Goal: Task Accomplishment & Management: Complete application form

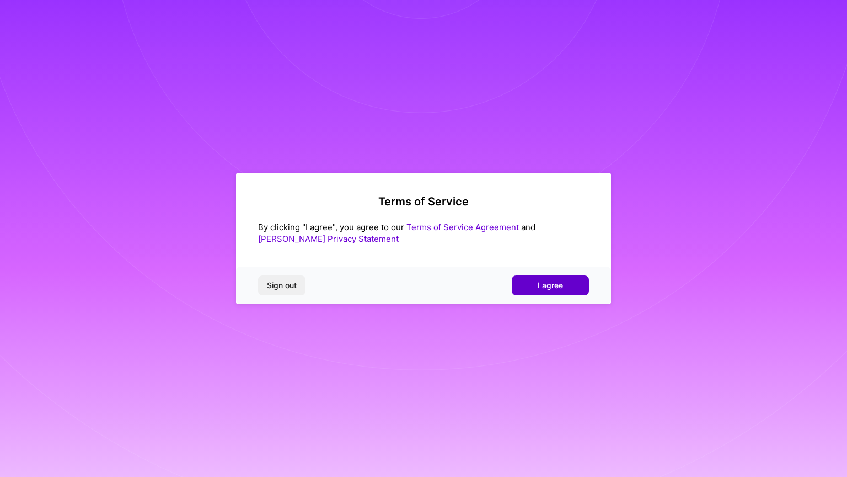
click at [537, 287] on button "I agree" at bounding box center [550, 285] width 77 height 20
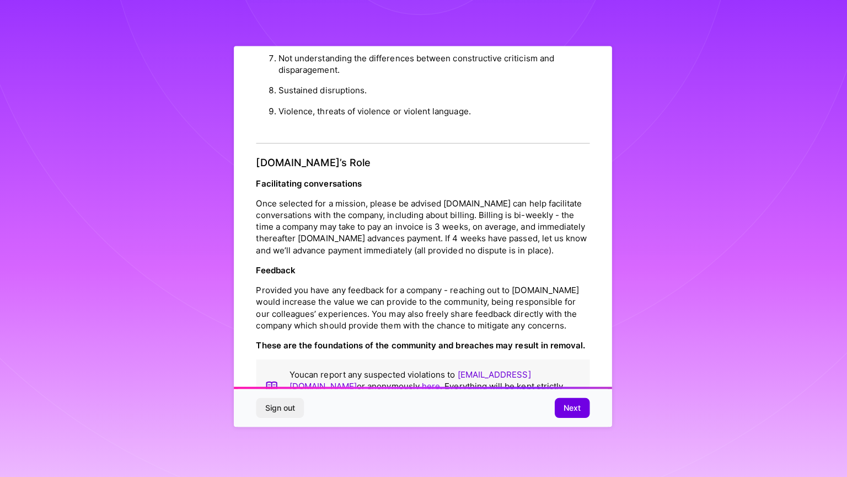
scroll to position [1140, 0]
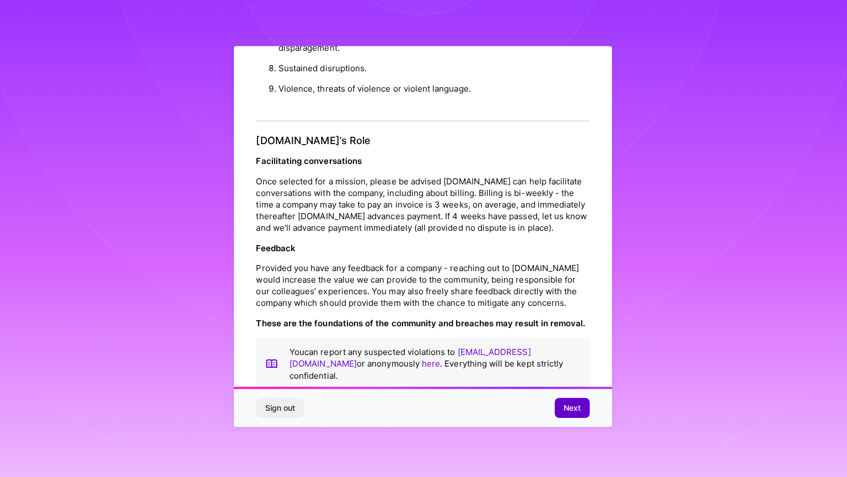
click at [574, 407] on span "Next" at bounding box center [571, 408] width 17 height 11
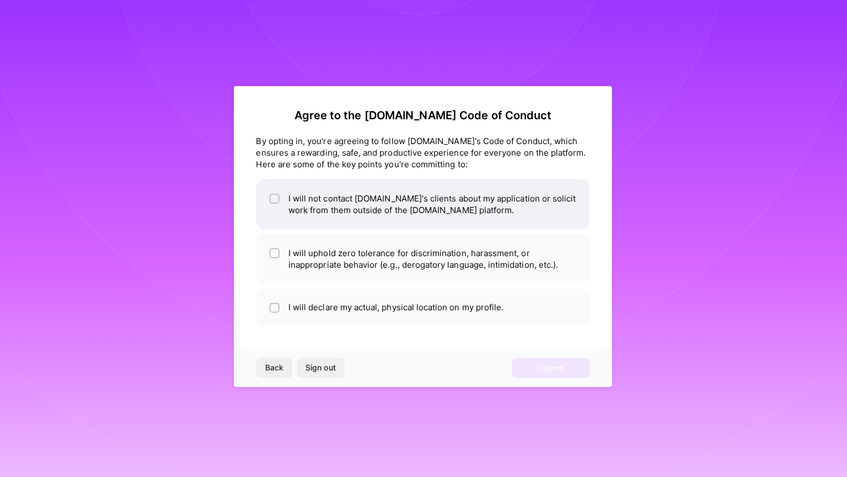
click at [276, 200] on input "checkbox" at bounding box center [278, 201] width 8 height 8
checkbox input "true"
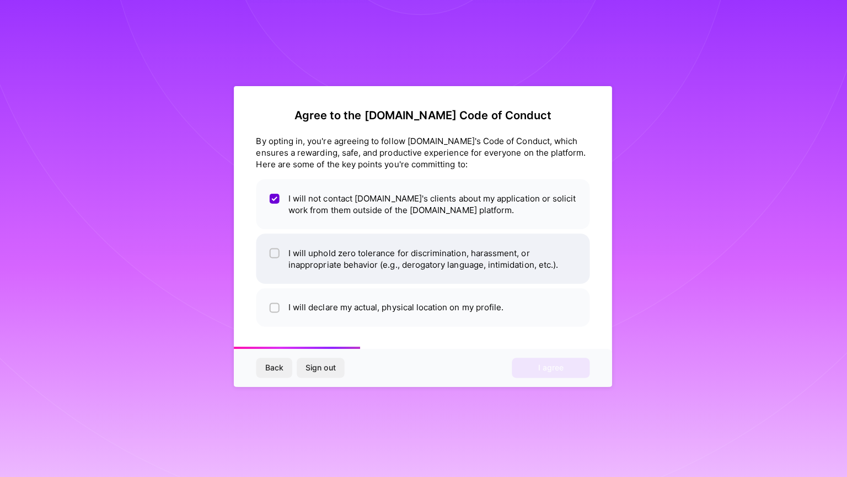
click at [279, 257] on input "checkbox" at bounding box center [278, 256] width 8 height 8
checkbox input "true"
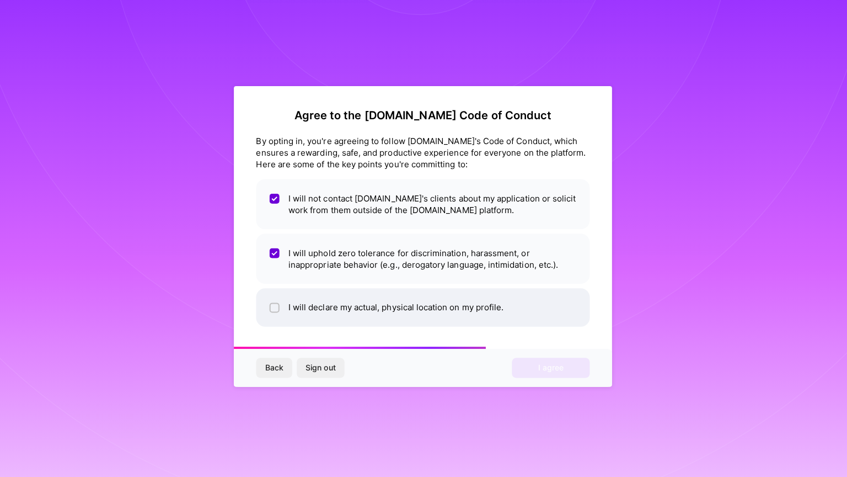
click at [276, 303] on span at bounding box center [276, 309] width 10 height 12
checkbox input "true"
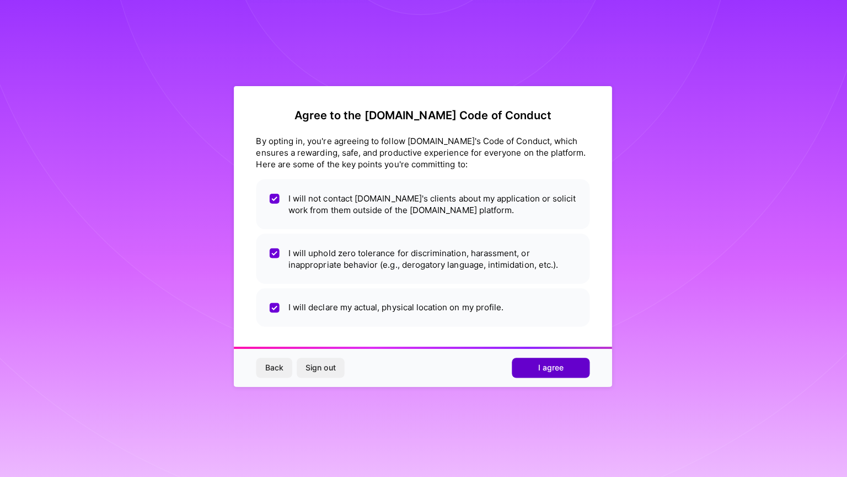
click at [547, 366] on span "I agree" at bounding box center [550, 368] width 25 height 11
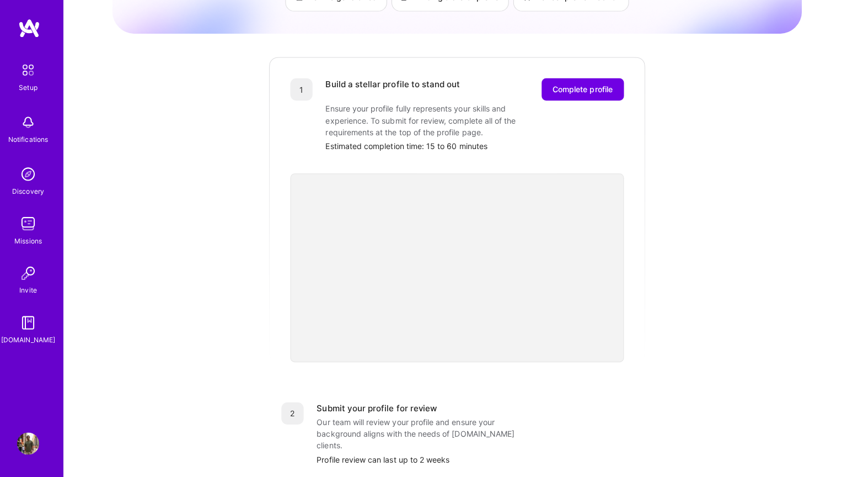
scroll to position [111, 0]
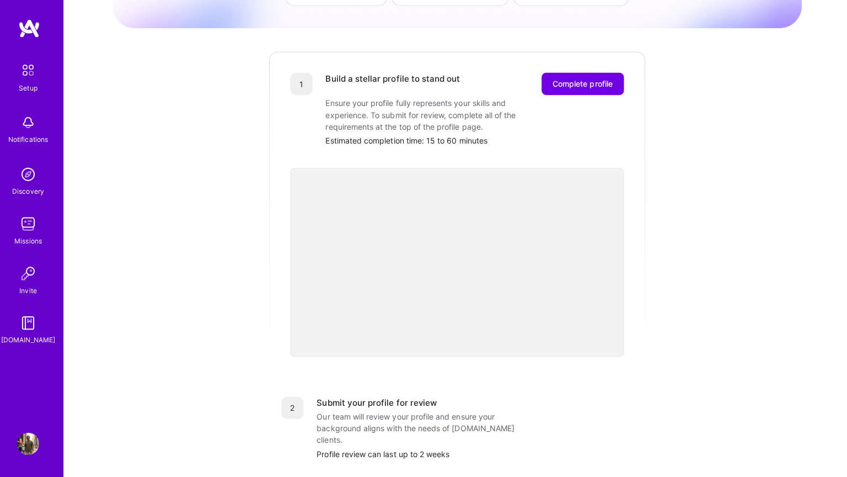
click at [647, 258] on div "Getting started as an [DOMAIN_NAME] Builder Complete the steps below to request…" at bounding box center [457, 319] width 684 height 845
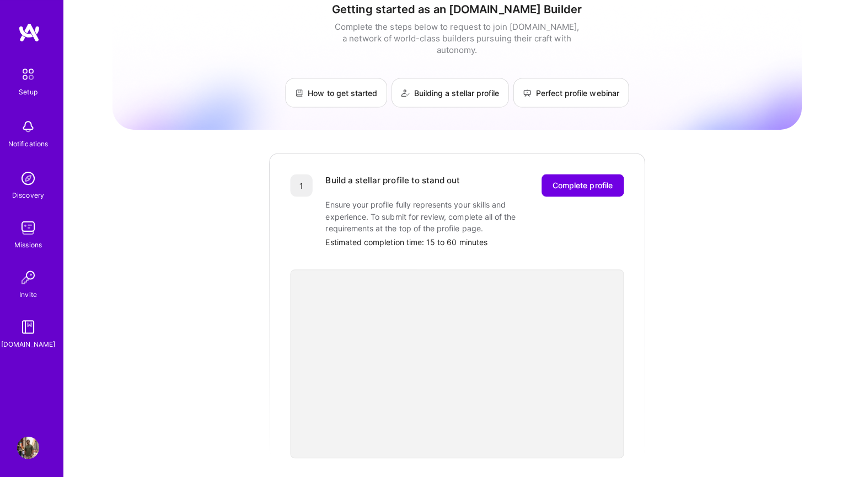
scroll to position [0, 0]
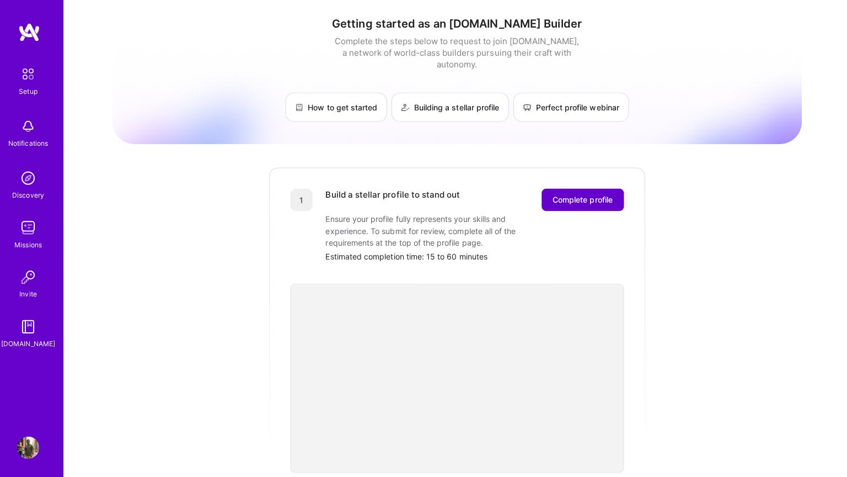
click at [568, 193] on span "Complete profile" at bounding box center [582, 198] width 60 height 11
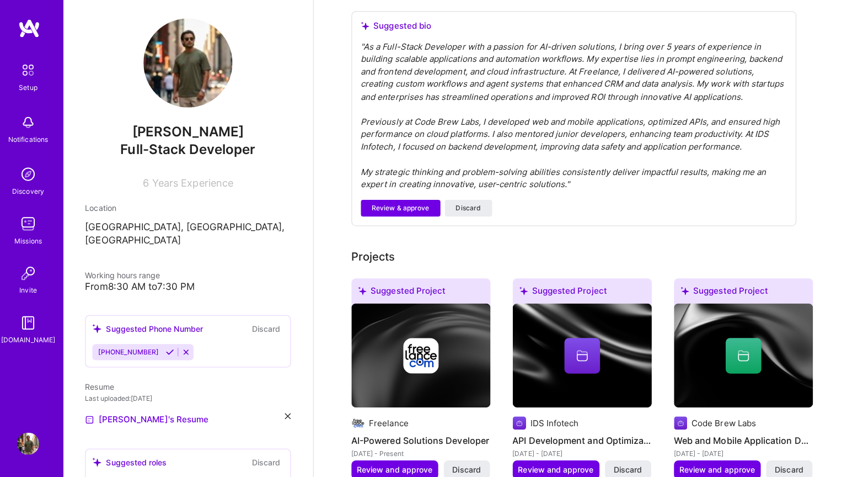
scroll to position [328, 0]
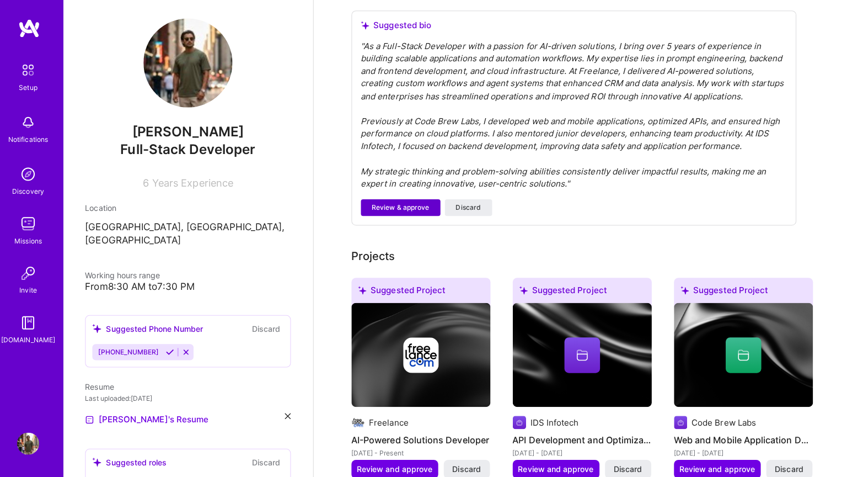
click at [406, 205] on span "Review & approve" at bounding box center [401, 210] width 57 height 10
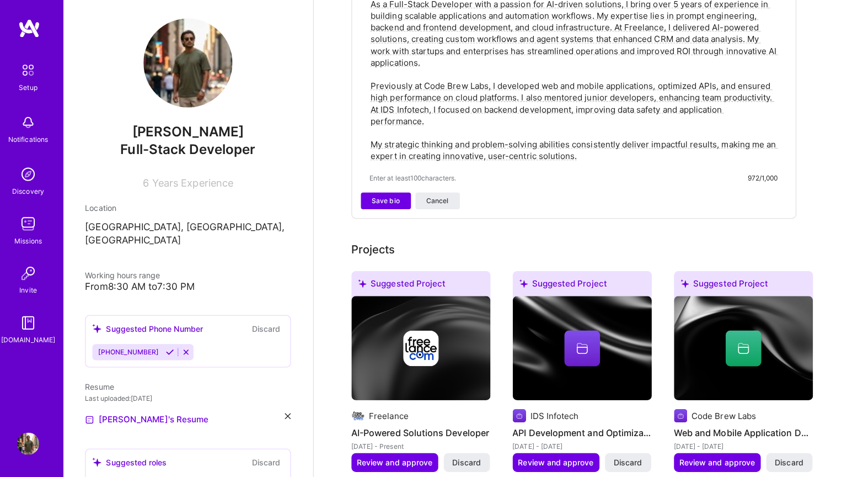
scroll to position [379, 0]
click at [396, 198] on span "Save bio" at bounding box center [387, 203] width 28 height 10
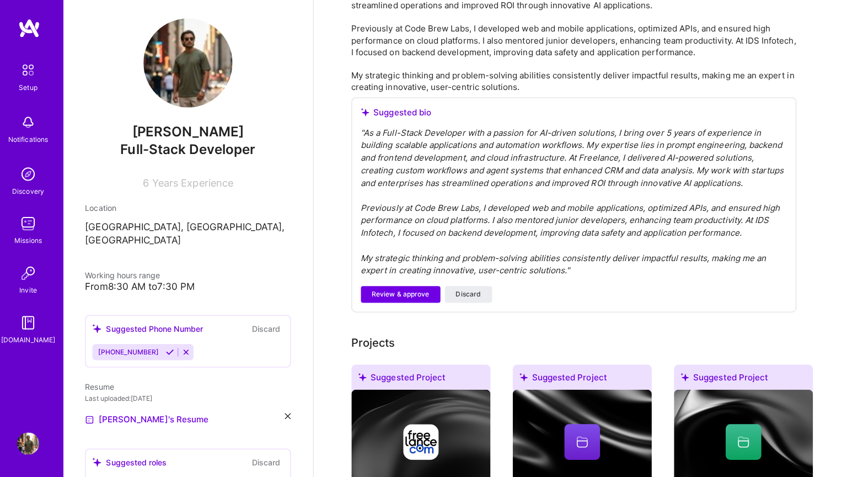
scroll to position [386, 0]
click at [423, 290] on span "Review & approve" at bounding box center [401, 295] width 57 height 10
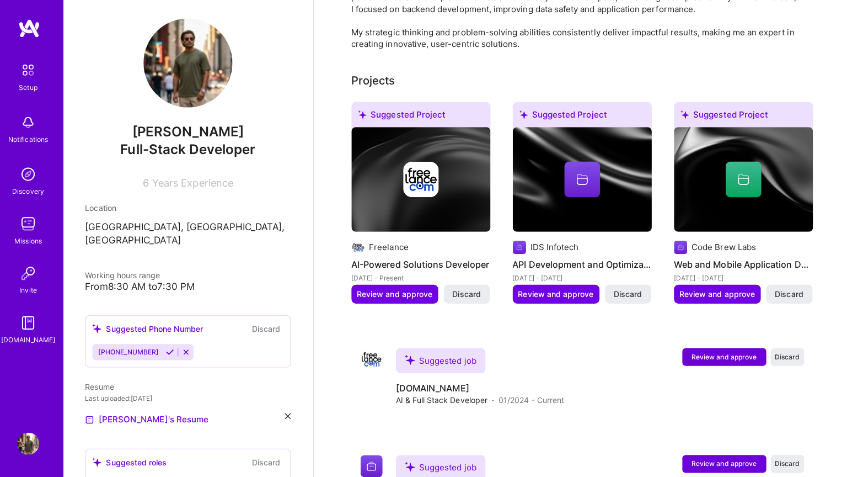
scroll to position [412, 0]
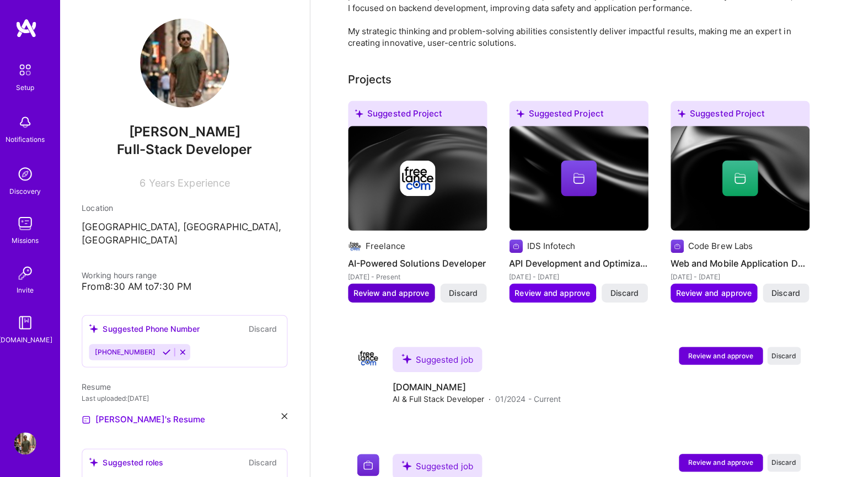
click at [420, 289] on span "Review and approve" at bounding box center [395, 294] width 75 height 11
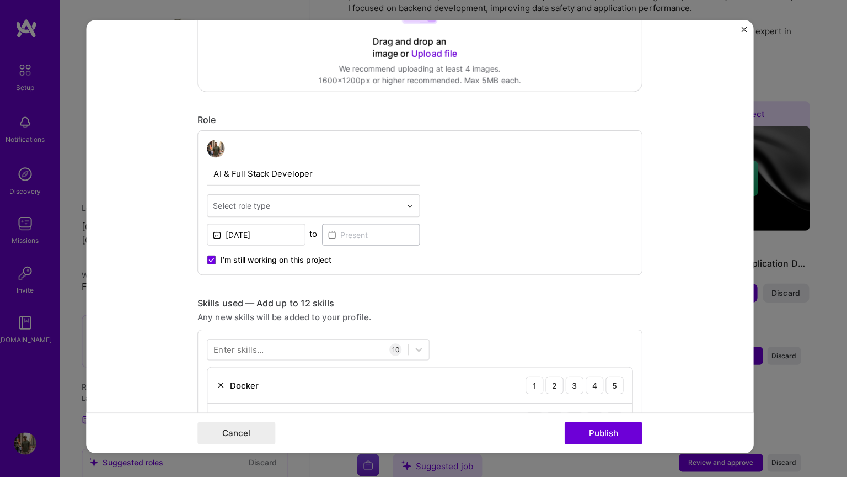
scroll to position [278, 0]
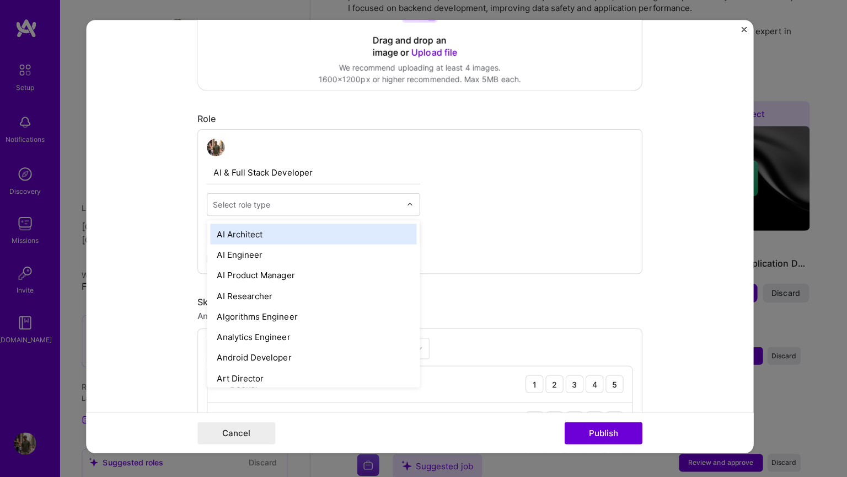
click at [416, 207] on img at bounding box center [413, 207] width 7 height 7
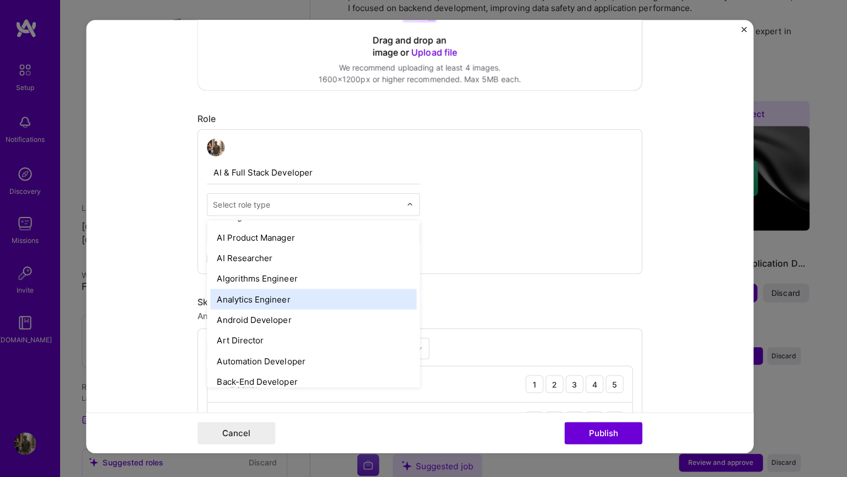
scroll to position [0, 0]
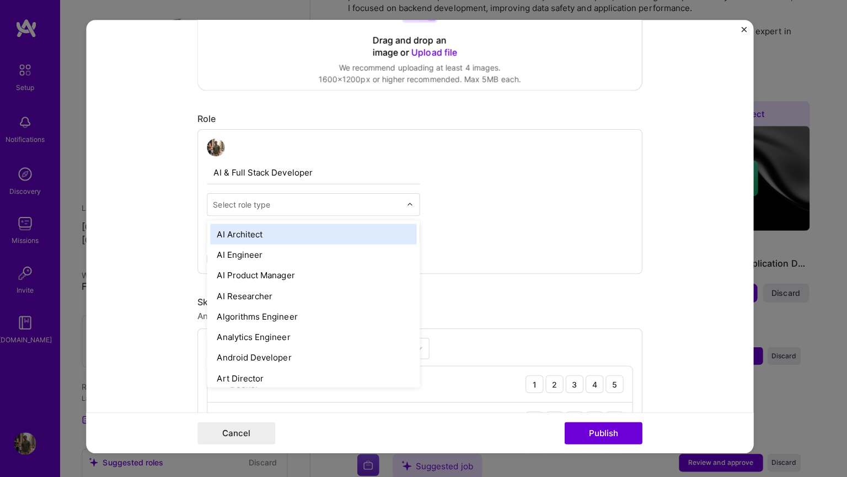
click at [304, 238] on div "AI Architect" at bounding box center [318, 236] width 205 height 20
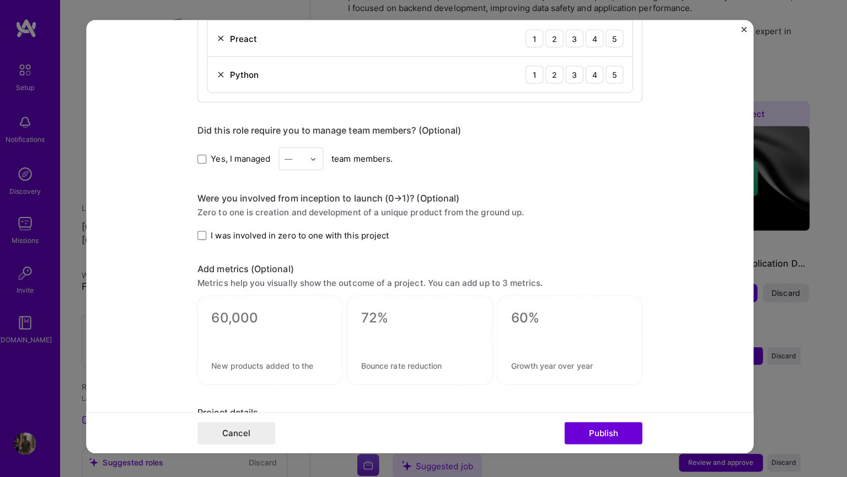
scroll to position [912, 0]
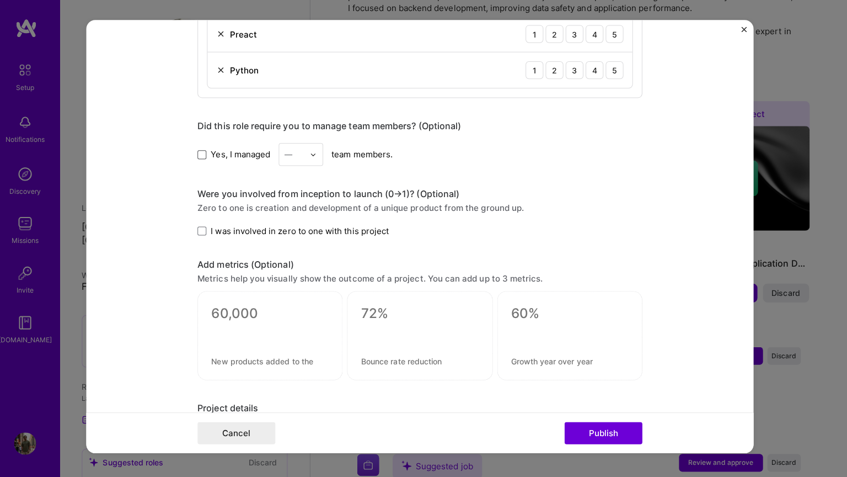
click at [208, 154] on span at bounding box center [207, 157] width 9 height 9
click at [0, 0] on input "Yes, I managed" at bounding box center [0, 0] width 0 height 0
click at [307, 151] on input "text" at bounding box center [299, 157] width 19 height 12
type input "5"
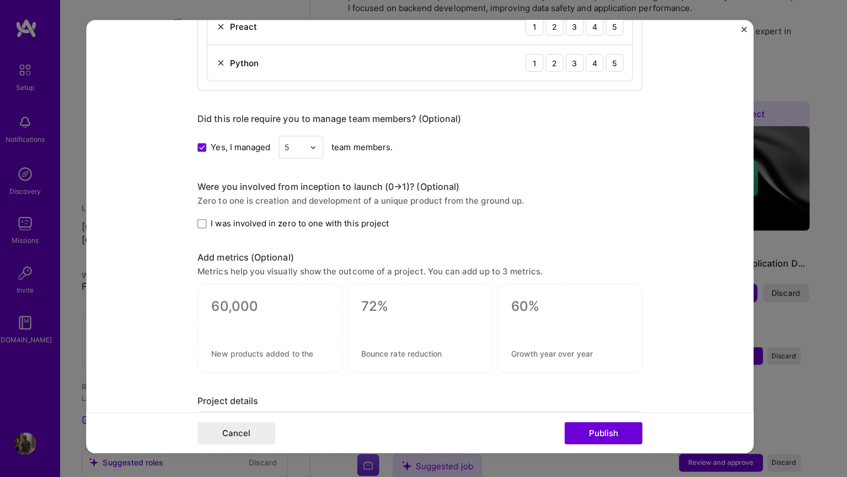
scroll to position [922, 0]
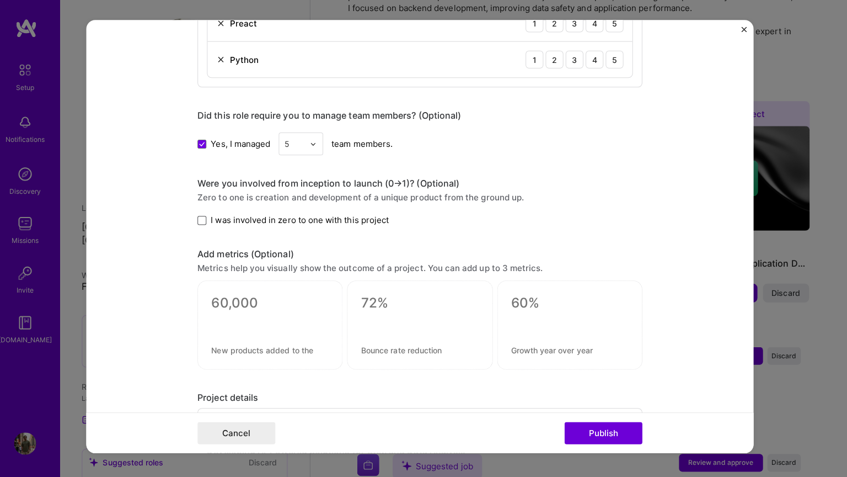
click at [209, 220] on span at bounding box center [207, 222] width 9 height 9
click at [0, 0] on input "I was involved in zero to one with this project" at bounding box center [0, 0] width 0 height 0
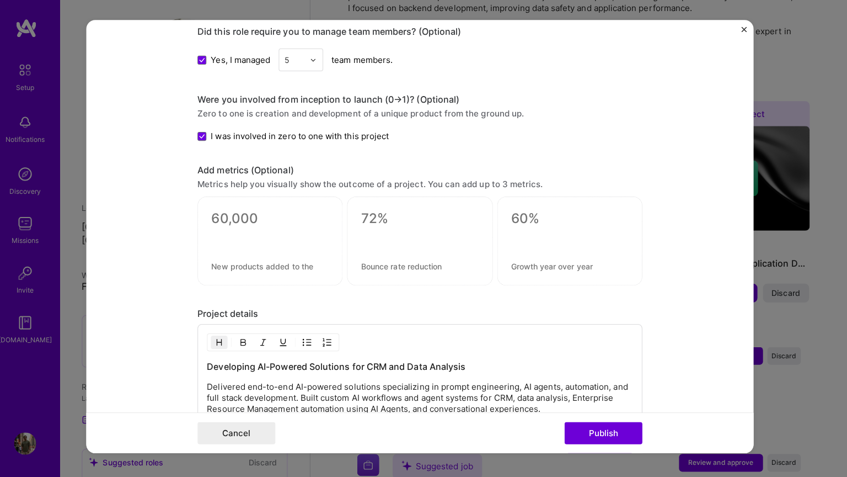
scroll to position [1006, 0]
click at [250, 221] on textarea at bounding box center [275, 220] width 116 height 17
type textarea "2"
click at [376, 223] on textarea at bounding box center [423, 220] width 116 height 17
click at [273, 265] on textarea at bounding box center [275, 268] width 116 height 10
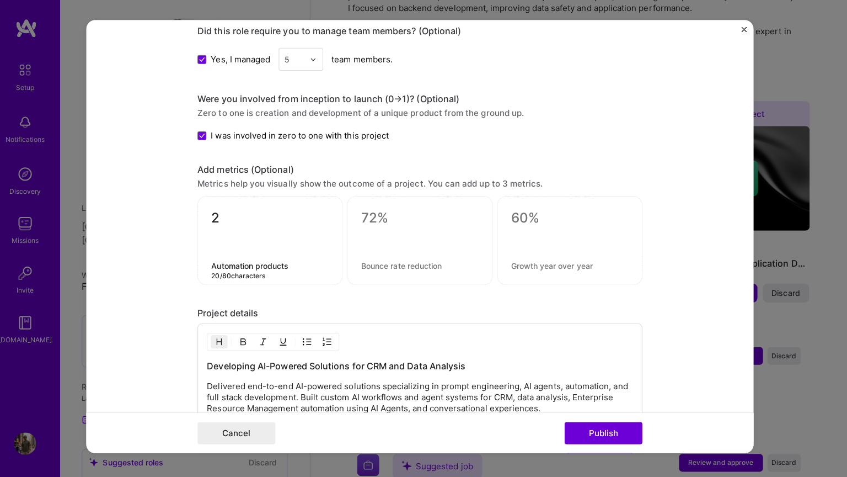
type textarea "Automation products"
click at [385, 270] on textarea at bounding box center [423, 268] width 116 height 10
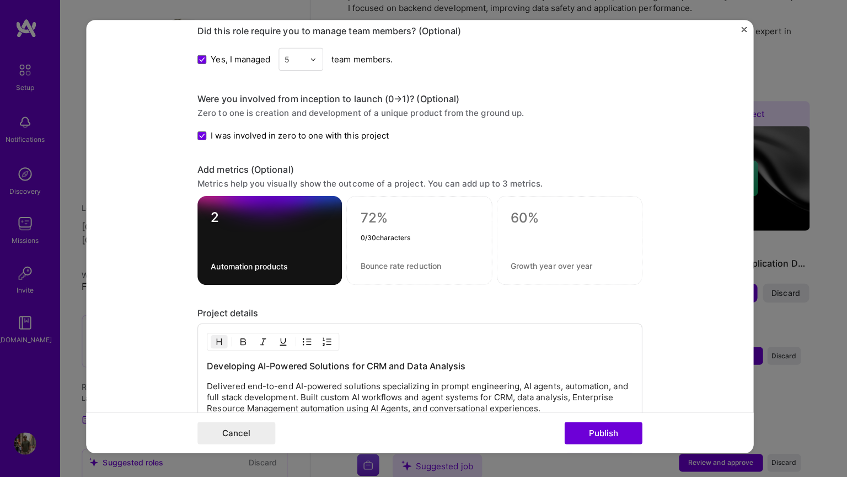
click at [375, 225] on textarea at bounding box center [423, 220] width 117 height 17
type textarea "87%"
click at [382, 259] on div "87%" at bounding box center [423, 243] width 145 height 88
click at [381, 266] on textarea at bounding box center [423, 268] width 117 height 10
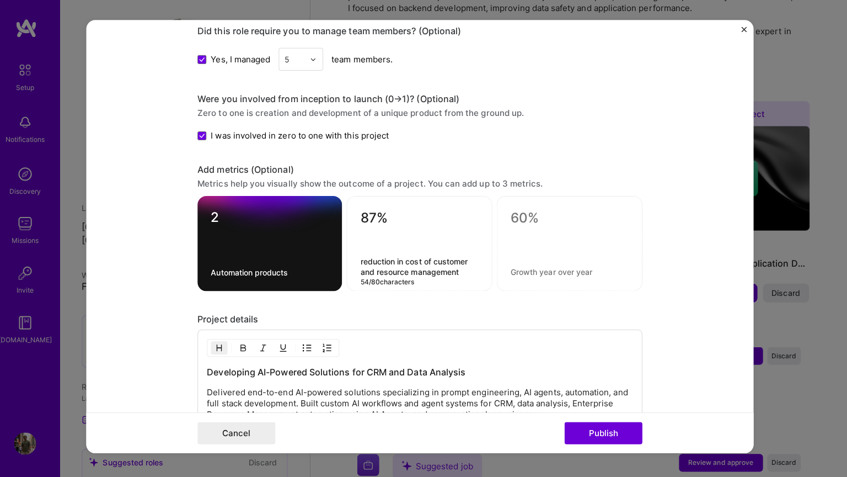
click at [468, 262] on textarea "reduction in cost of customer and resource management" at bounding box center [423, 268] width 117 height 21
type textarea "reduction in cost of CRM and resource management"
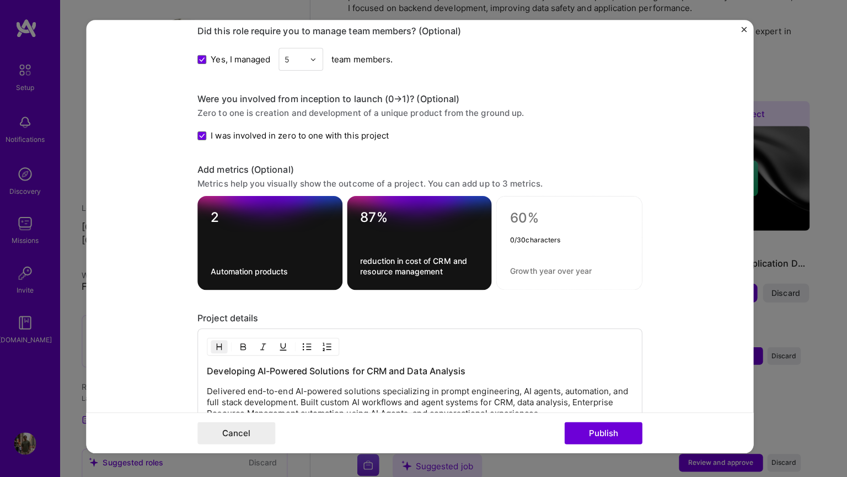
click at [524, 218] on textarea at bounding box center [571, 220] width 117 height 17
type textarea "45%"
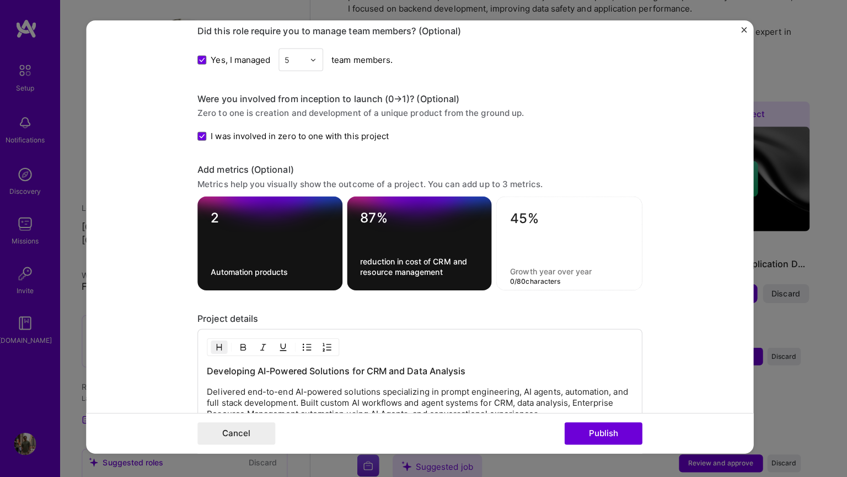
click at [535, 271] on textarea at bounding box center [571, 273] width 117 height 10
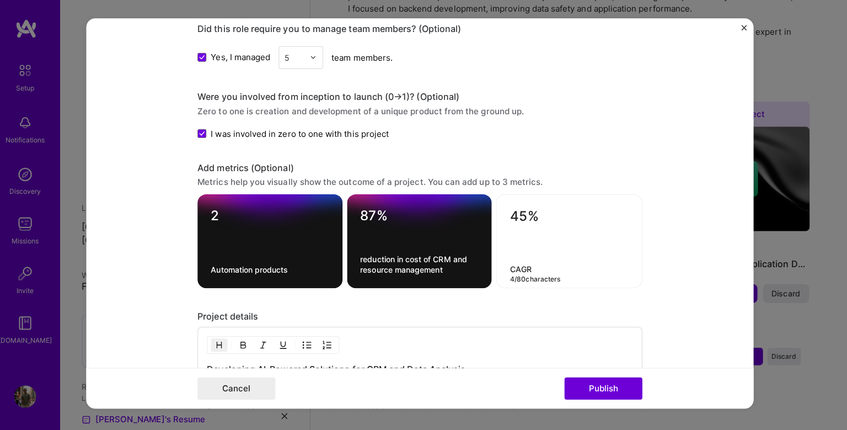
type textarea "CAGR"
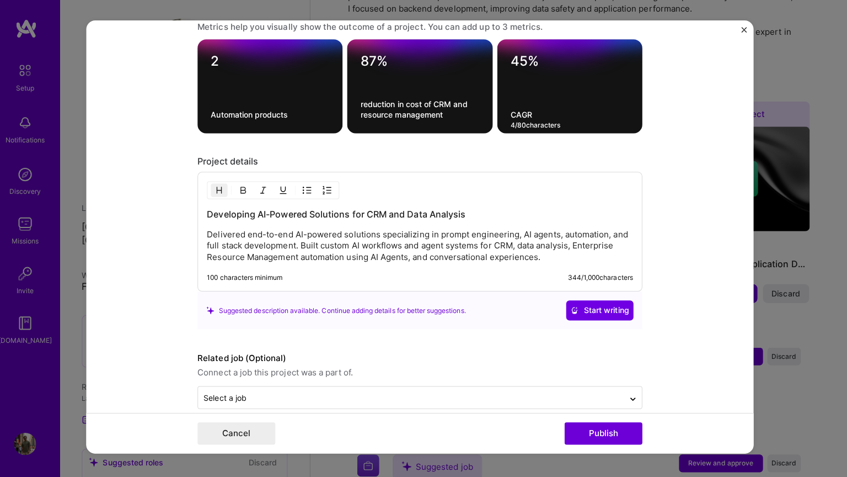
scroll to position [1177, 0]
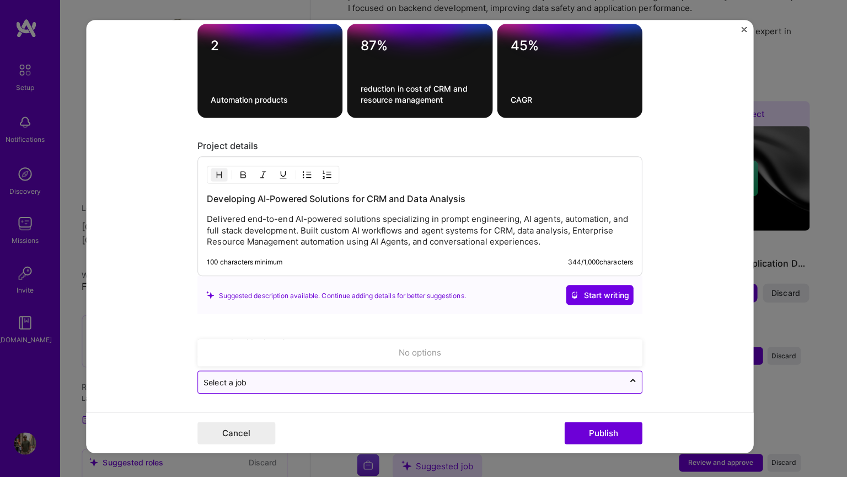
click at [512, 383] on input "text" at bounding box center [415, 383] width 412 height 12
click at [367, 377] on input "text" at bounding box center [415, 383] width 412 height 12
type input "f"
type input "A"
type input "a"
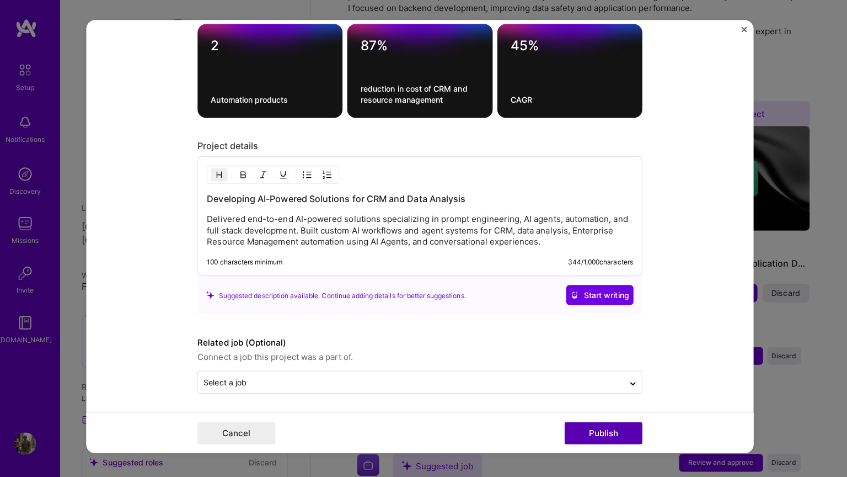
click at [599, 429] on button "Publish" at bounding box center [605, 433] width 77 height 22
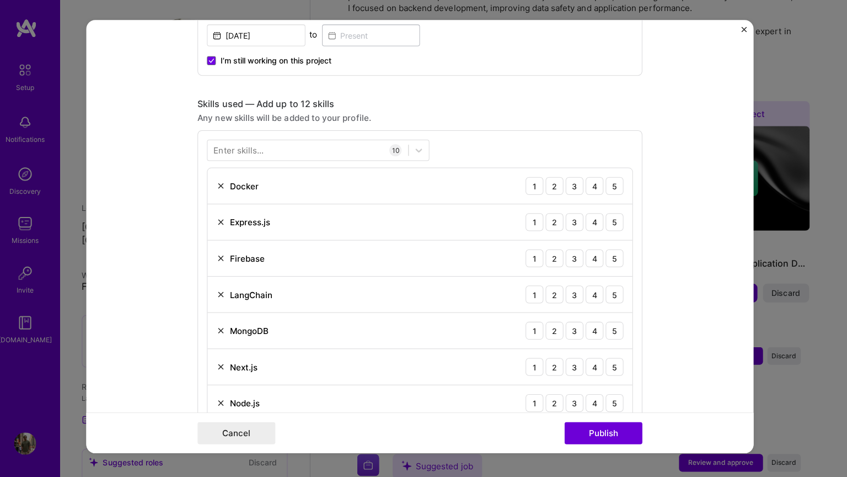
scroll to position [480, 0]
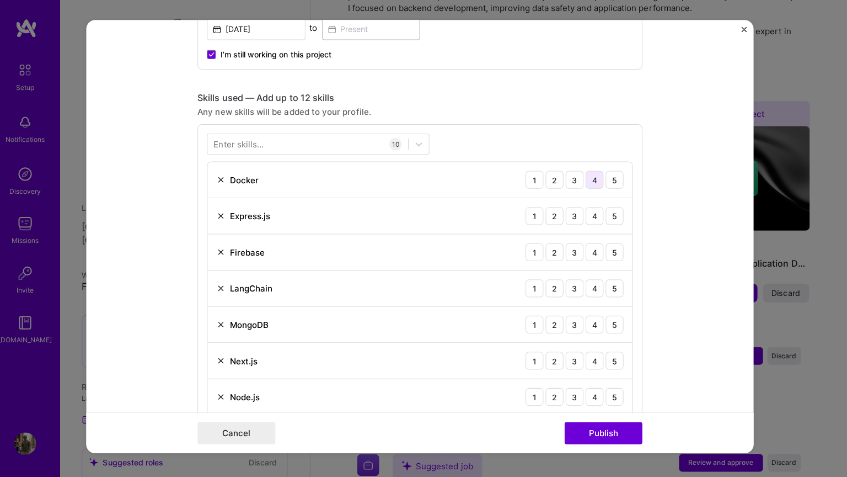
click at [601, 181] on div "4" at bounding box center [597, 182] width 18 height 18
click at [616, 185] on div "5" at bounding box center [617, 182] width 18 height 18
click at [601, 216] on div "4" at bounding box center [597, 218] width 18 height 18
click at [602, 249] on div "4" at bounding box center [597, 254] width 18 height 18
click at [616, 250] on div "5" at bounding box center [617, 254] width 18 height 18
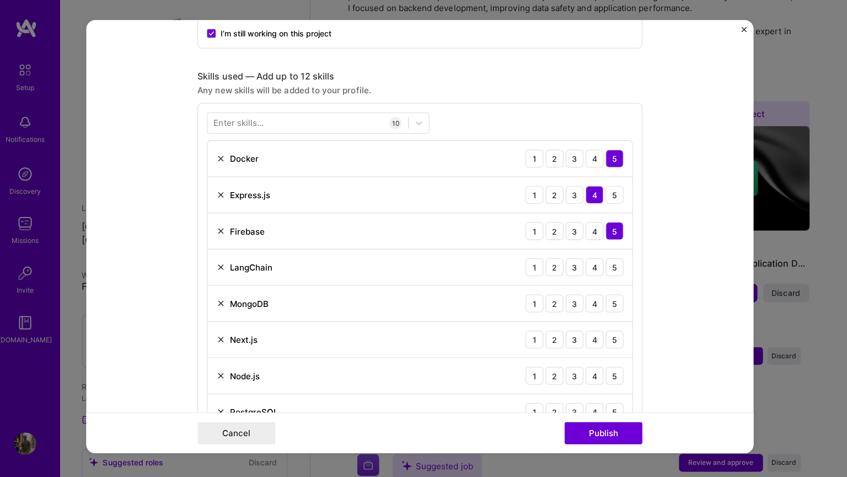
scroll to position [505, 0]
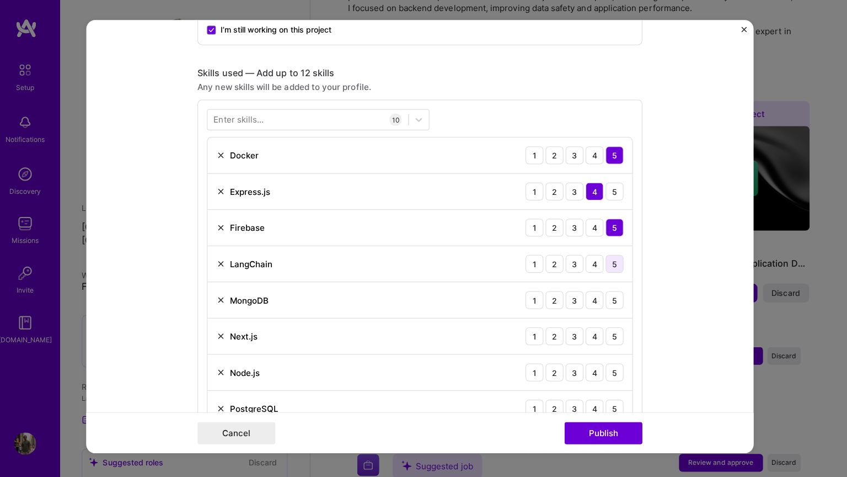
click at [618, 263] on div "5" at bounding box center [617, 266] width 18 height 18
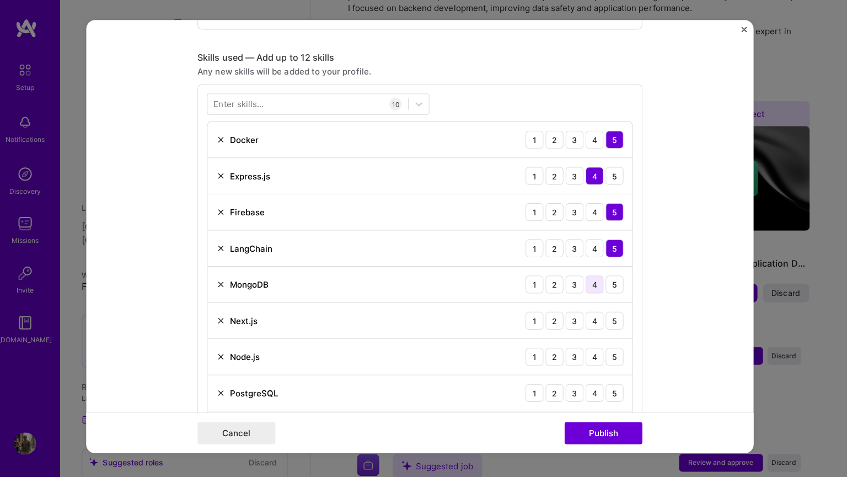
click at [603, 284] on div "4" at bounding box center [597, 286] width 18 height 18
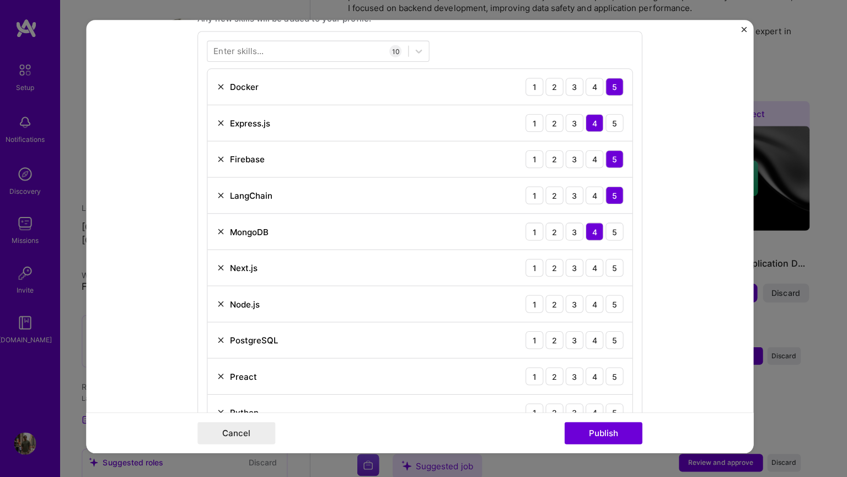
scroll to position [576, 0]
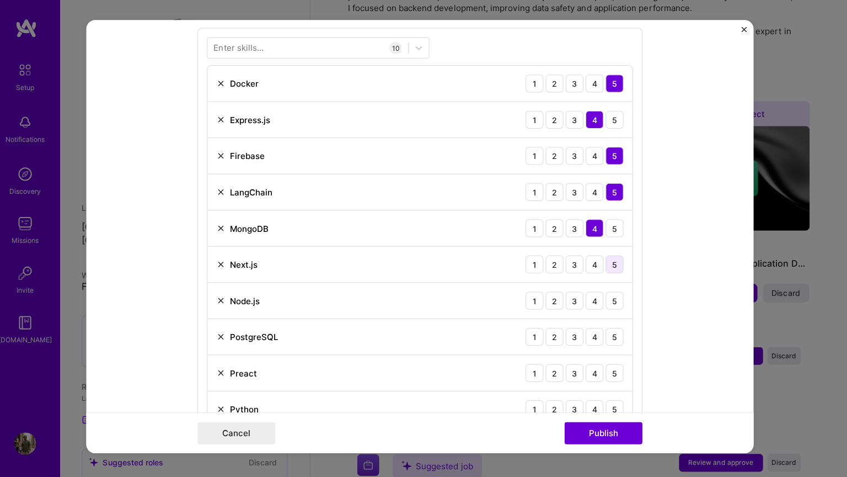
click at [616, 262] on div "5" at bounding box center [617, 266] width 18 height 18
click at [615, 304] on div "5" at bounding box center [617, 302] width 18 height 18
click at [615, 334] on div "5" at bounding box center [617, 338] width 18 height 18
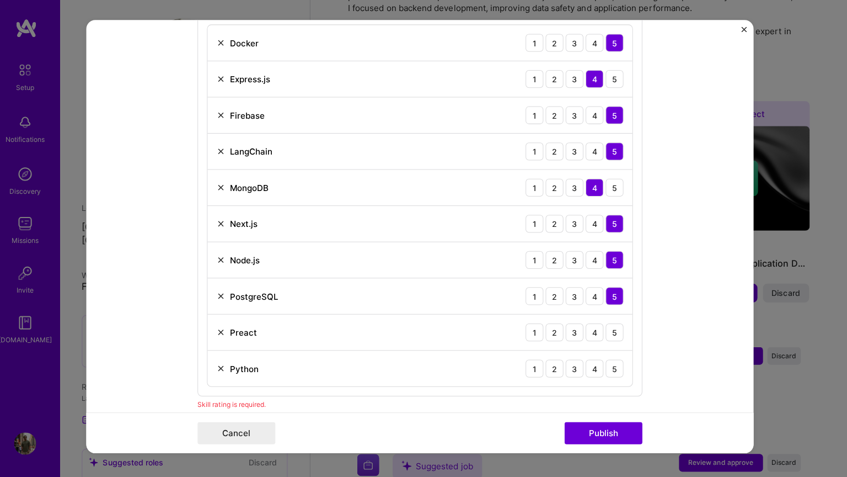
scroll to position [618, 0]
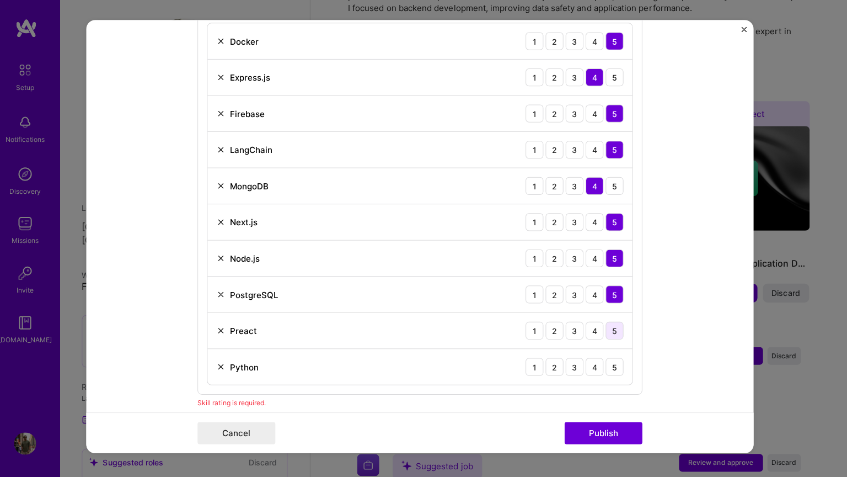
click at [615, 329] on div "5" at bounding box center [617, 332] width 18 height 18
click at [617, 371] on div "5" at bounding box center [617, 368] width 18 height 18
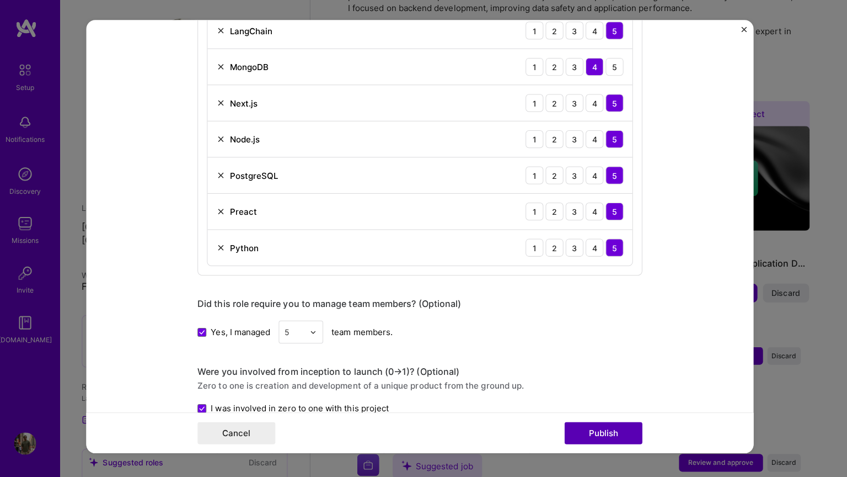
click at [603, 429] on button "Publish" at bounding box center [605, 433] width 77 height 22
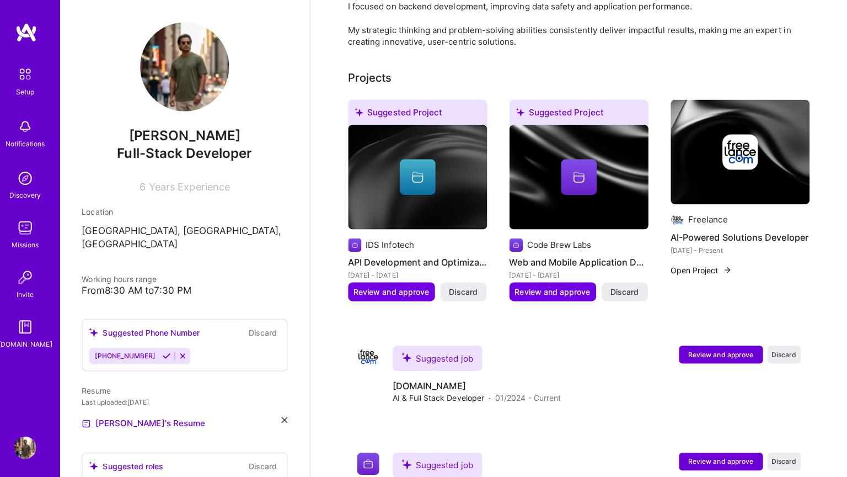
scroll to position [398, 0]
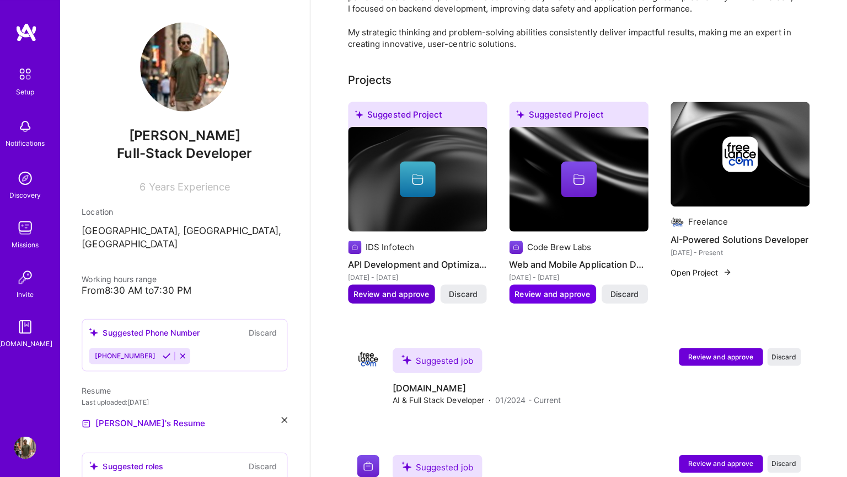
click at [412, 286] on span "Review and approve" at bounding box center [395, 291] width 75 height 11
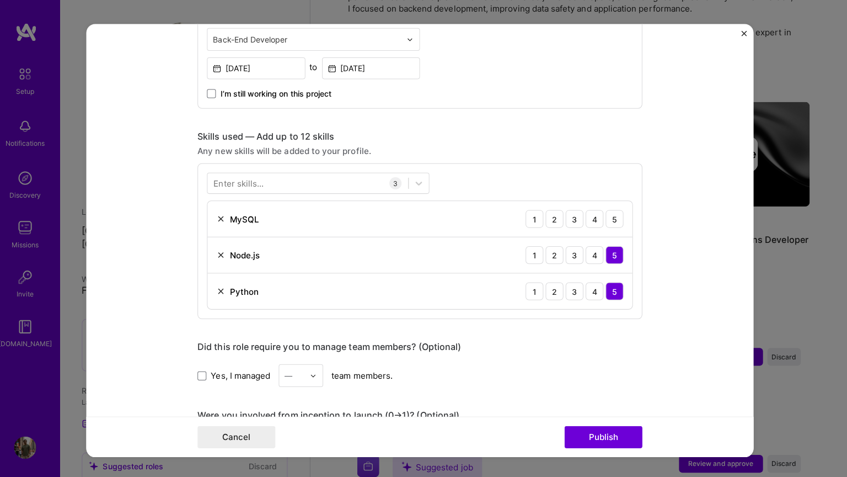
scroll to position [446, 0]
click at [612, 215] on div "5" at bounding box center [617, 216] width 18 height 18
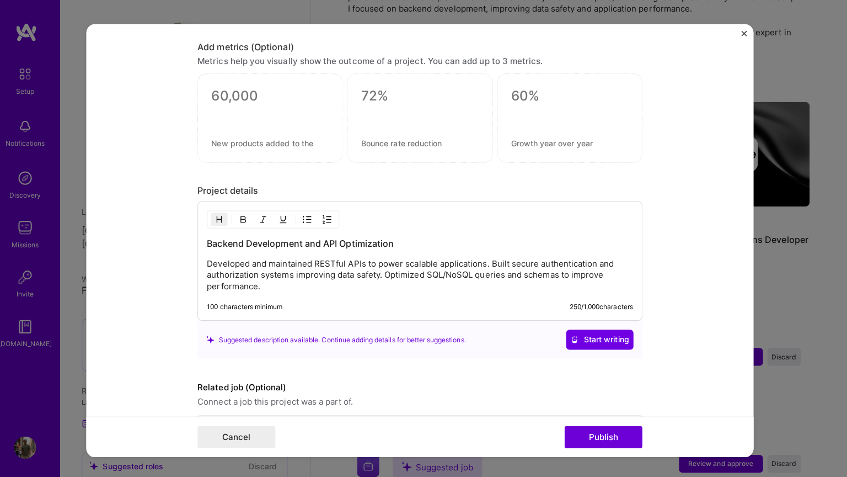
scroll to position [920, 0]
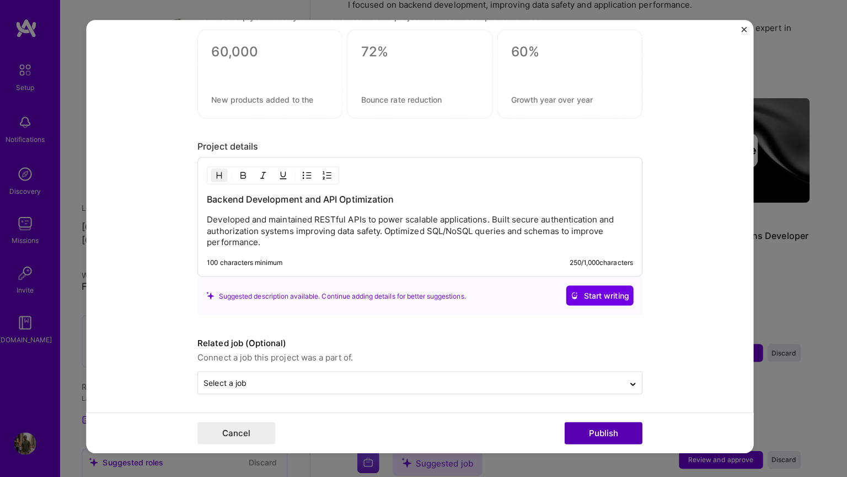
click at [595, 429] on button "Publish" at bounding box center [605, 433] width 77 height 22
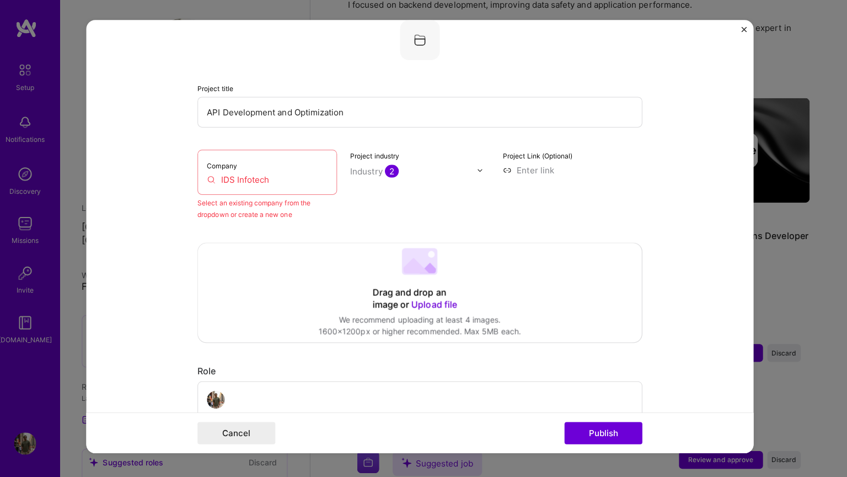
scroll to position [46, 0]
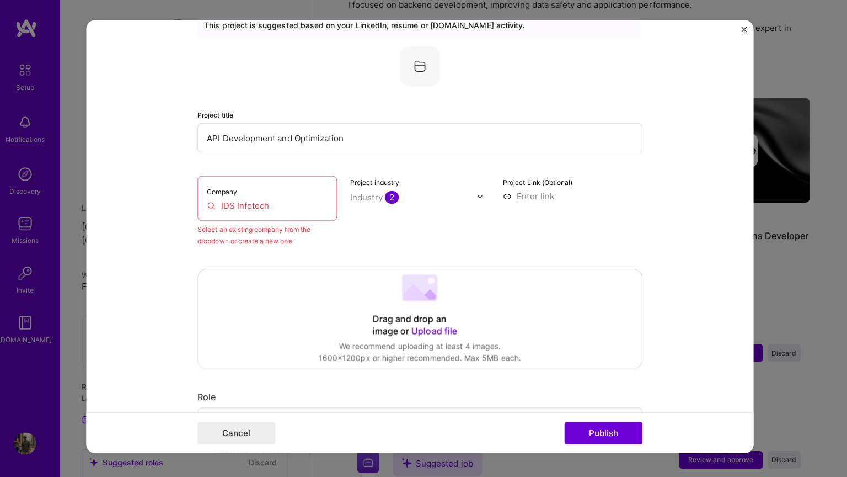
click at [263, 208] on input "IDS Infotech" at bounding box center [272, 208] width 120 height 12
click at [290, 209] on input "IDS InfoteIch" at bounding box center [272, 208] width 120 height 12
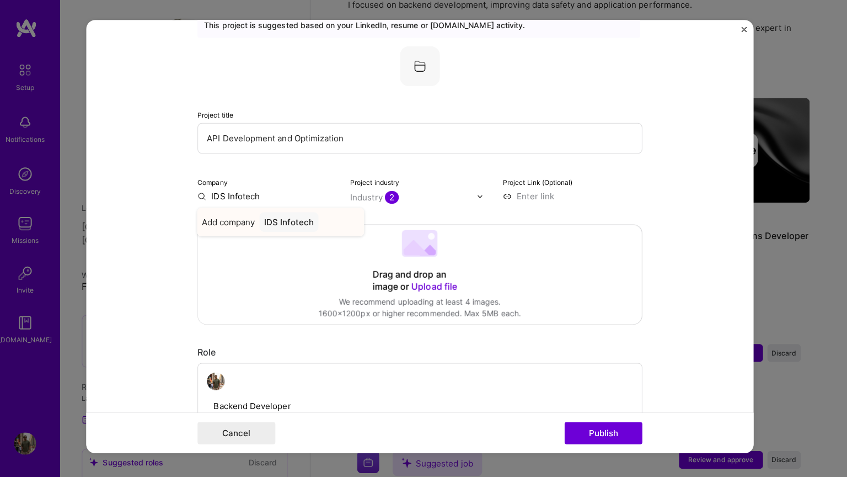
type input "IDS Infotech"
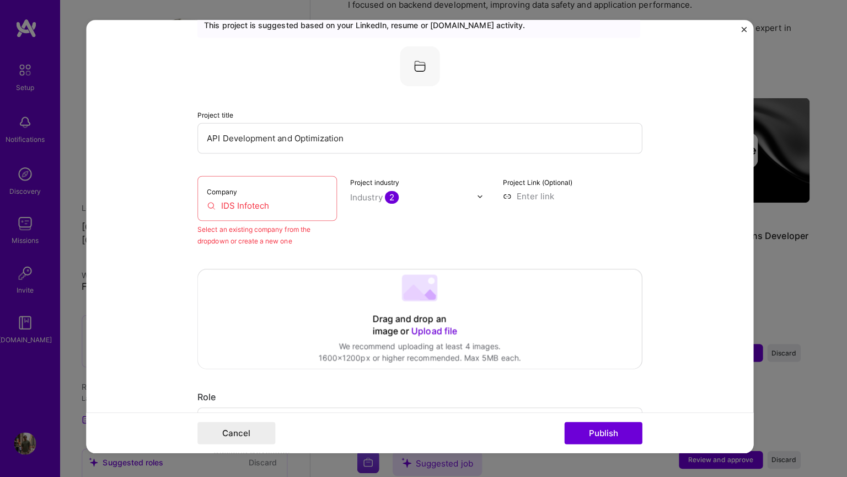
click at [231, 209] on input "IDS Infotech" at bounding box center [272, 208] width 120 height 12
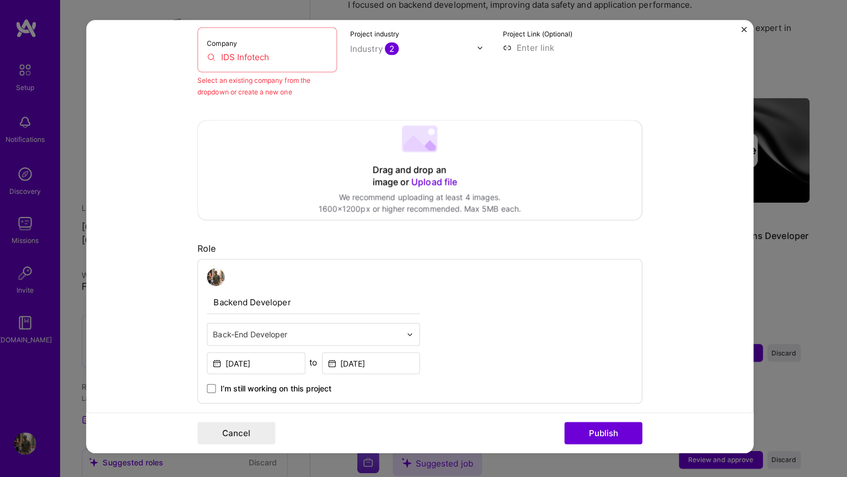
scroll to position [288, 0]
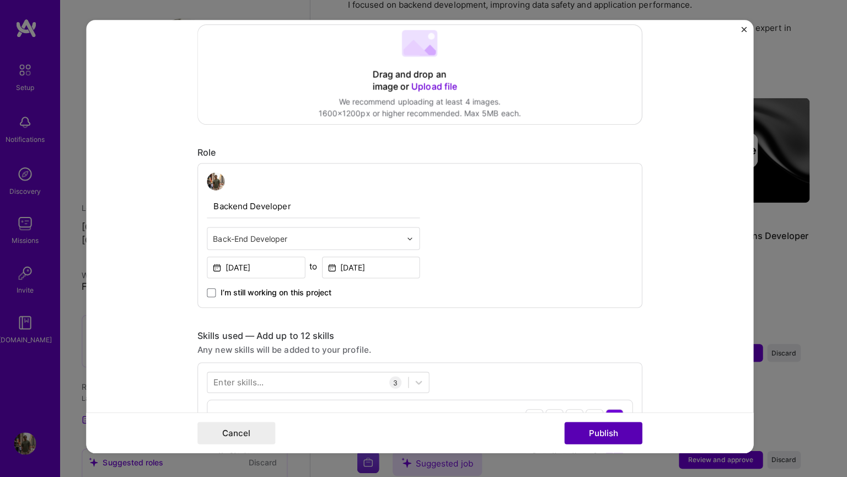
click at [622, 429] on button "Publish" at bounding box center [605, 433] width 77 height 22
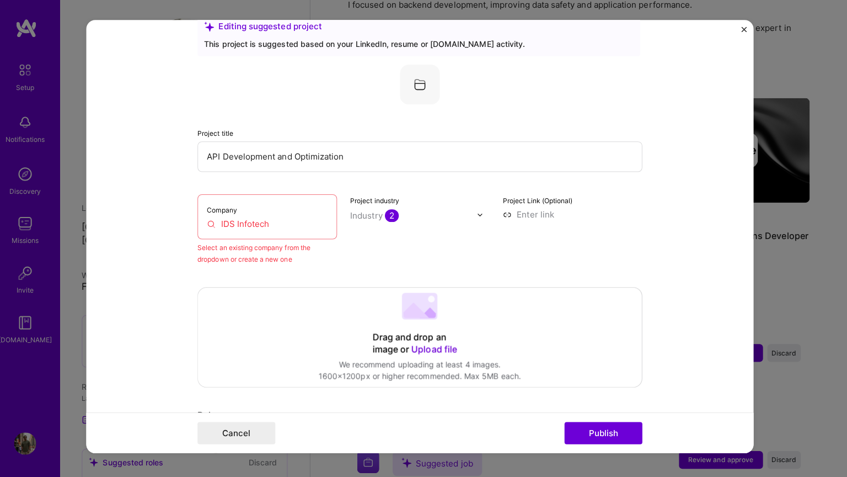
scroll to position [19, 0]
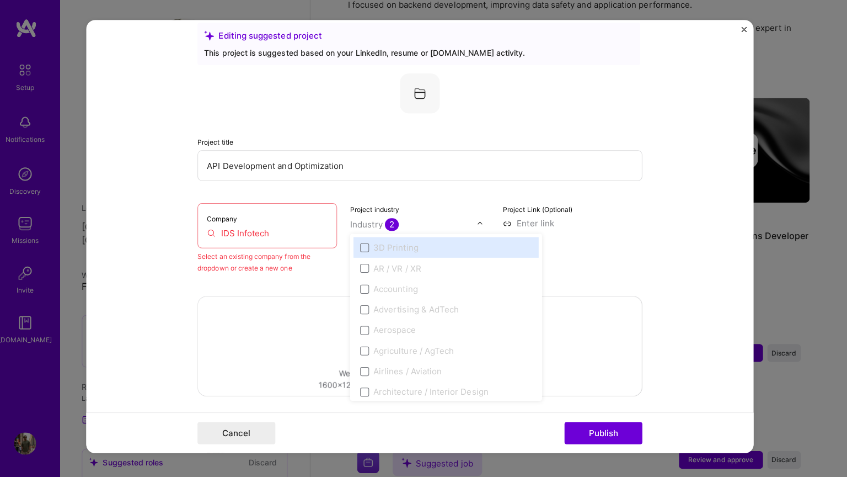
click at [438, 225] on input "text" at bounding box center [418, 227] width 126 height 12
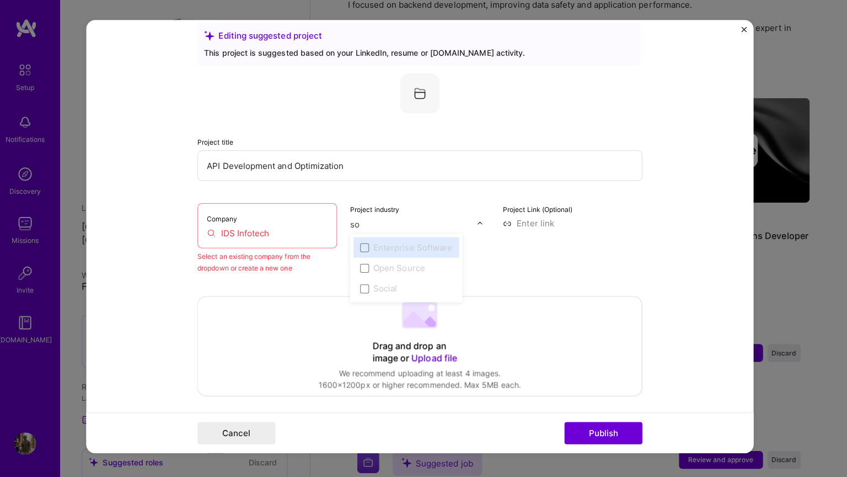
scroll to position [0, 0]
type input "s"
type input "d"
type input "f"
type input "w"
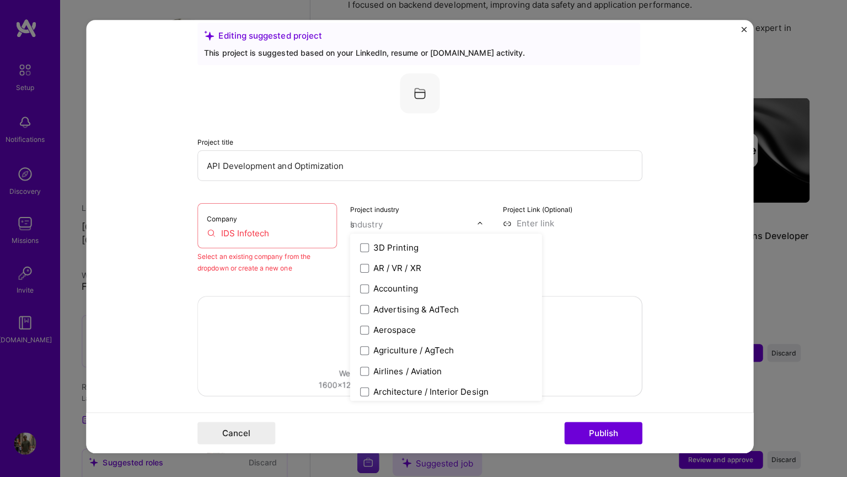
type input "so"
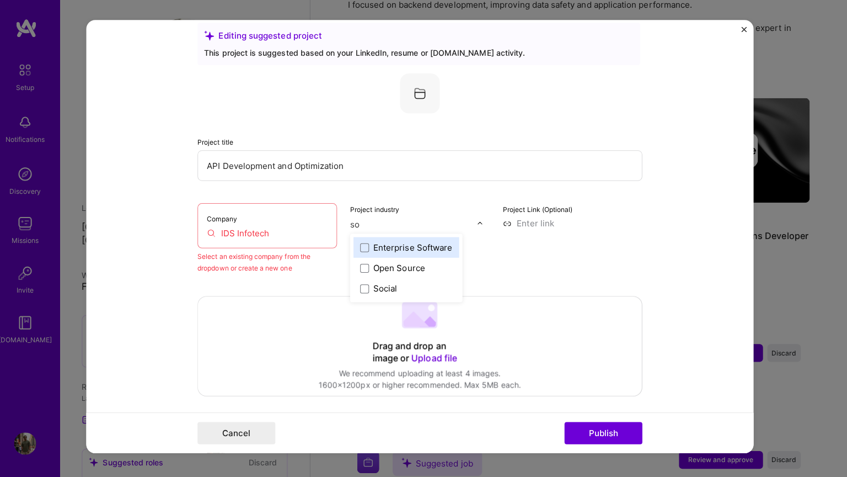
click at [372, 253] on label "Enterprise Software" at bounding box center [411, 249] width 92 height 12
click at [567, 253] on div "Project Link (Optional)" at bounding box center [575, 240] width 138 height 70
click at [509, 228] on input at bounding box center [575, 226] width 138 height 12
click at [262, 238] on input "IDS Infotech" at bounding box center [272, 235] width 120 height 12
click at [277, 234] on input "IDS Infotech" at bounding box center [272, 235] width 120 height 12
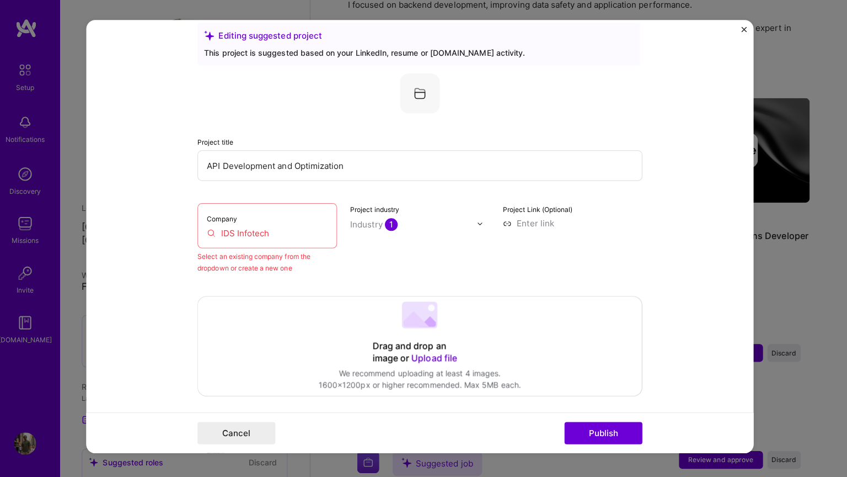
click at [277, 234] on input "IDS Infotech" at bounding box center [272, 235] width 120 height 12
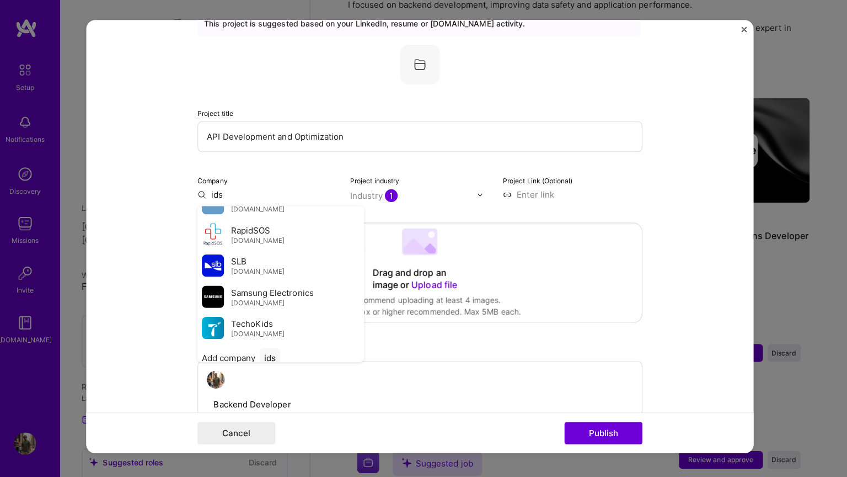
scroll to position [50, 0]
type input "ids"
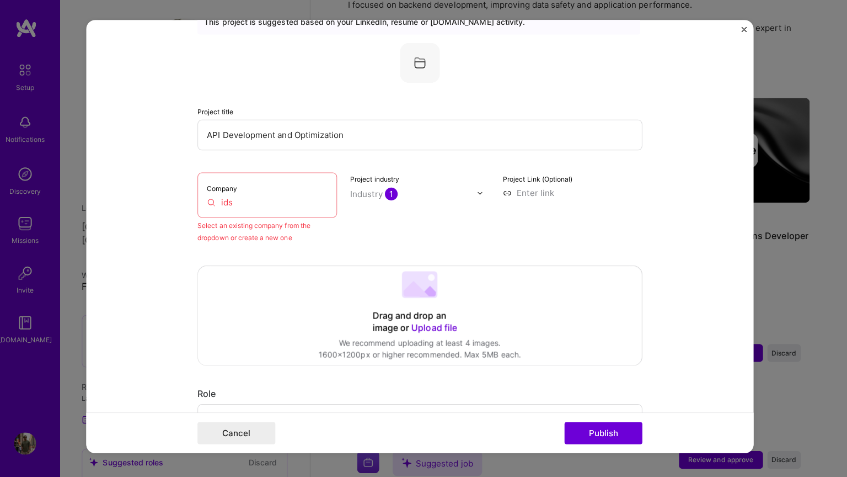
click at [254, 209] on input "ids" at bounding box center [272, 205] width 120 height 12
click at [262, 200] on input "ids" at bounding box center [272, 205] width 120 height 12
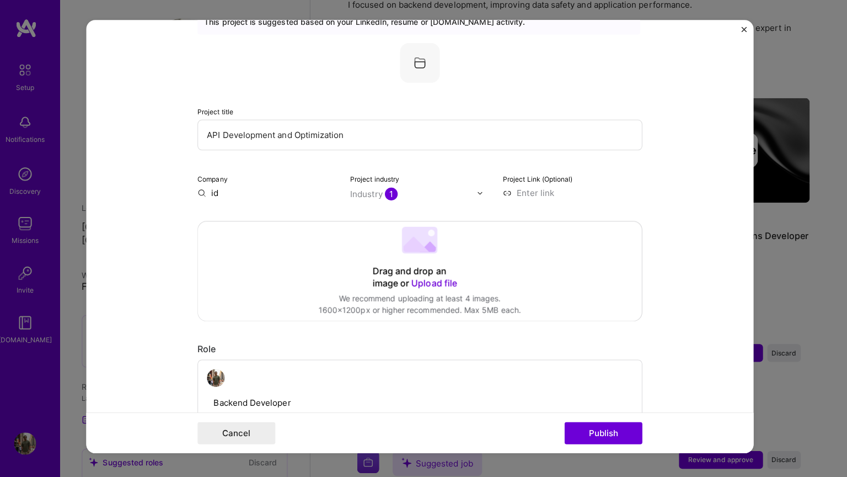
type input "ids"
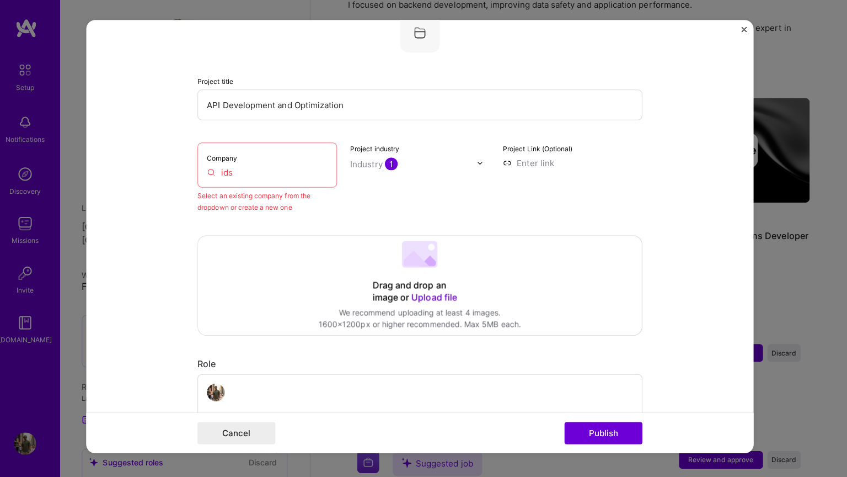
scroll to position [86, 0]
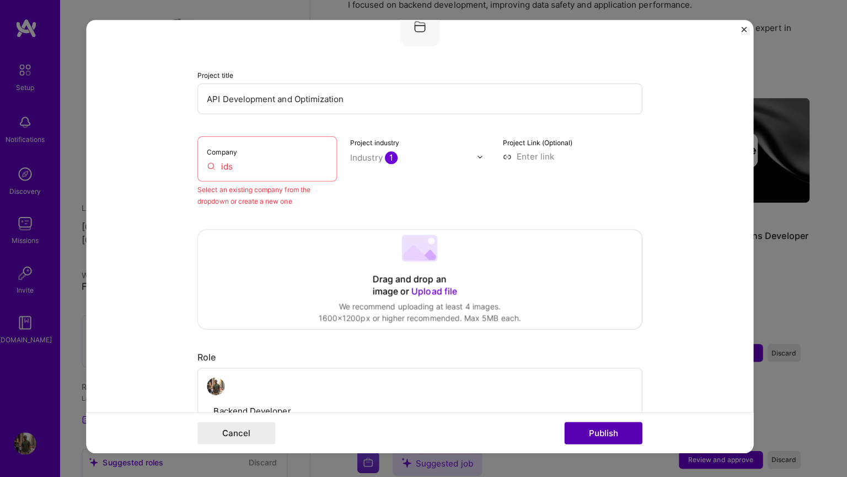
click at [586, 429] on button "Publish" at bounding box center [605, 433] width 77 height 22
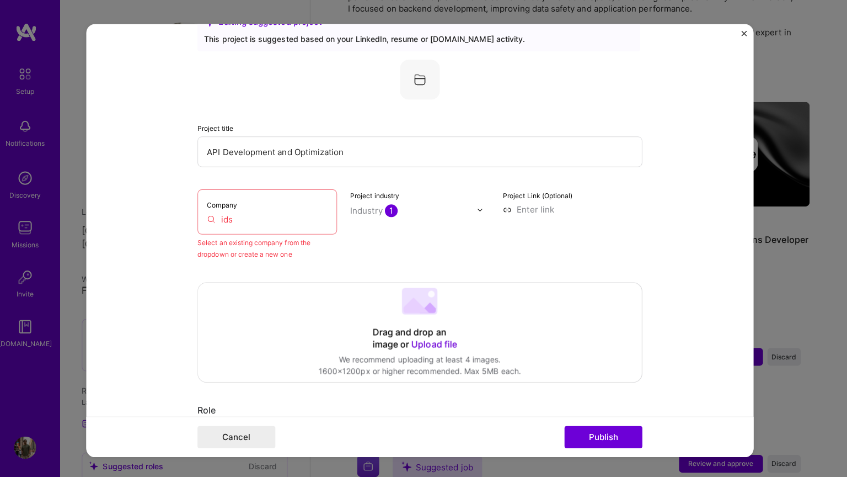
scroll to position [0, 0]
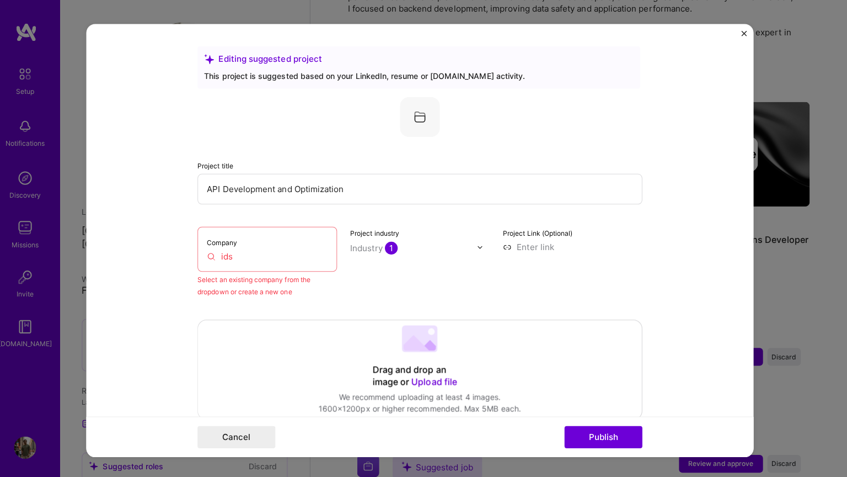
click at [273, 254] on input "ids" at bounding box center [272, 254] width 120 height 12
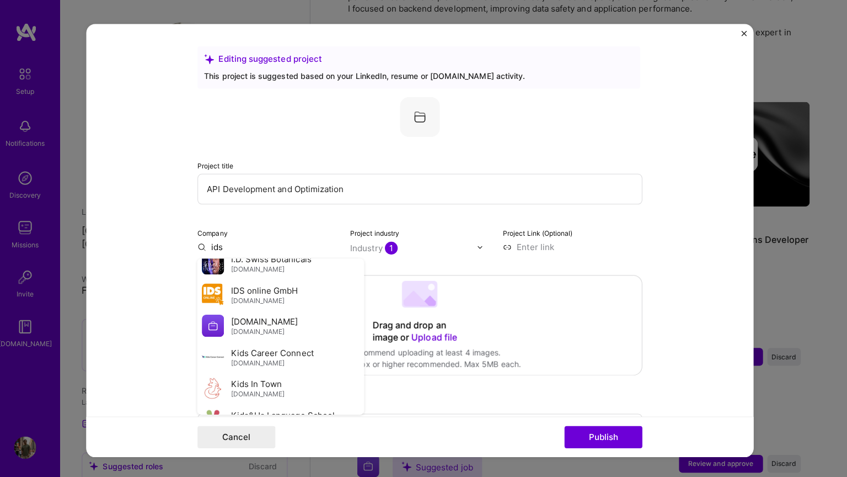
scroll to position [601, 0]
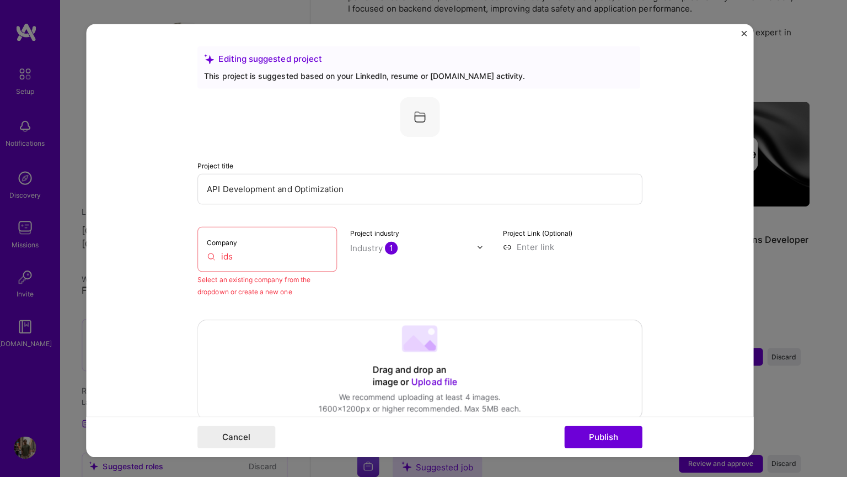
click at [242, 251] on input "ids" at bounding box center [272, 254] width 120 height 12
click at [282, 256] on input "[DOMAIN_NAME]" at bounding box center [272, 254] width 120 height 12
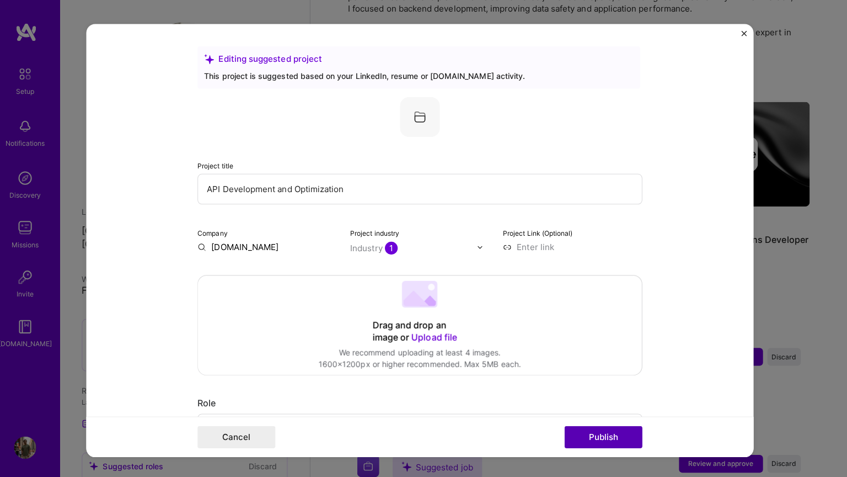
click at [606, 429] on button "Publish" at bounding box center [605, 433] width 77 height 22
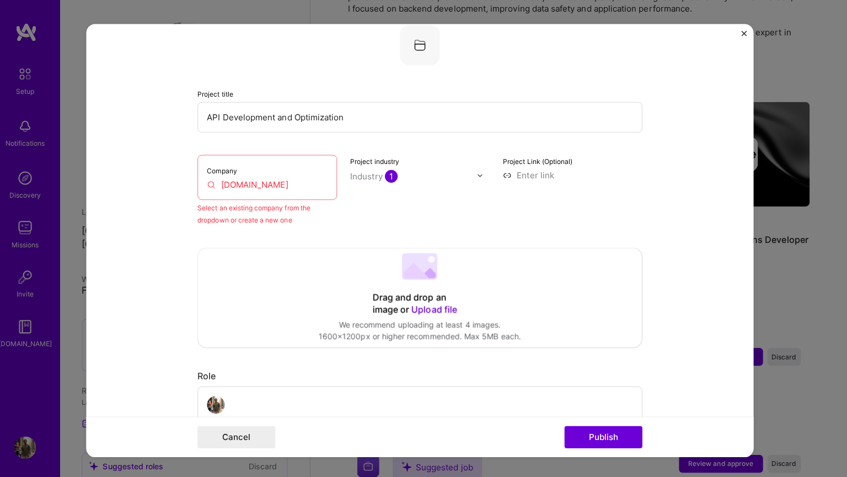
scroll to position [72, 0]
click at [271, 184] on input "[DOMAIN_NAME]" at bounding box center [272, 182] width 120 height 12
click at [238, 184] on input "[DOMAIN_NAME]" at bounding box center [272, 182] width 120 height 12
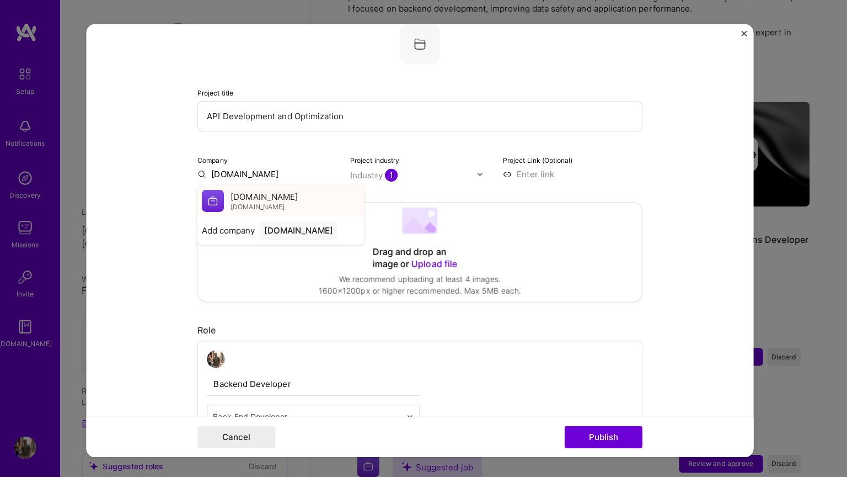
type input "[DOMAIN_NAME]"
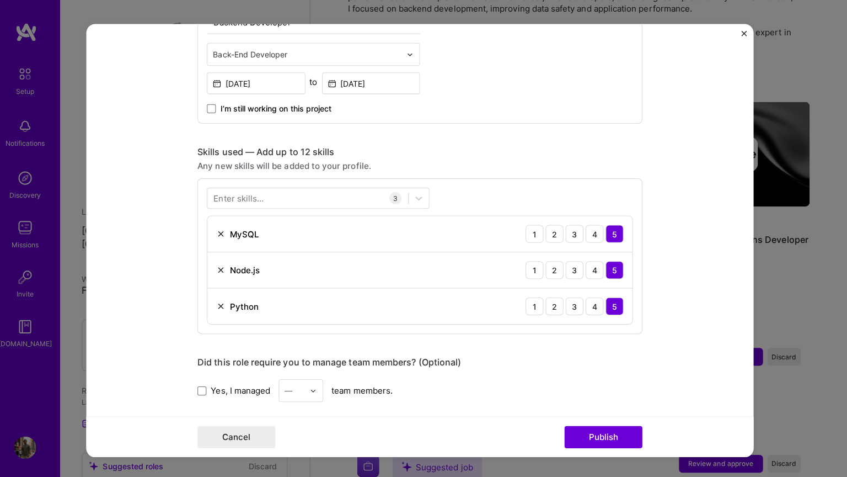
scroll to position [513, 0]
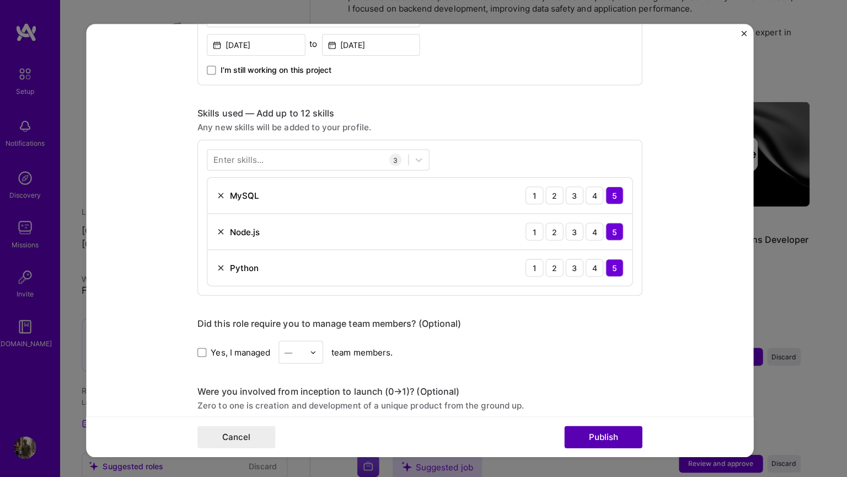
click at [610, 429] on button "Publish" at bounding box center [605, 433] width 77 height 22
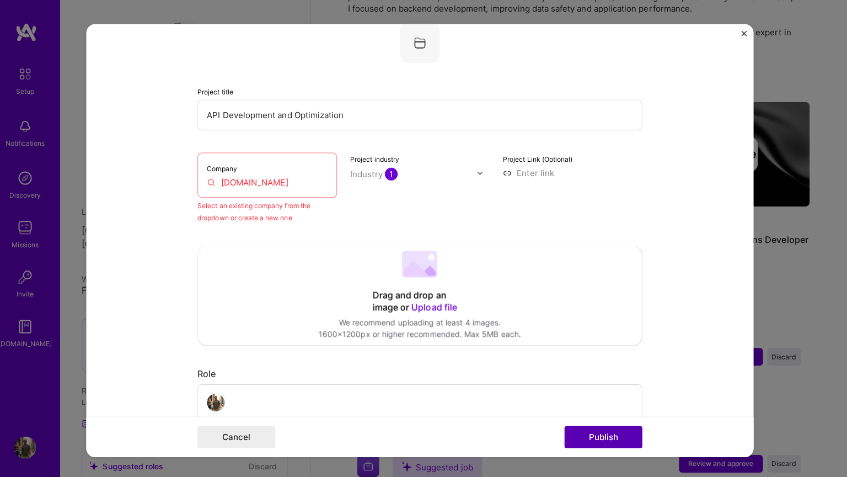
scroll to position [72, 0]
click at [607, 429] on button "Publish" at bounding box center [605, 433] width 77 height 22
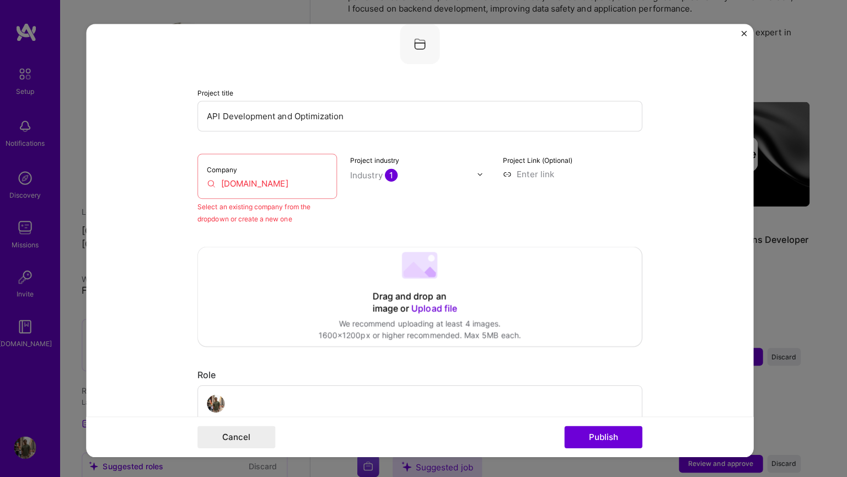
click at [258, 180] on input "[DOMAIN_NAME]" at bounding box center [272, 182] width 120 height 12
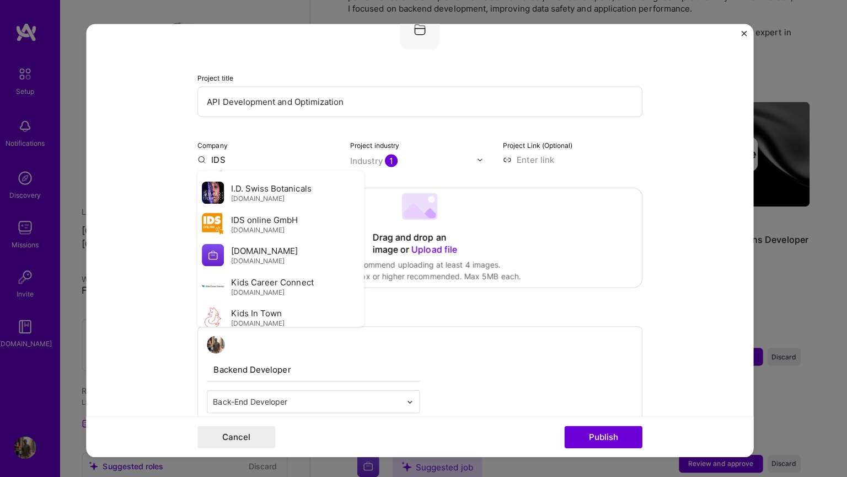
scroll to position [556, 0]
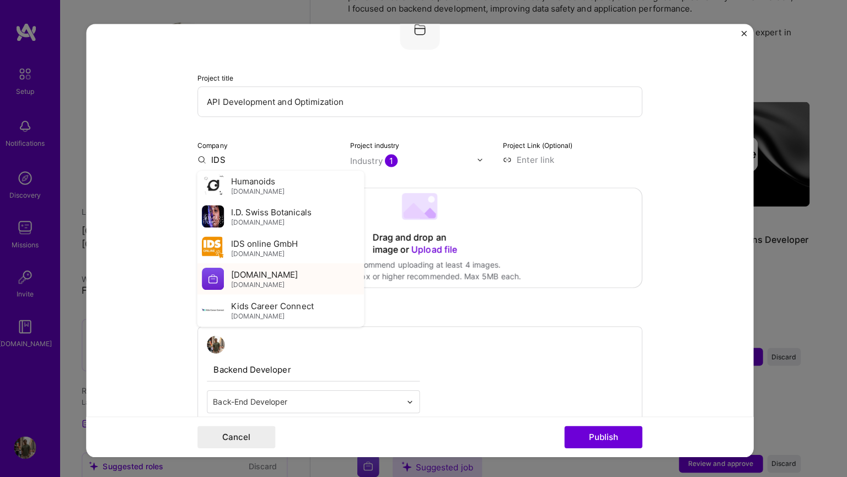
type input "IDS"
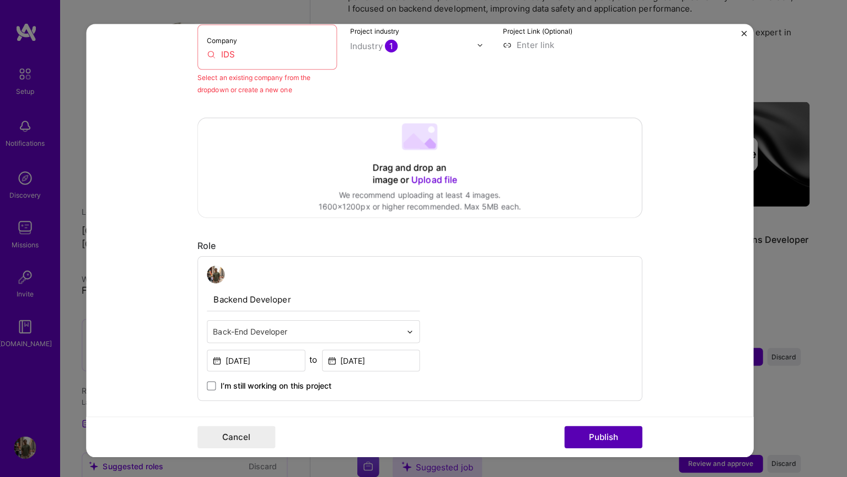
scroll to position [204, 0]
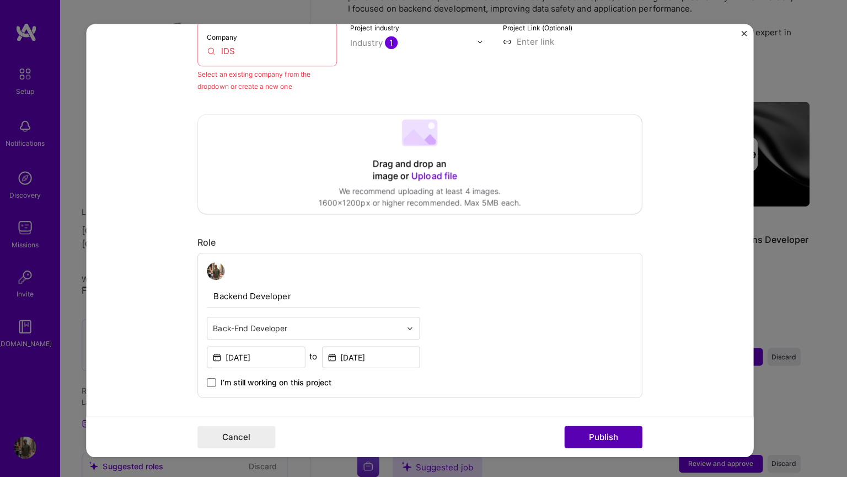
click at [626, 429] on button "Publish" at bounding box center [605, 433] width 77 height 22
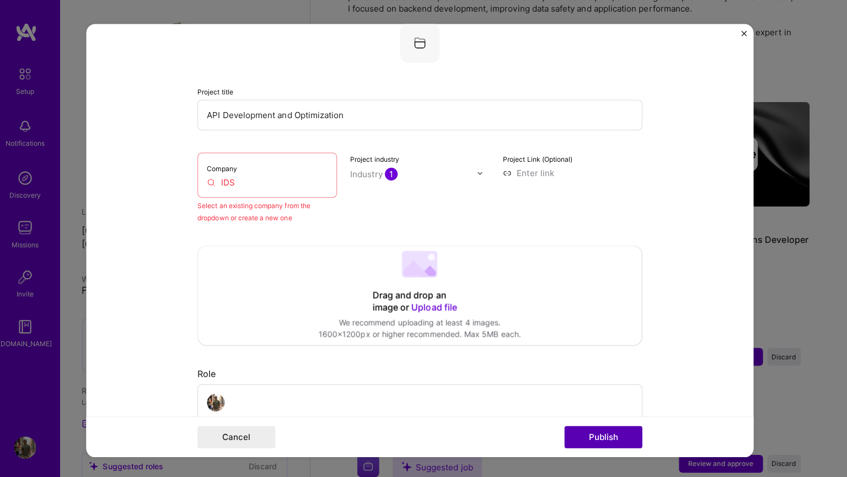
scroll to position [72, 0]
click at [598, 429] on button "Publish" at bounding box center [605, 433] width 77 height 22
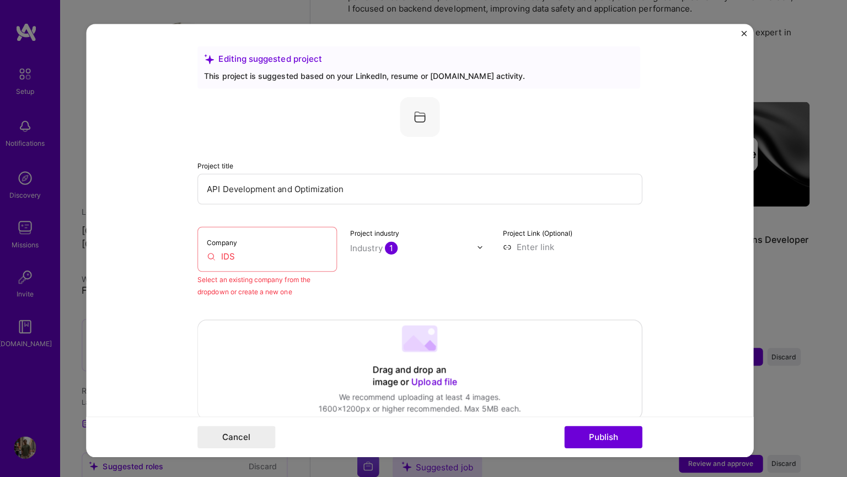
click at [745, 33] on img "Close" at bounding box center [745, 33] width 6 height 6
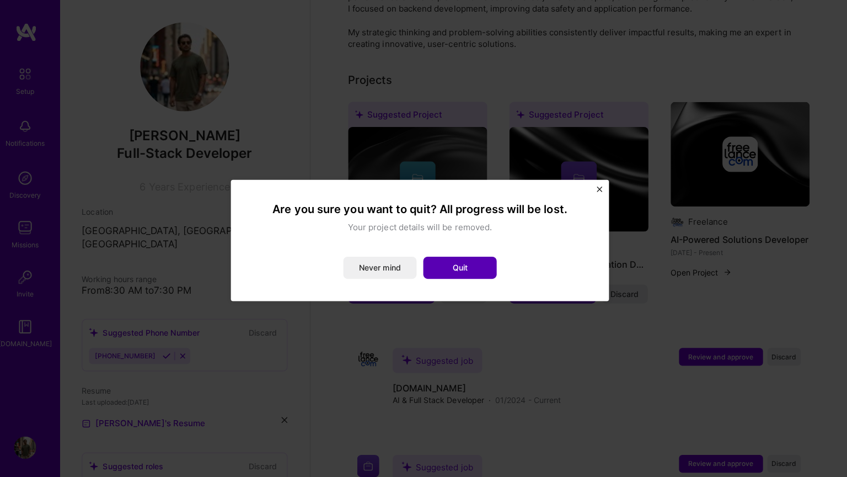
click at [452, 264] on button "Quit" at bounding box center [463, 265] width 73 height 22
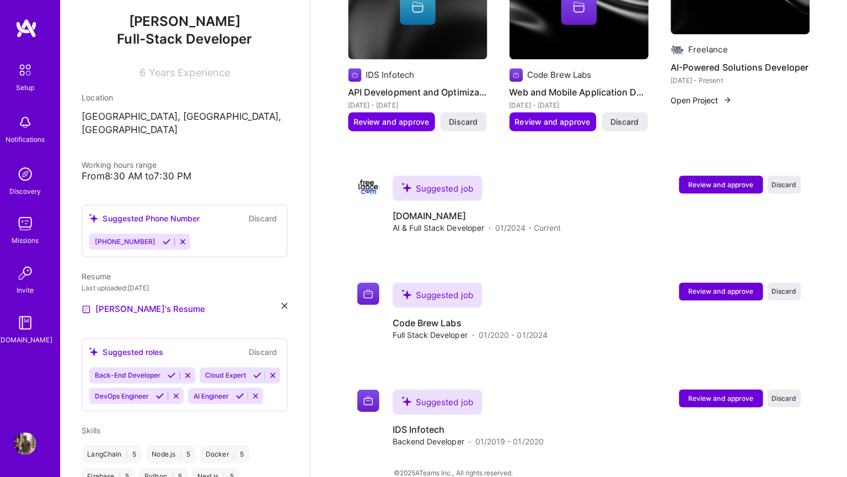
scroll to position [110, 0]
click at [184, 239] on icon at bounding box center [188, 243] width 8 height 8
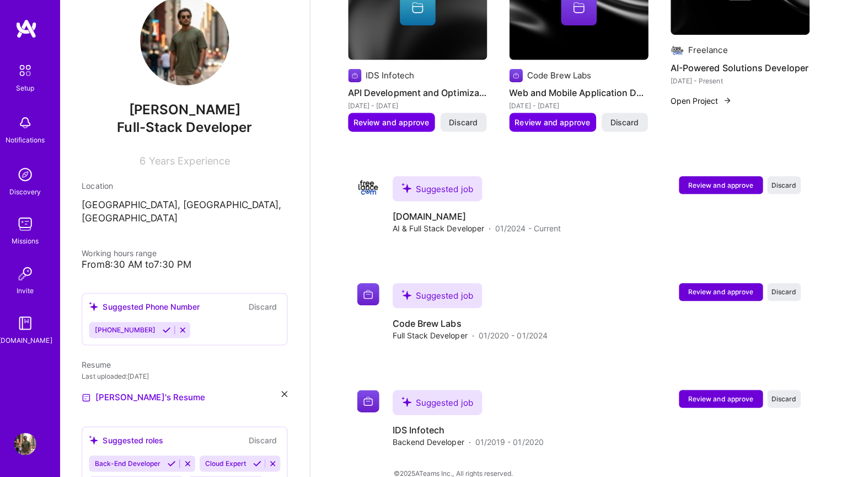
scroll to position [19, 0]
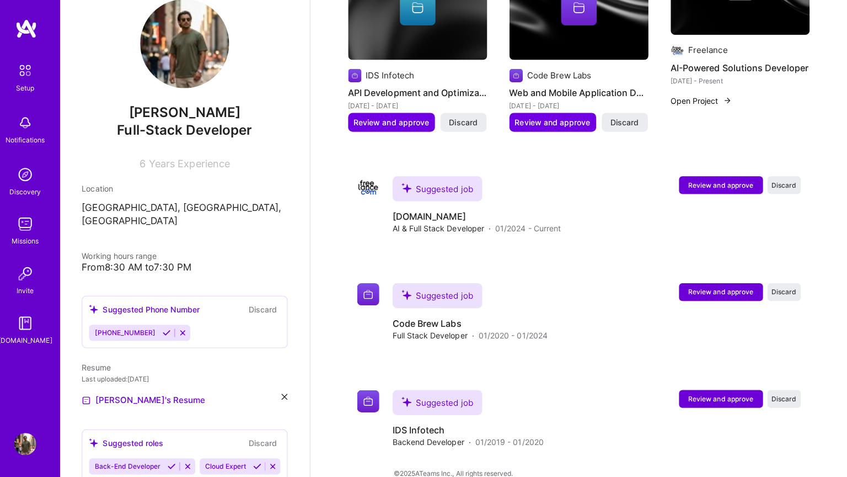
click at [184, 329] on icon at bounding box center [188, 333] width 8 height 8
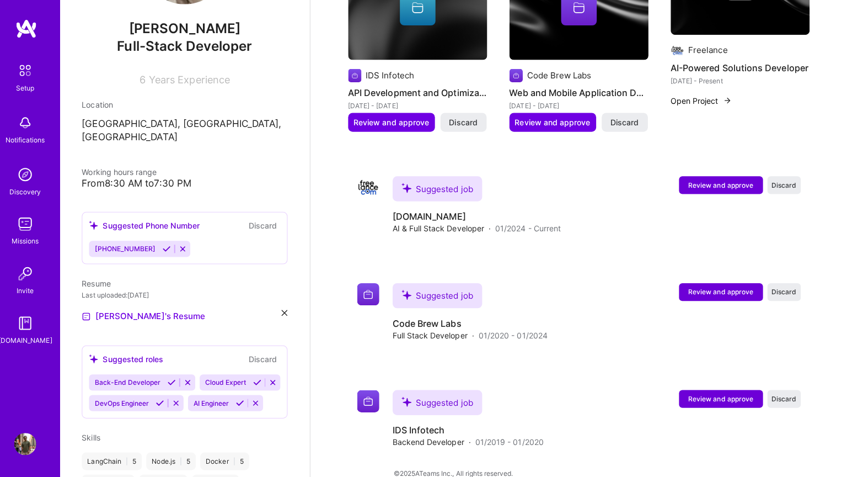
scroll to position [107, 0]
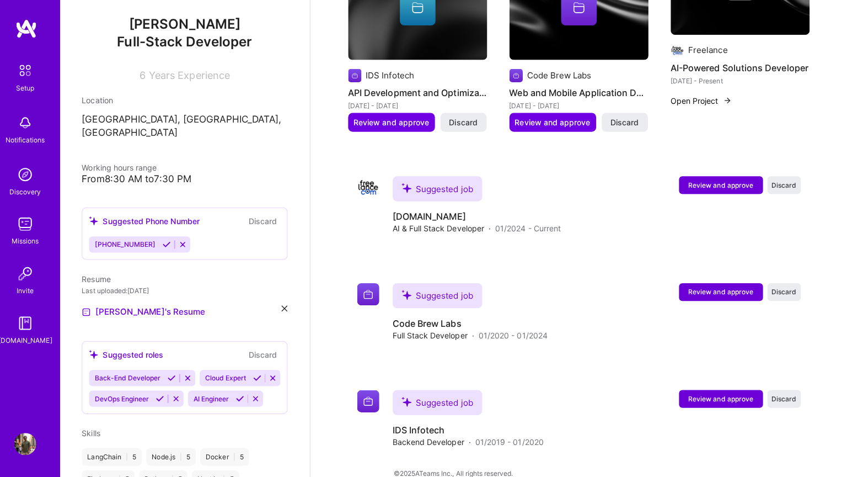
click at [291, 306] on icon at bounding box center [289, 309] width 6 height 6
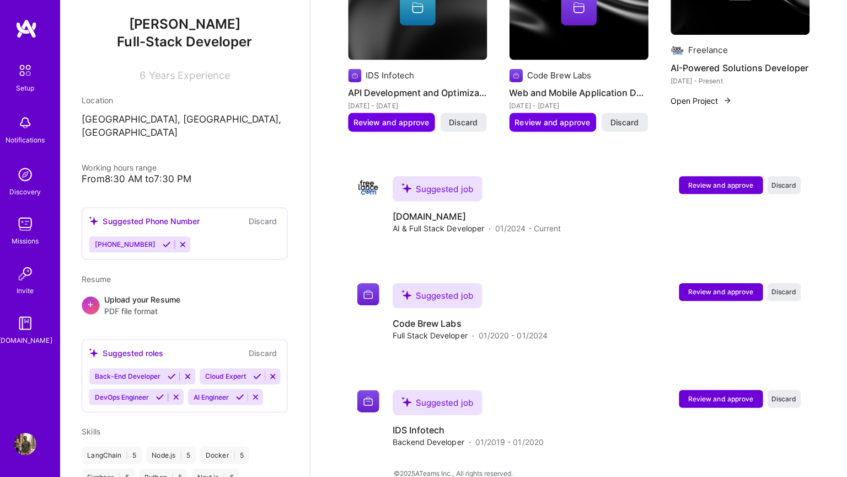
click at [100, 297] on div "+" at bounding box center [97, 306] width 18 height 18
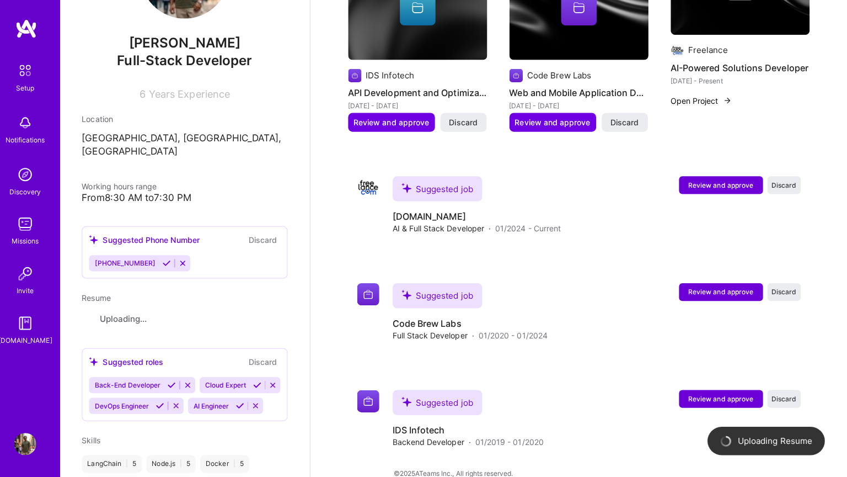
scroll to position [86, 0]
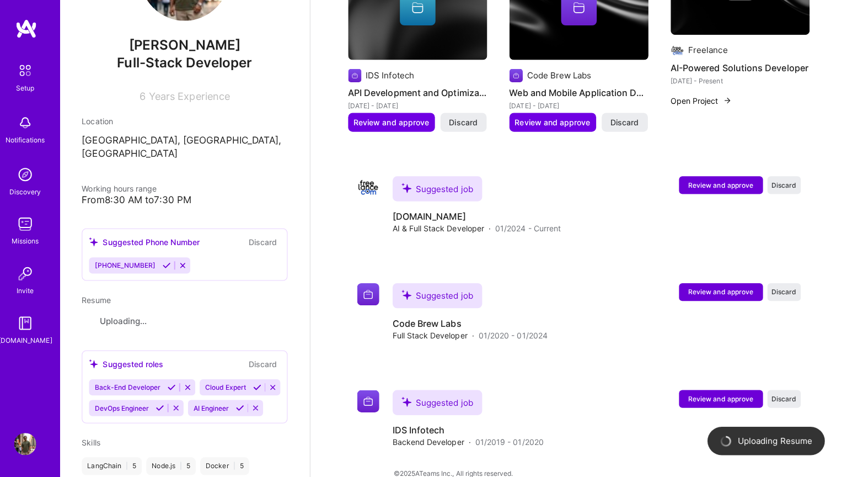
click at [184, 263] on icon at bounding box center [188, 267] width 8 height 8
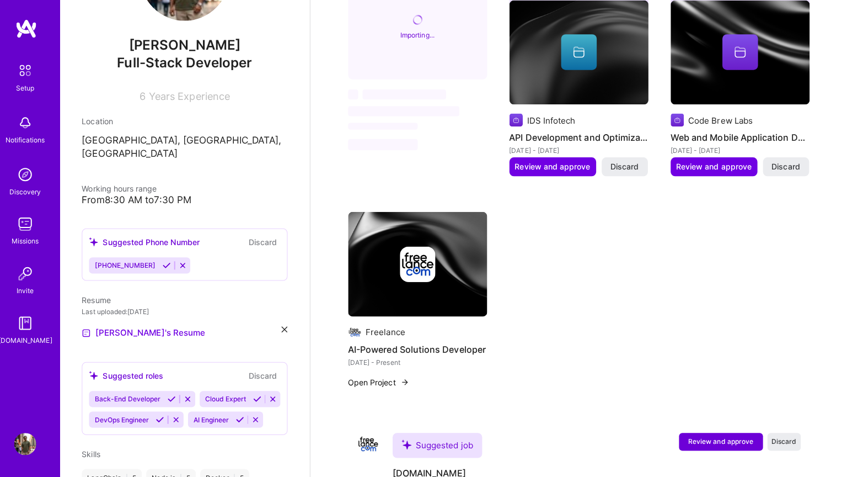
click at [184, 263] on icon at bounding box center [188, 267] width 8 height 8
click at [266, 237] on button "Discard" at bounding box center [267, 243] width 35 height 13
click at [184, 263] on icon at bounding box center [188, 267] width 8 height 8
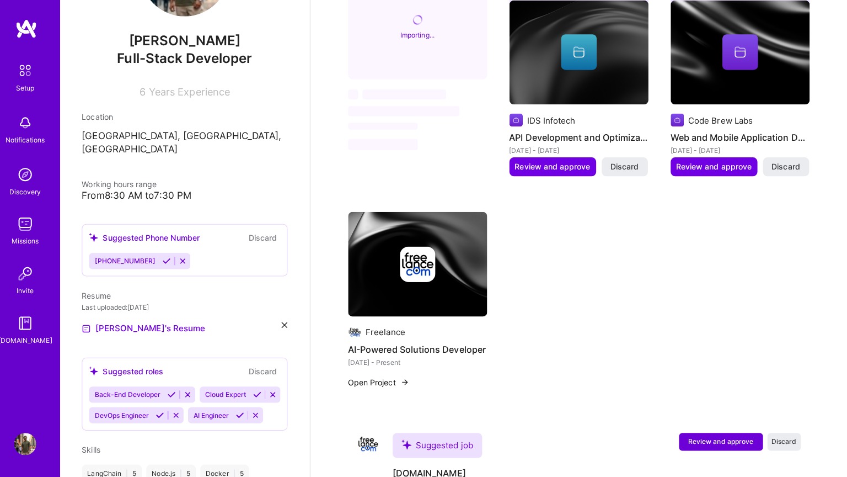
scroll to position [95, 0]
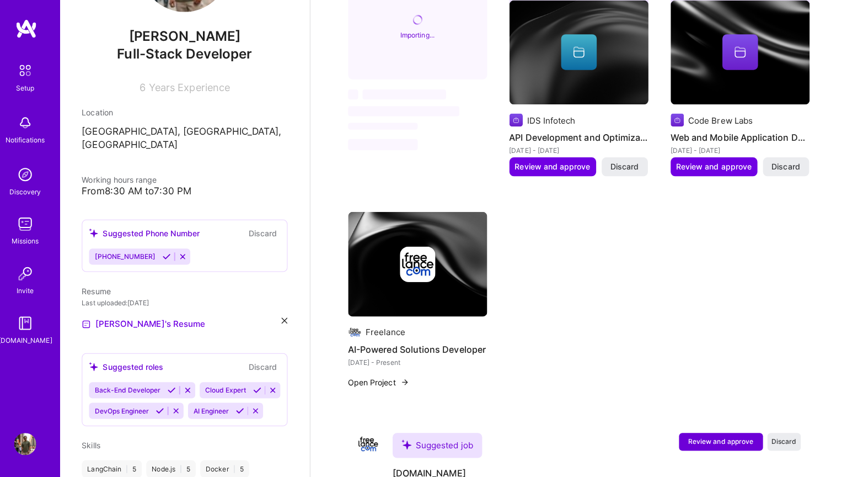
click at [168, 254] on icon at bounding box center [172, 258] width 8 height 8
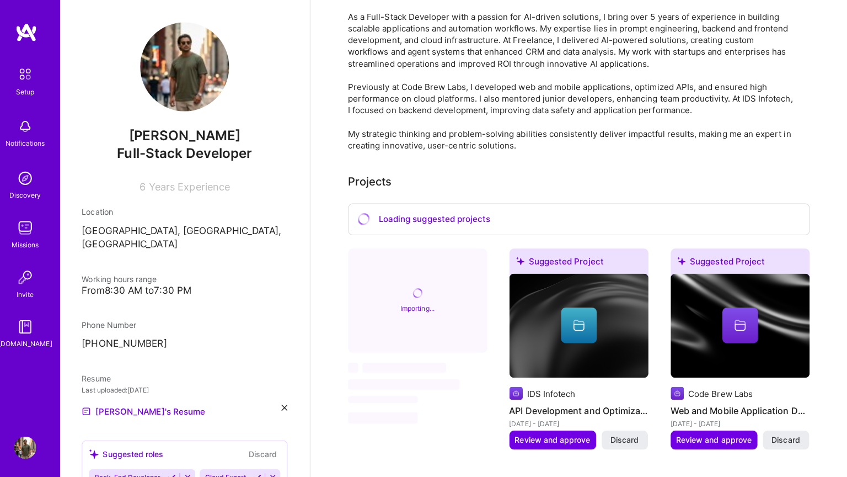
scroll to position [298, 0]
click at [120, 334] on p "[PHONE_NUMBER]" at bounding box center [190, 340] width 204 height 13
click at [144, 334] on p "[PHONE_NUMBER]" at bounding box center [190, 340] width 204 height 13
click at [136, 334] on p "[PHONE_NUMBER]" at bounding box center [190, 340] width 204 height 13
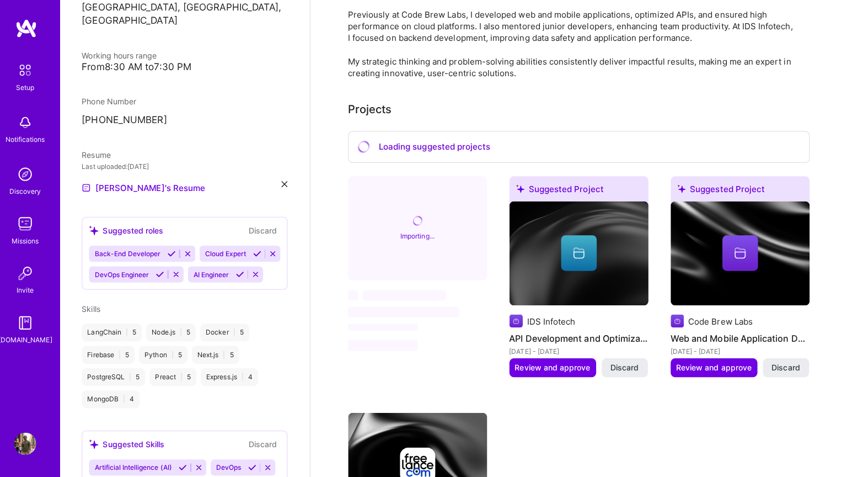
scroll to position [214, 0]
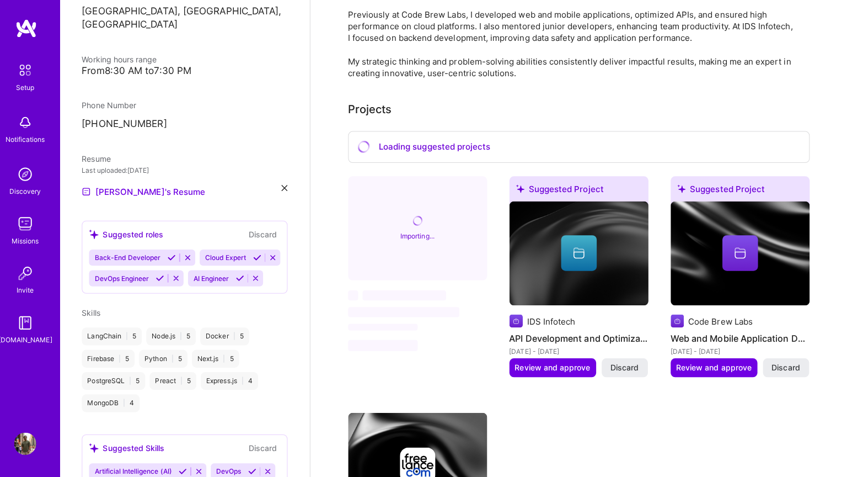
click at [174, 255] on icon at bounding box center [177, 259] width 8 height 8
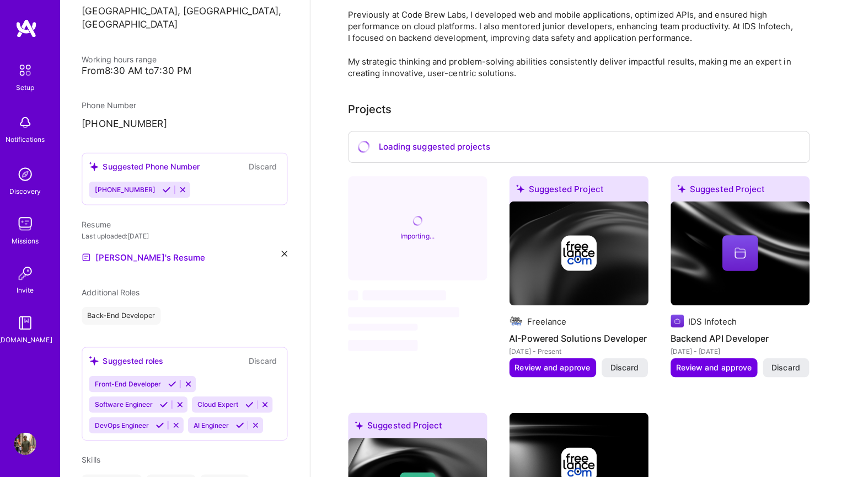
click at [147, 326] on div "[PERSON_NAME] Full-Stack Developer 6 Years Experience Location [GEOGRAPHIC_DATA…" at bounding box center [190, 238] width 248 height 477
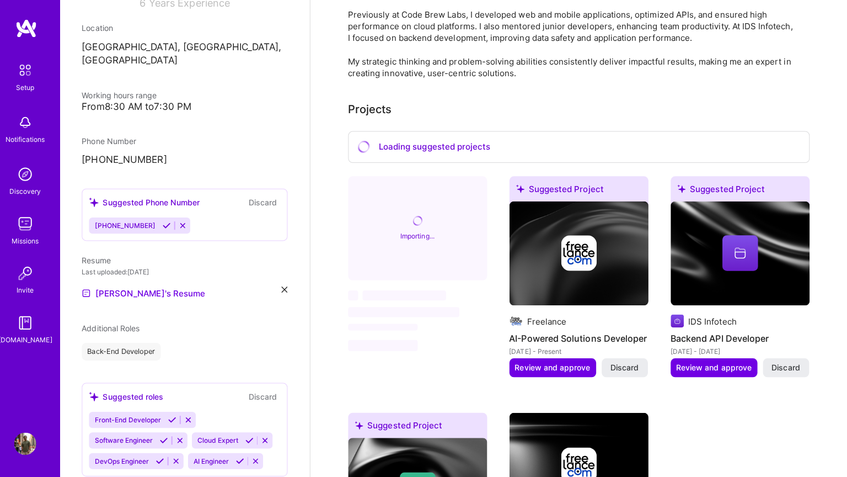
scroll to position [178, 0]
click at [168, 224] on icon at bounding box center [172, 228] width 8 height 8
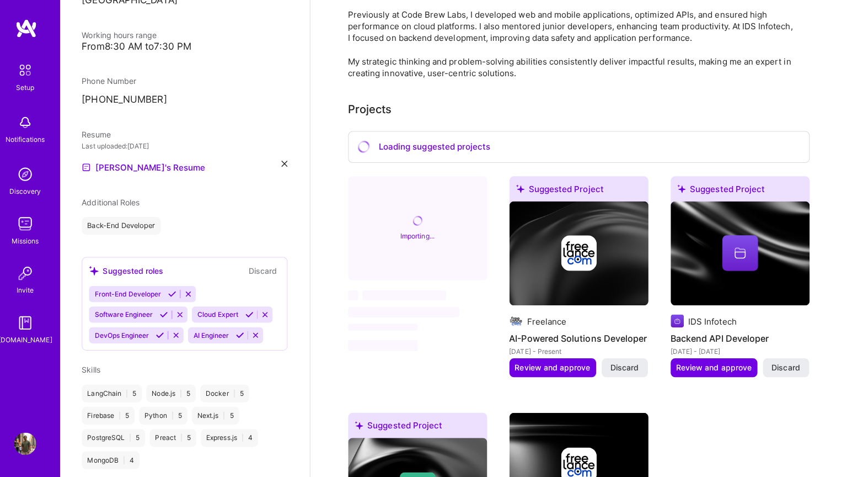
scroll to position [238, 0]
click at [250, 311] on icon at bounding box center [254, 315] width 8 height 8
click at [241, 332] on icon at bounding box center [245, 336] width 8 height 8
click at [170, 332] on icon at bounding box center [166, 336] width 8 height 8
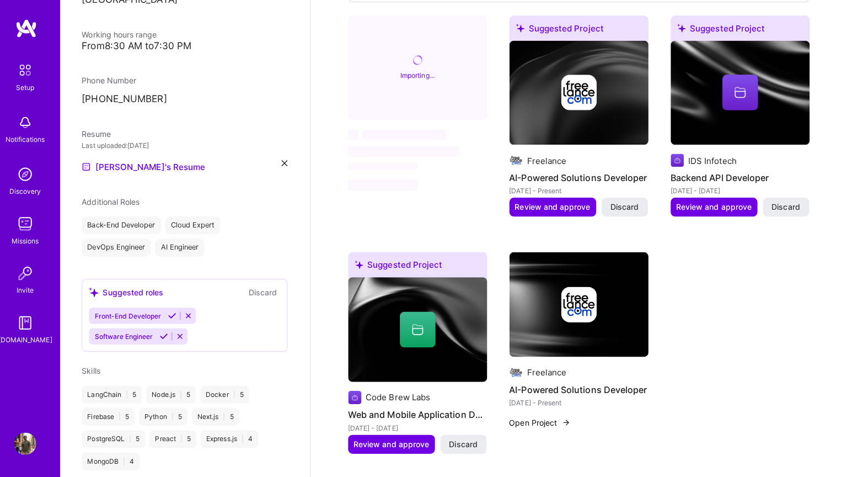
scroll to position [528, 0]
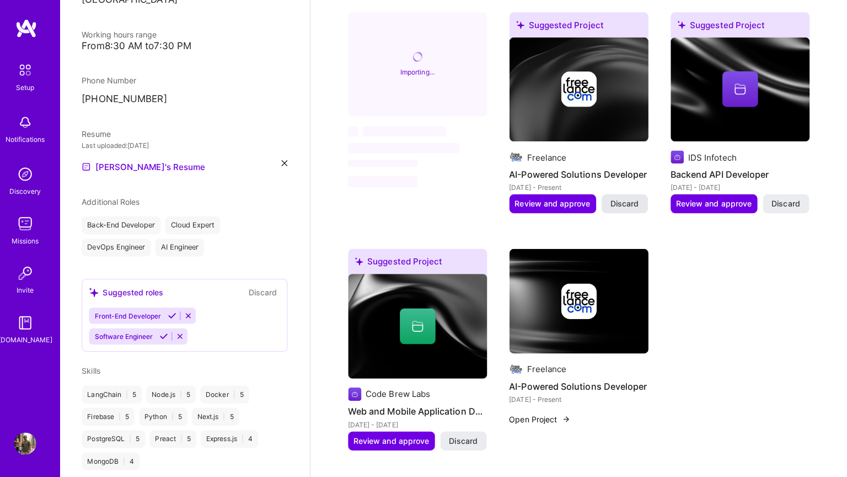
click at [632, 200] on span "Discard" at bounding box center [627, 205] width 28 height 11
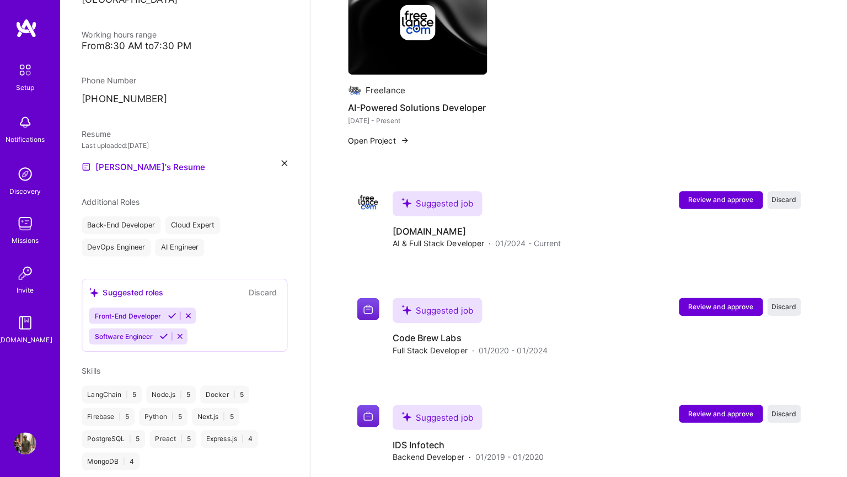
scroll to position [819, 0]
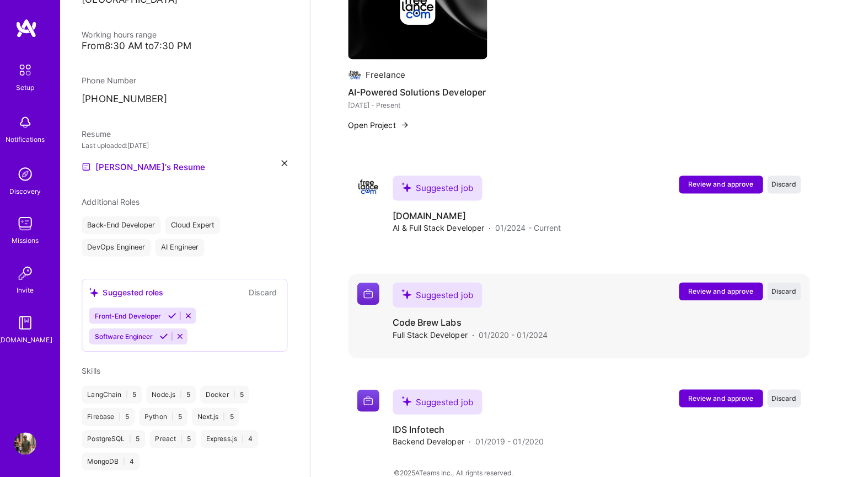
click at [723, 288] on span "Review and approve" at bounding box center [722, 292] width 65 height 9
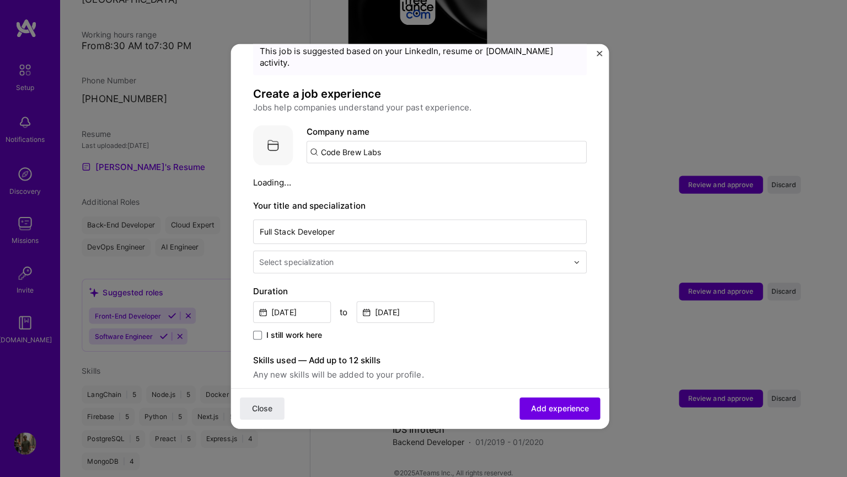
scroll to position [42, 0]
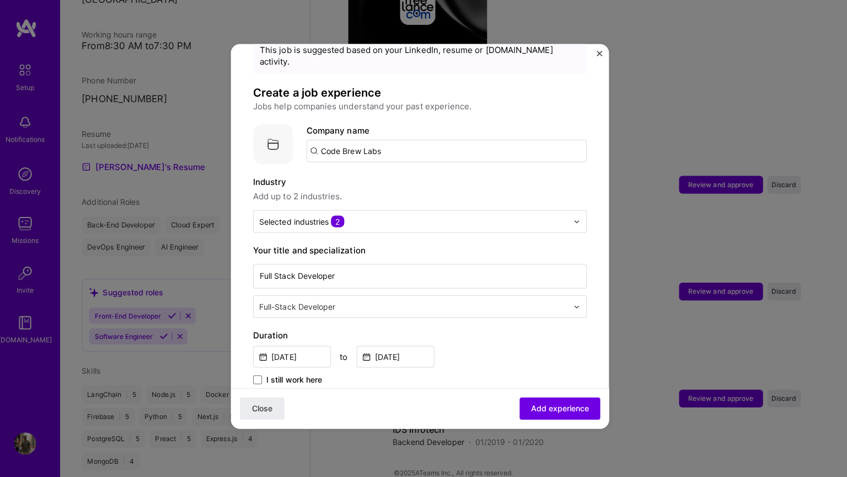
click at [340, 249] on div "Your title and specialization Full Stack Developer Full-Stack Developer" at bounding box center [423, 281] width 331 height 73
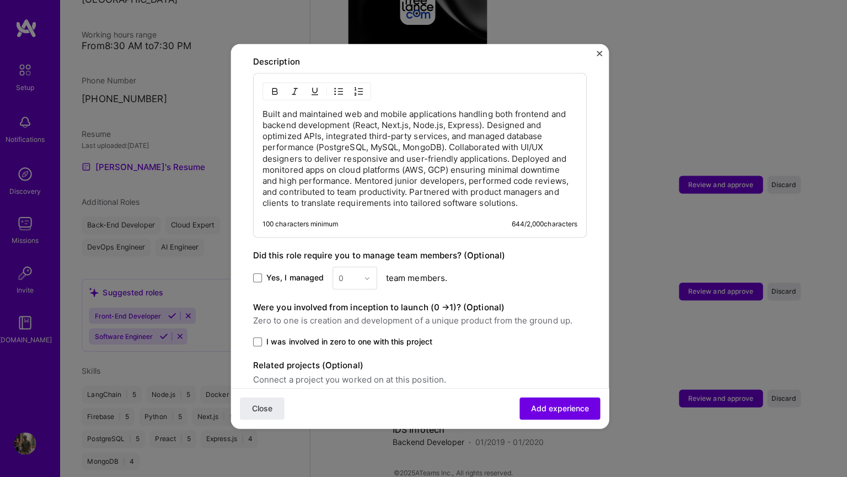
scroll to position [797, 0]
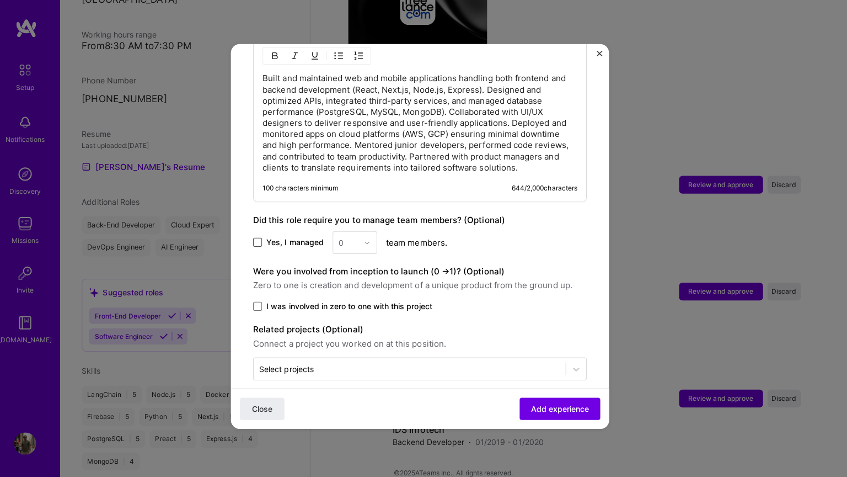
click at [264, 240] on span at bounding box center [262, 244] width 9 height 9
click at [0, 0] on input "Yes, I managed" at bounding box center [0, 0] width 0 height 0
click at [354, 238] on input "text" at bounding box center [352, 244] width 19 height 12
type input "3"
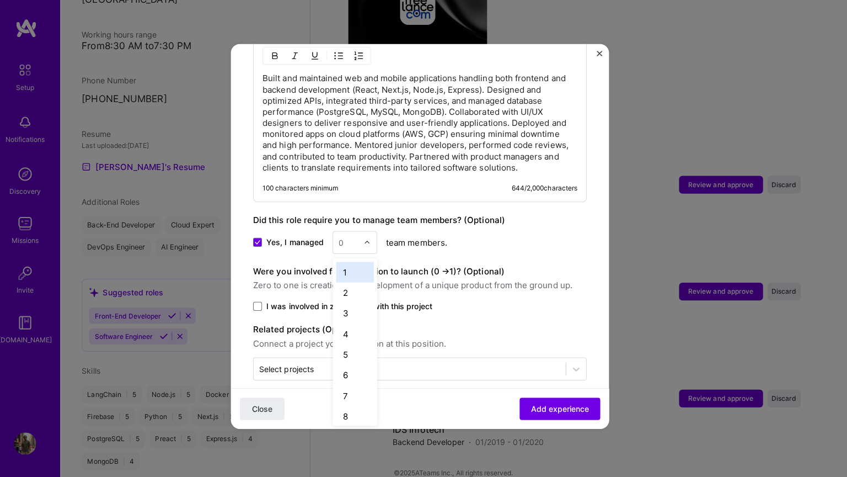
click at [354, 238] on input "text" at bounding box center [352, 244] width 19 height 12
click at [355, 304] on div "3" at bounding box center [359, 314] width 38 height 20
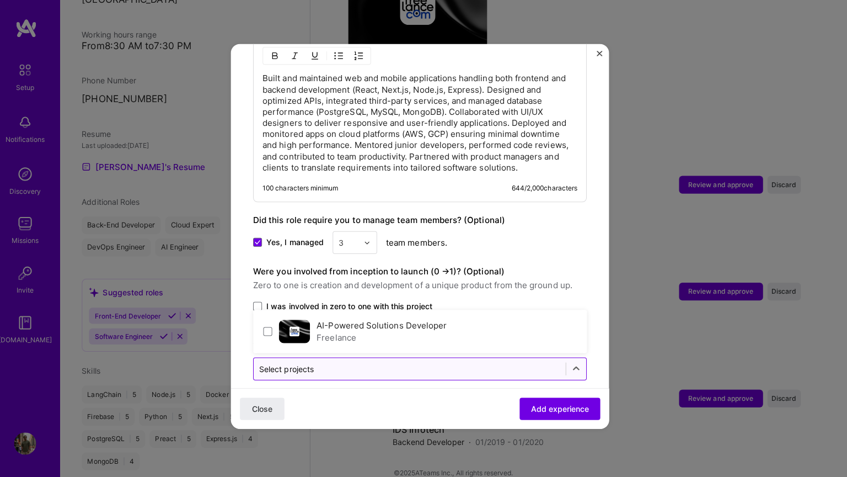
click at [453, 364] on input "text" at bounding box center [413, 370] width 298 height 12
click at [470, 364] on input "text" at bounding box center [413, 370] width 298 height 12
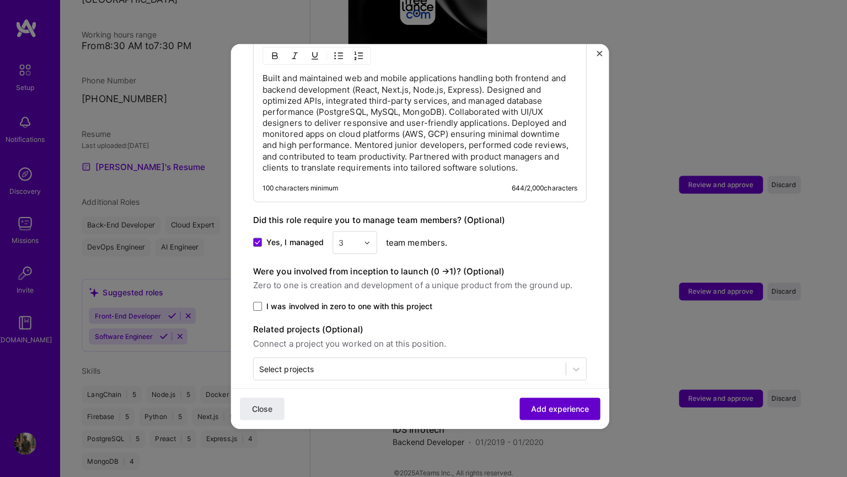
click at [574, 410] on span "Add experience" at bounding box center [562, 409] width 58 height 11
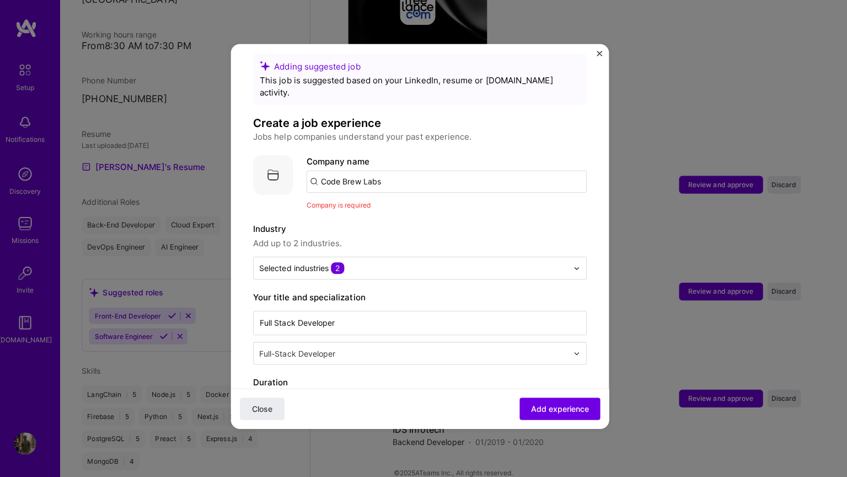
scroll to position [11, 0]
click at [404, 174] on input "Code Brew Labs" at bounding box center [450, 185] width 278 height 22
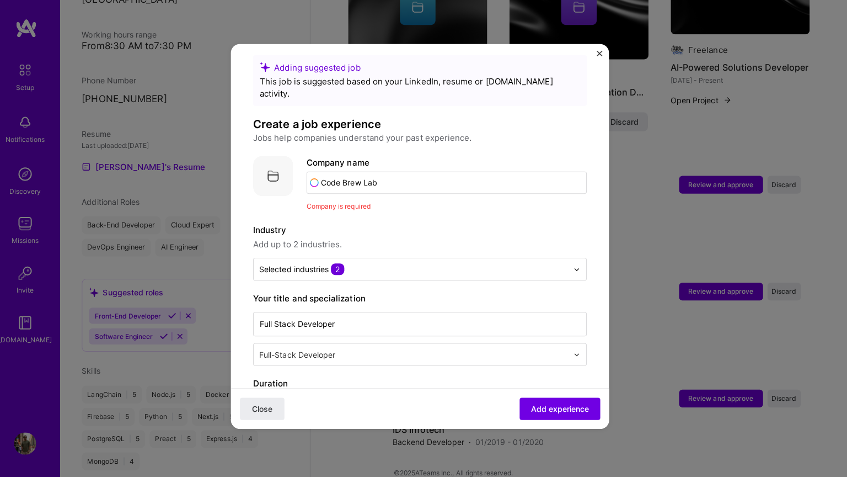
type input "Code Brew Labs"
click at [413, 206] on div "Code Brew Labs" at bounding box center [409, 215] width 73 height 19
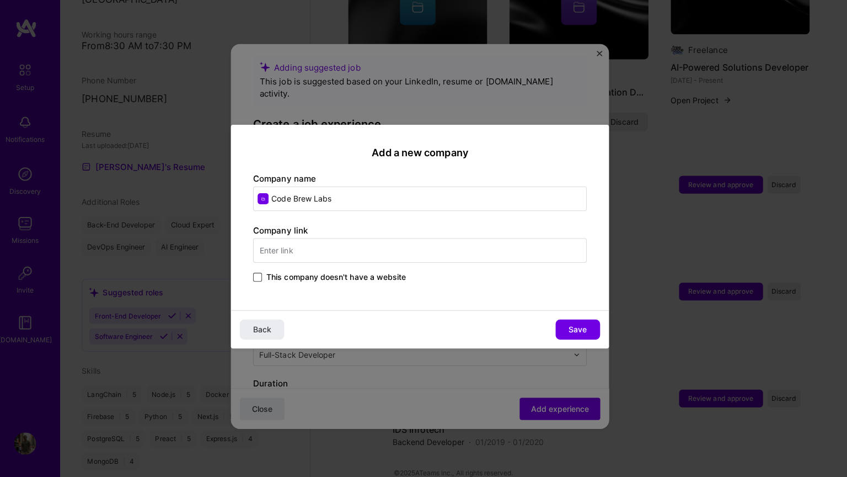
click at [264, 278] on div "Company link This company doesn't have a website" at bounding box center [423, 256] width 331 height 60
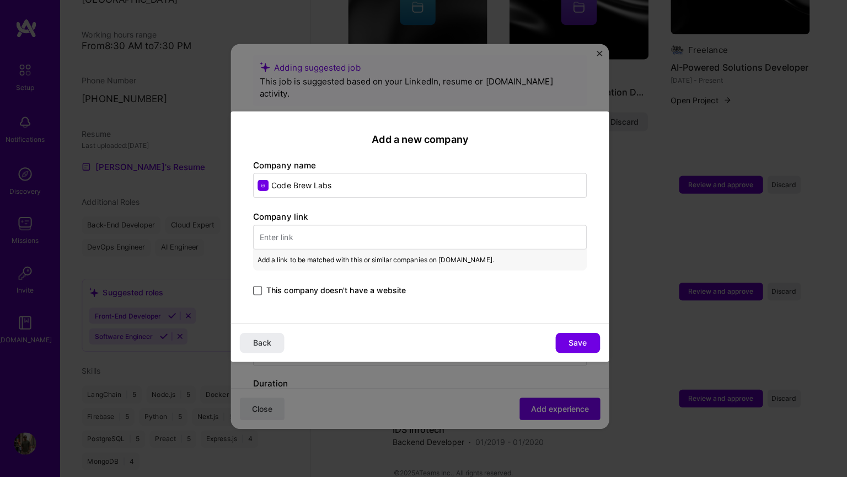
click at [260, 289] on span at bounding box center [262, 291] width 9 height 9
click at [0, 0] on input "This company doesn't have a website" at bounding box center [0, 0] width 0 height 0
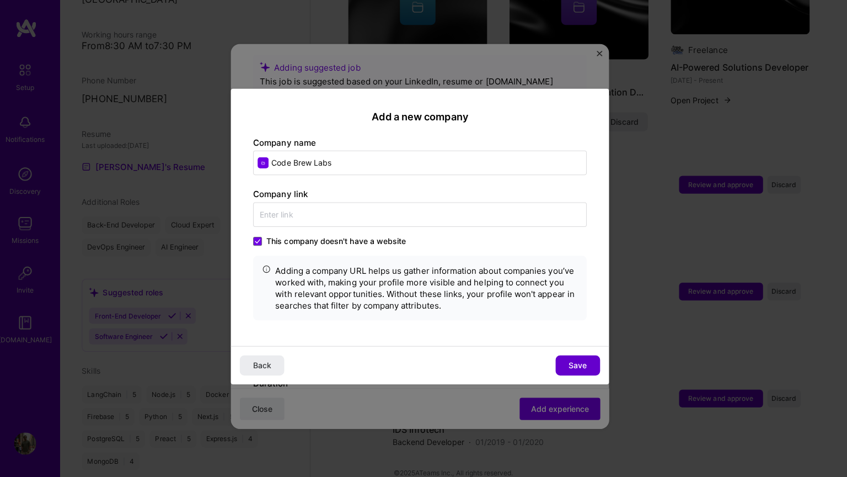
click at [579, 360] on span "Save" at bounding box center [580, 365] width 18 height 11
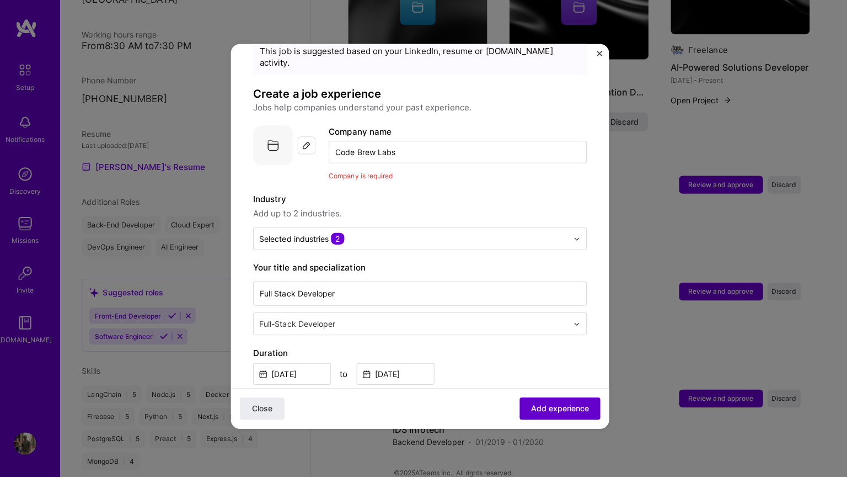
click at [551, 405] on span "Add experience" at bounding box center [562, 409] width 58 height 11
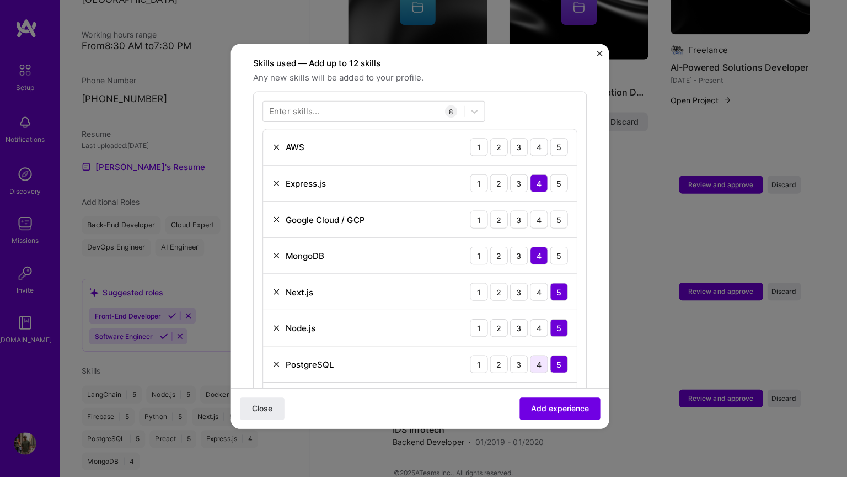
scroll to position [381, 0]
click at [555, 403] on button "Add experience" at bounding box center [562, 409] width 80 height 22
click at [559, 145] on div "5" at bounding box center [562, 149] width 18 height 18
click at [537, 131] on div "AWS 1 2 3 4 5" at bounding box center [423, 149] width 311 height 36
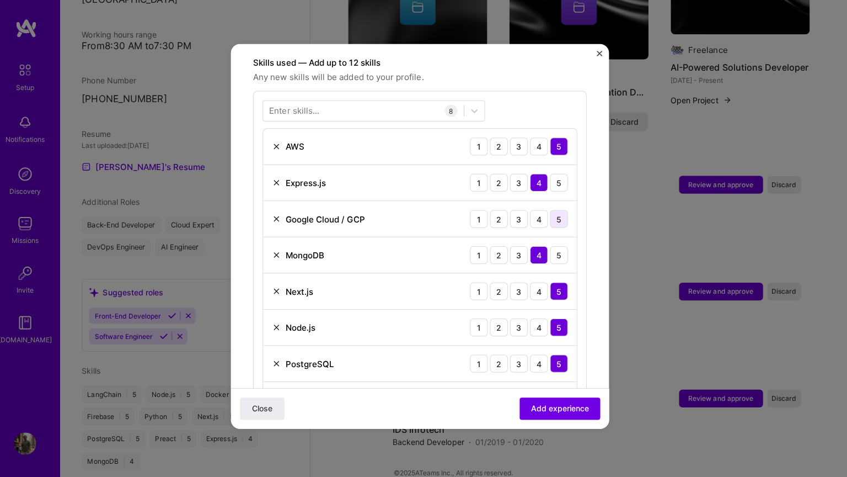
click at [557, 212] on div "5" at bounding box center [562, 221] width 18 height 18
click at [564, 405] on span "Add experience" at bounding box center [562, 409] width 58 height 11
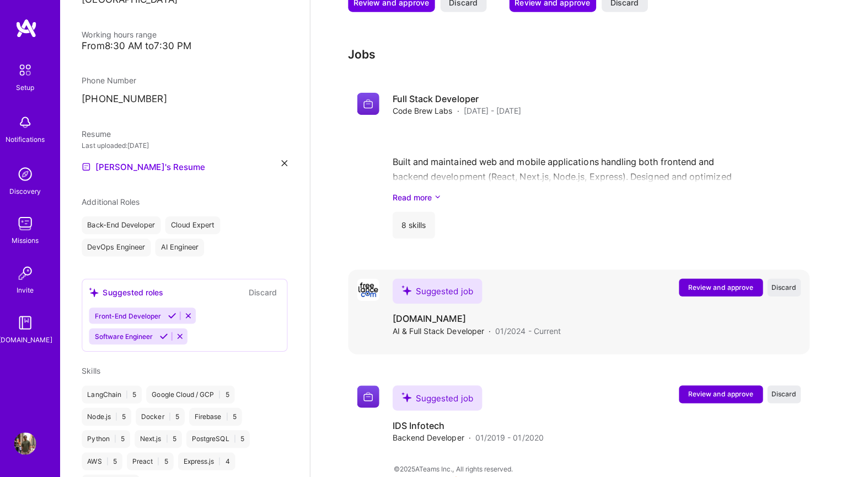
scroll to position [679, 0]
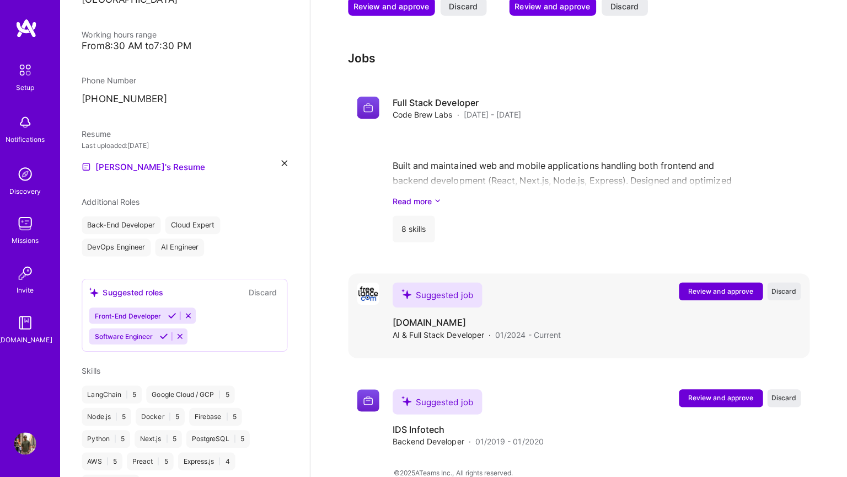
click at [730, 288] on span "Review and approve" at bounding box center [722, 292] width 65 height 9
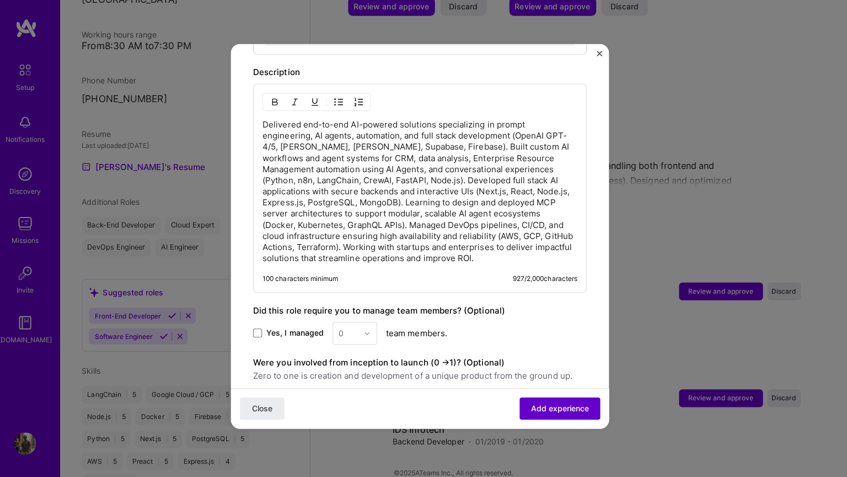
click at [555, 414] on span "Add experience" at bounding box center [562, 409] width 58 height 11
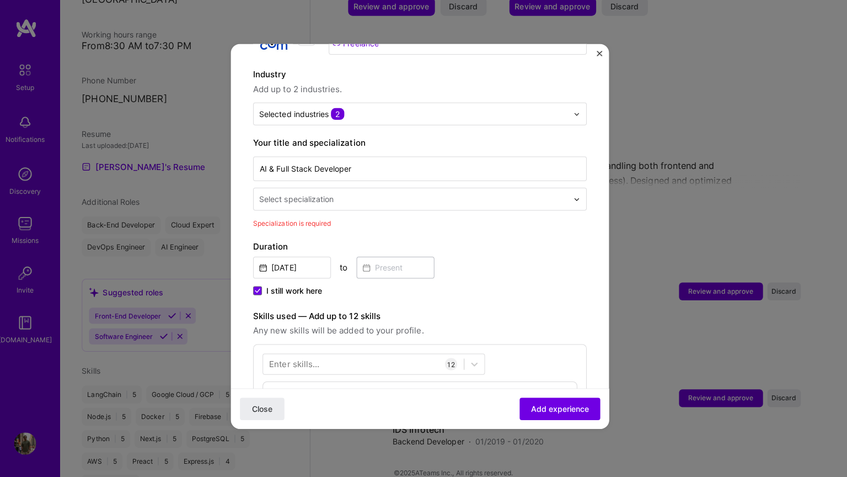
scroll to position [147, 0]
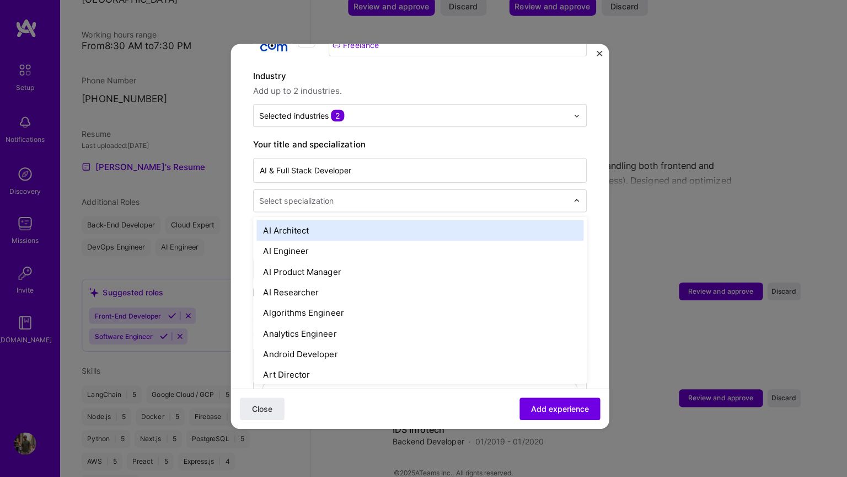
click at [333, 197] on div "Select specialization" at bounding box center [301, 203] width 74 height 12
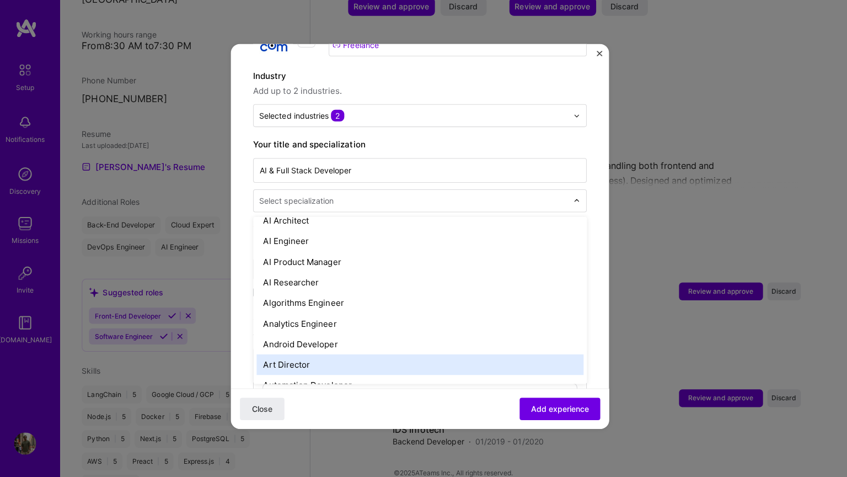
scroll to position [0, 0]
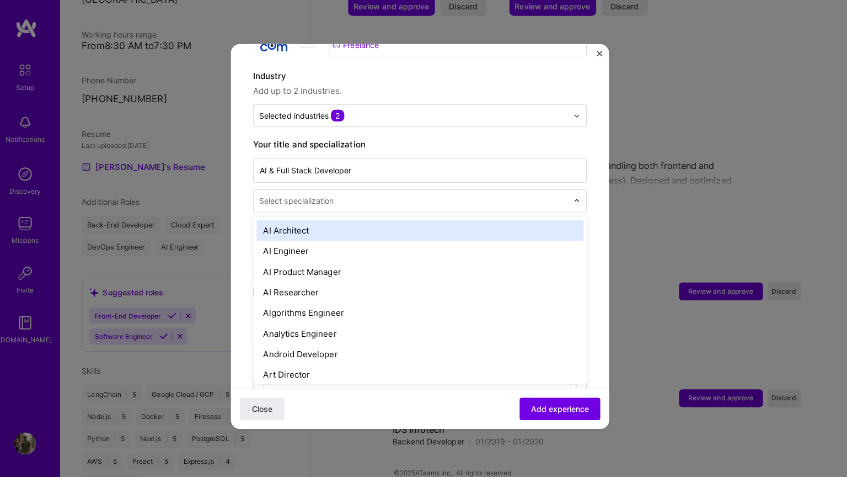
click at [323, 222] on div "AI Architect" at bounding box center [423, 232] width 324 height 20
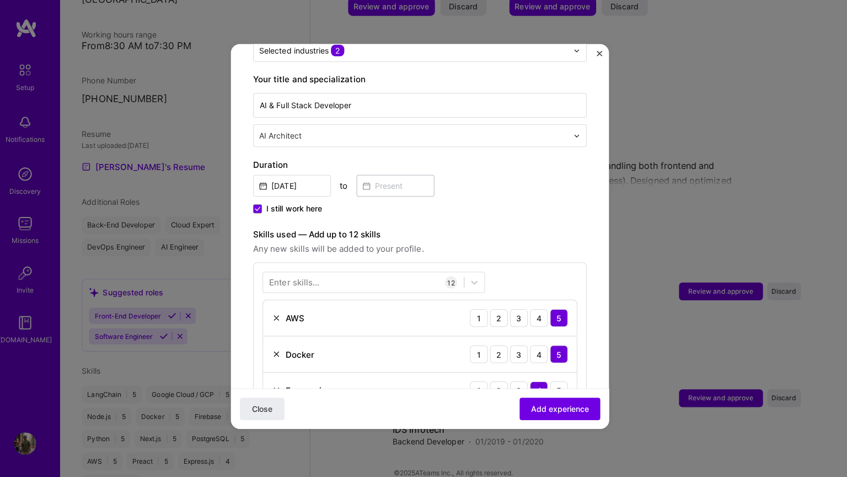
scroll to position [217, 0]
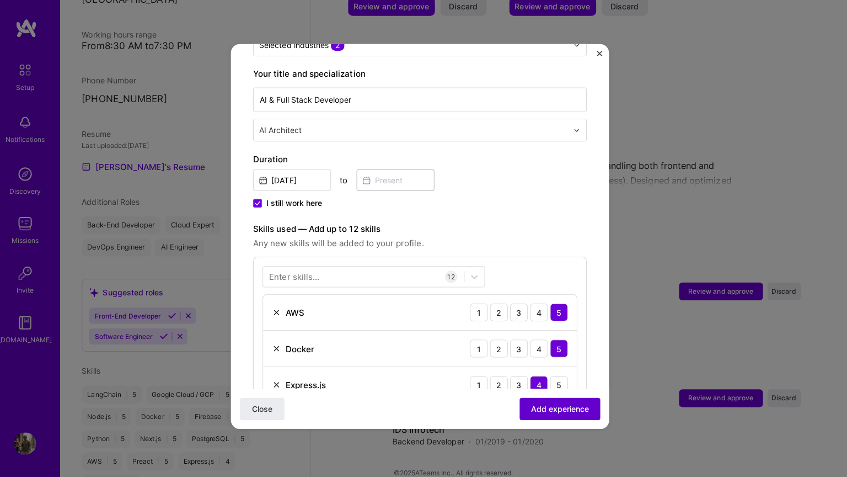
click at [561, 403] on button "Add experience" at bounding box center [562, 409] width 80 height 22
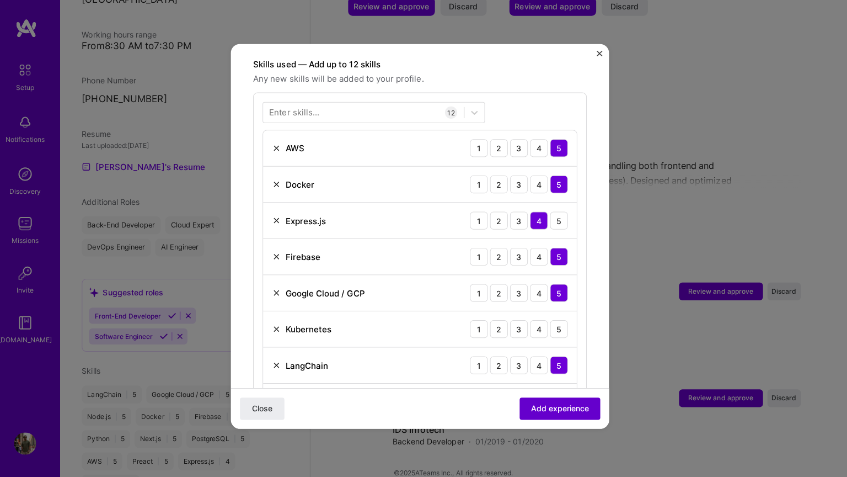
scroll to position [381, 0]
click at [565, 409] on span "Add experience" at bounding box center [562, 409] width 58 height 11
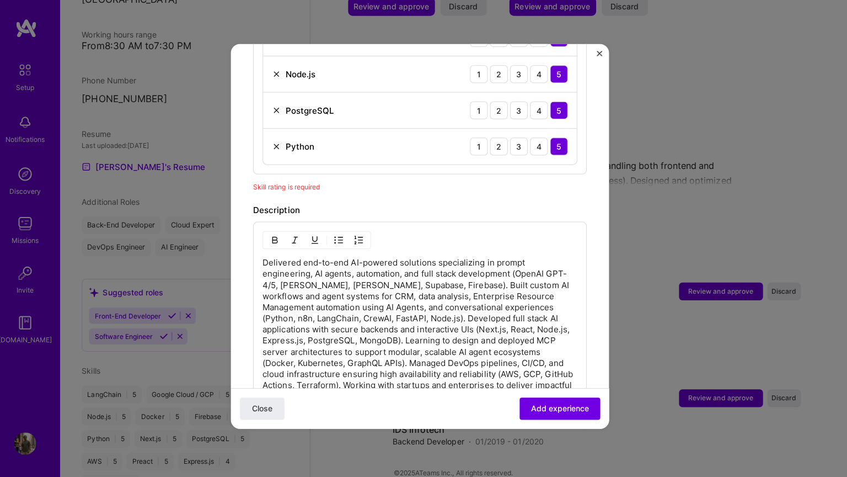
scroll to position [1002, 0]
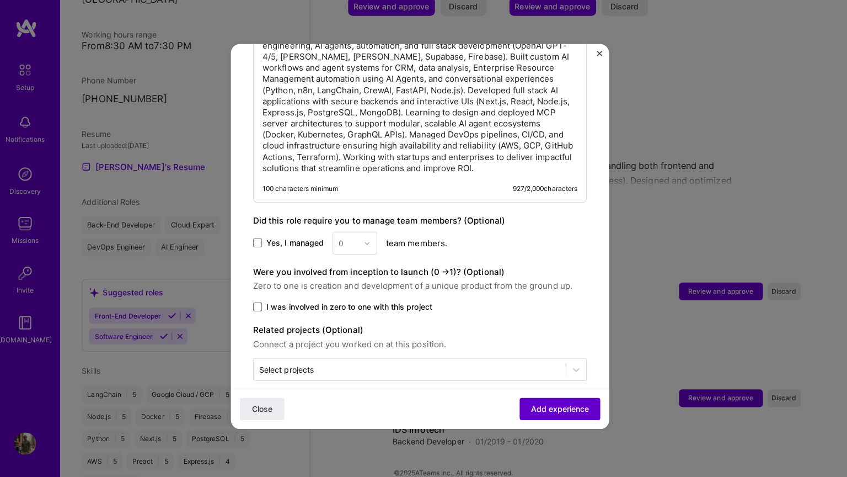
click at [568, 408] on span "Add experience" at bounding box center [562, 409] width 58 height 11
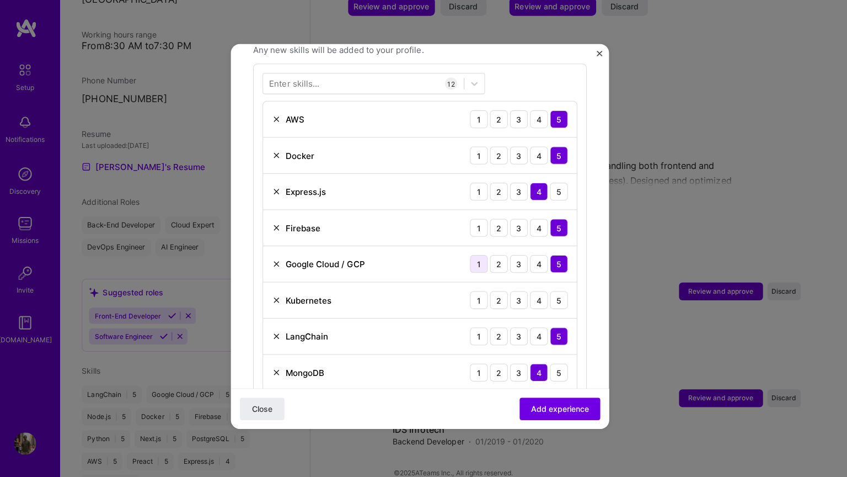
scroll to position [435, 0]
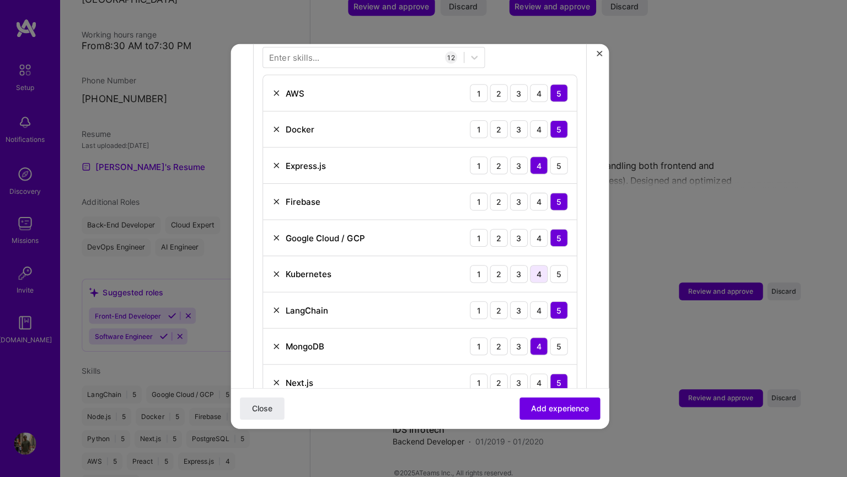
click at [543, 266] on div "4" at bounding box center [542, 275] width 18 height 18
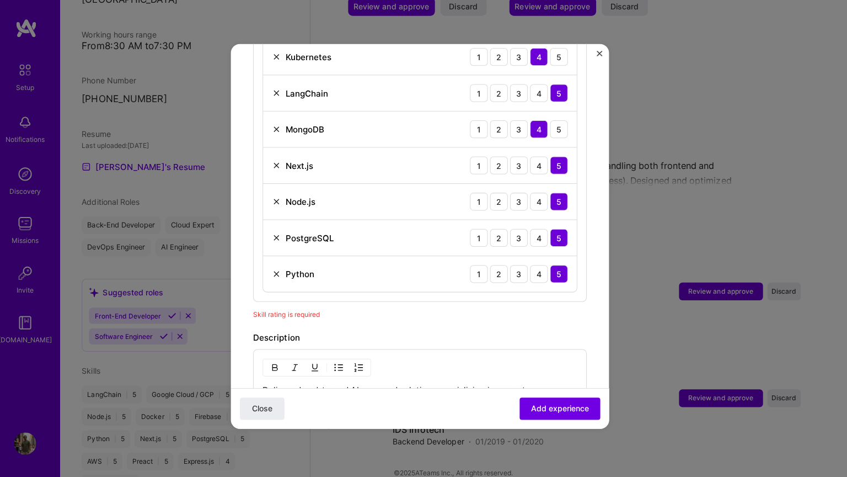
scroll to position [691, 0]
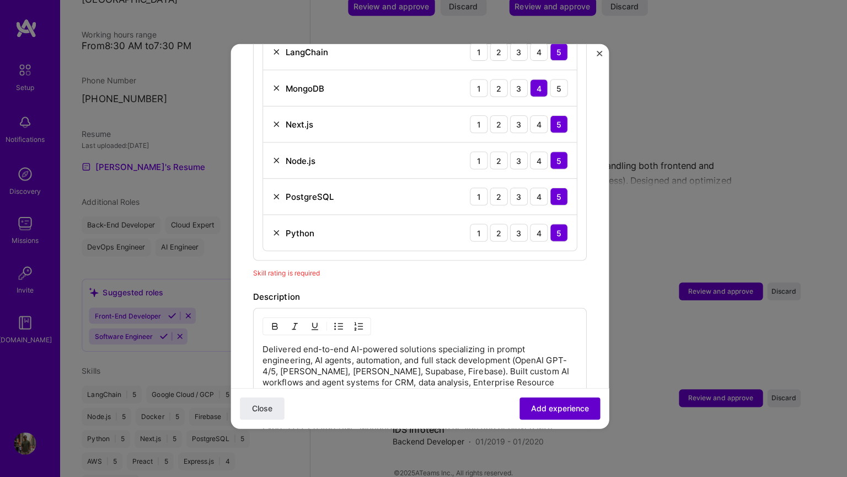
click at [565, 412] on span "Add experience" at bounding box center [562, 409] width 58 height 11
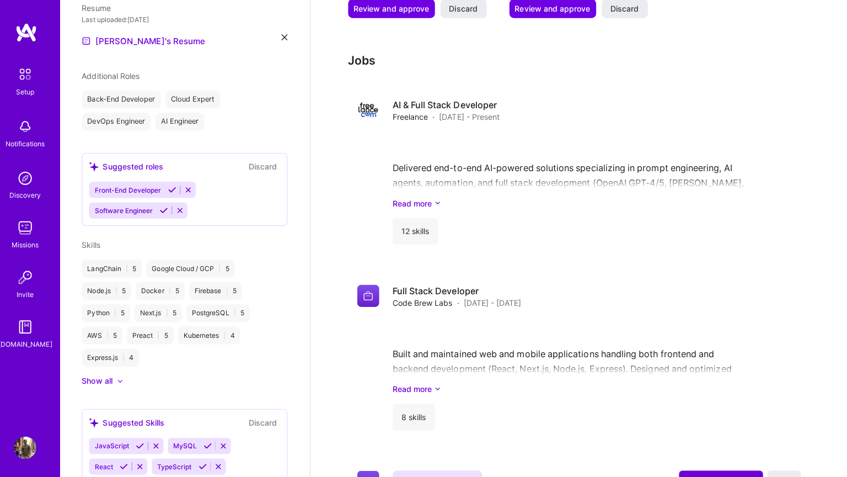
scroll to position [375, 0]
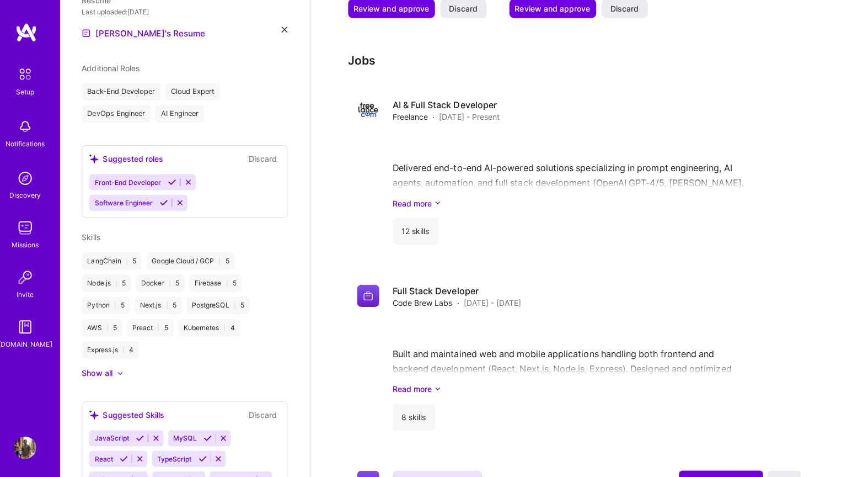
click at [168, 196] on icon at bounding box center [169, 200] width 8 height 8
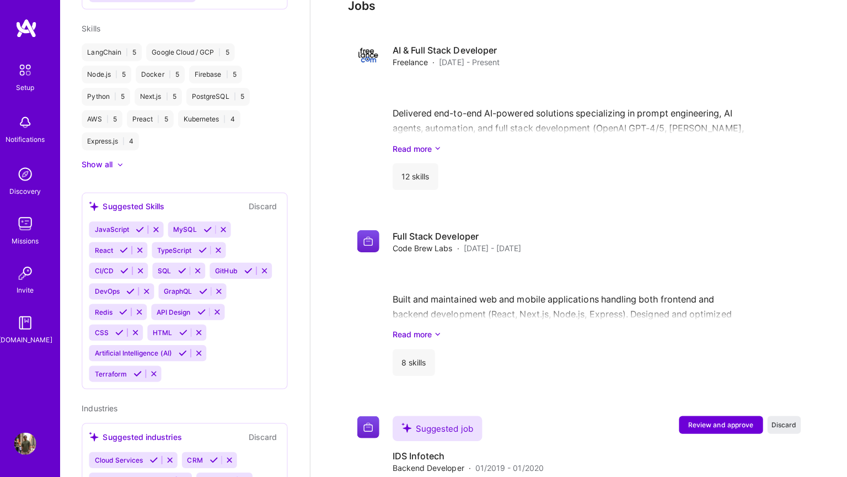
scroll to position [735, 0]
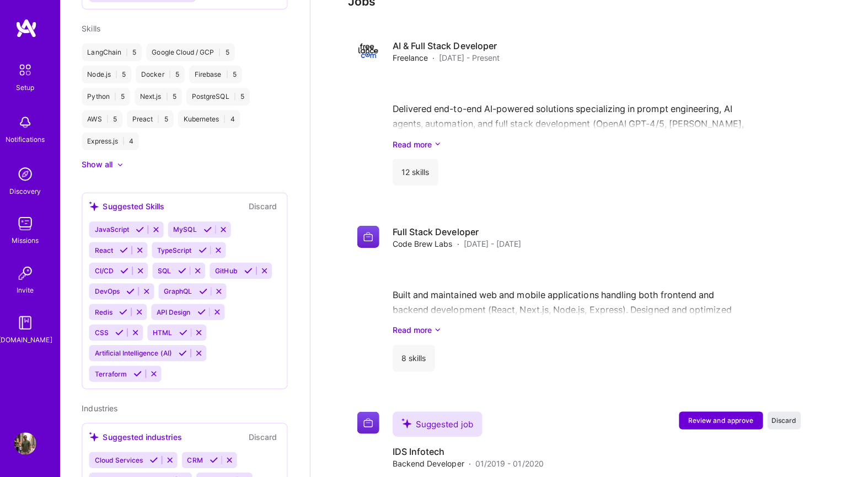
click at [147, 227] on icon at bounding box center [146, 231] width 8 height 8
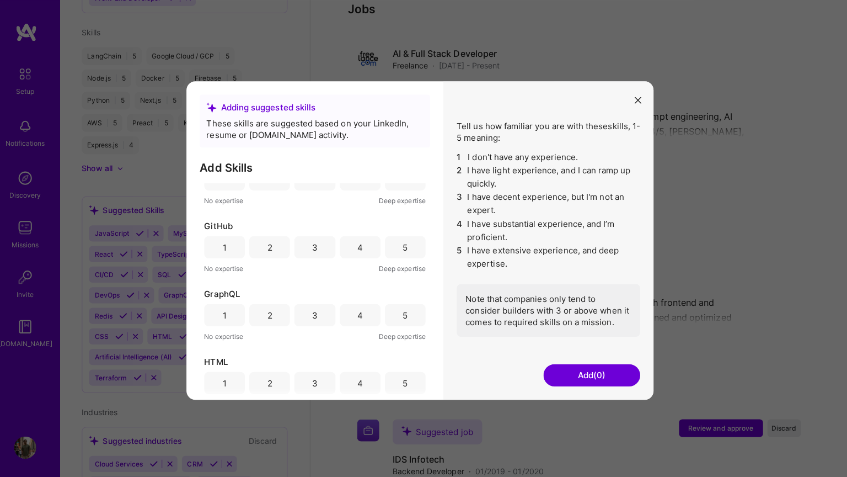
scroll to position [0, 0]
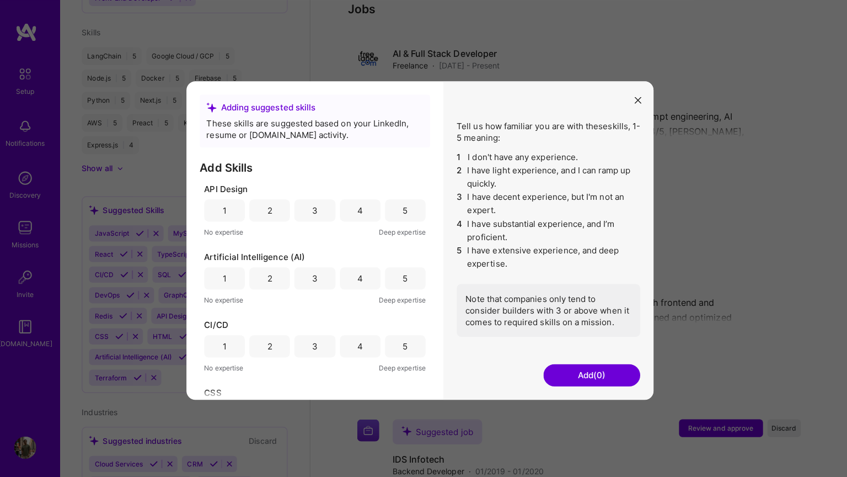
click at [402, 206] on div "5" at bounding box center [409, 208] width 40 height 22
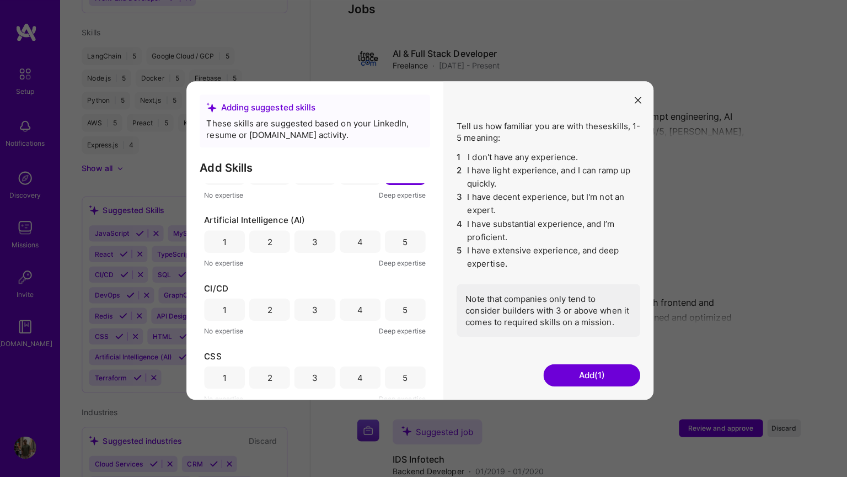
scroll to position [37, 0]
click at [318, 236] on div "3" at bounding box center [320, 239] width 6 height 12
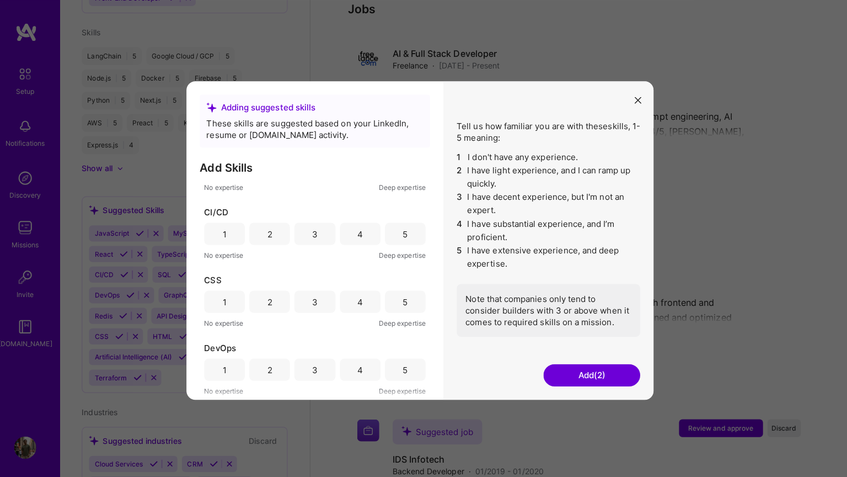
click at [372, 232] on div "4" at bounding box center [364, 232] width 40 height 22
click at [330, 234] on div "3" at bounding box center [319, 232] width 40 height 22
click at [412, 297] on div "5" at bounding box center [409, 299] width 40 height 22
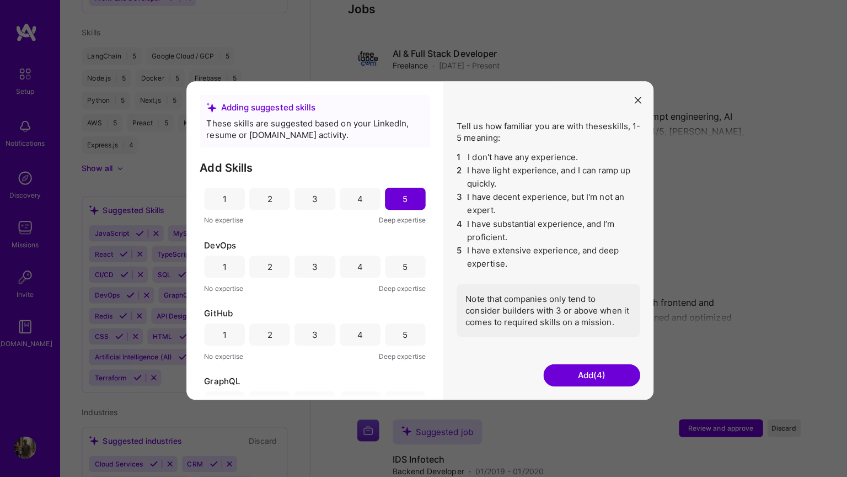
scroll to position [214, 0]
click at [359, 267] on div "4" at bounding box center [364, 264] width 40 height 22
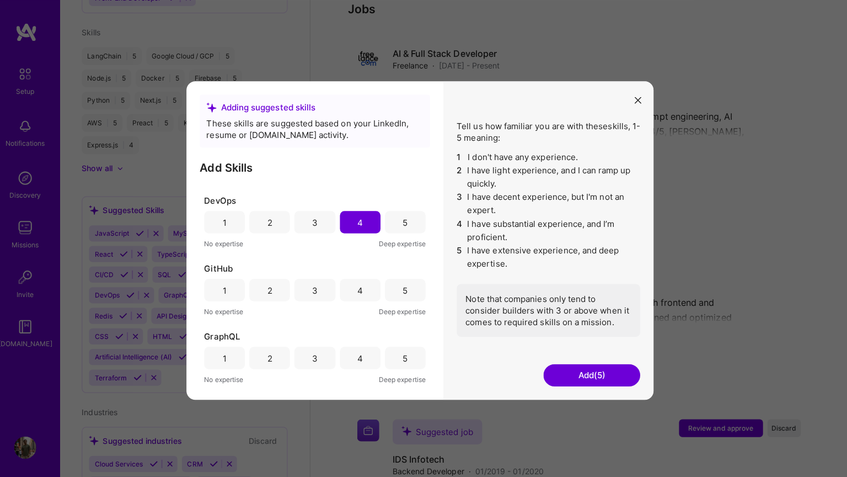
click at [365, 287] on div "4" at bounding box center [364, 288] width 6 height 12
click at [317, 286] on div "3" at bounding box center [320, 286] width 6 height 12
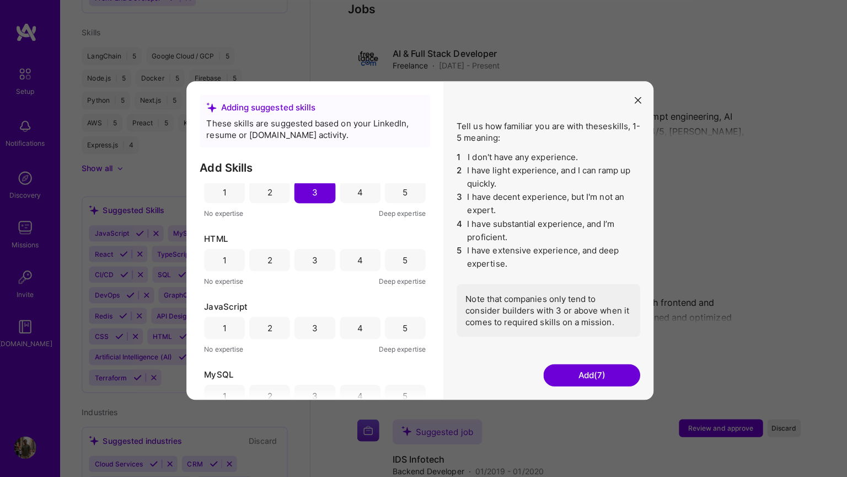
scroll to position [427, 0]
click at [396, 258] on div "5" at bounding box center [409, 253] width 40 height 22
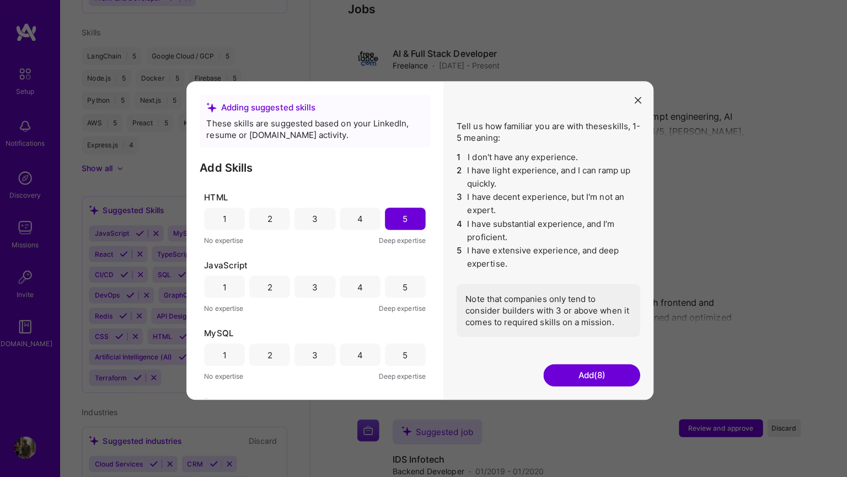
click at [408, 275] on div "5" at bounding box center [409, 284] width 40 height 22
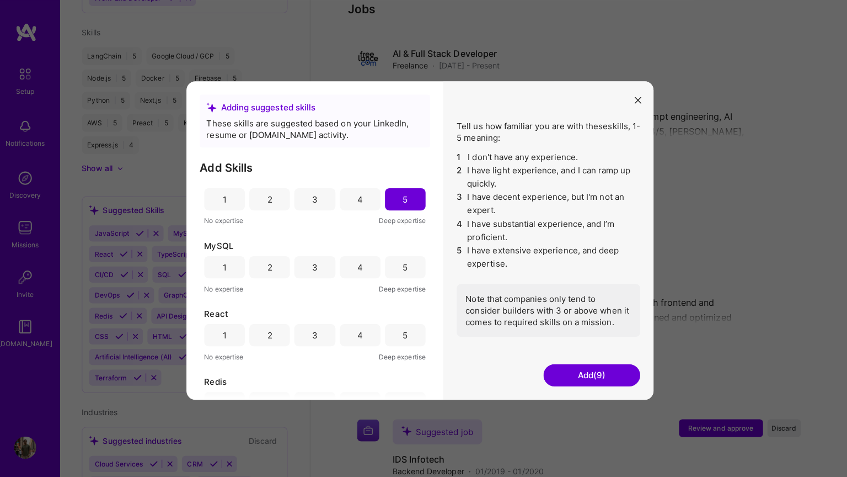
scroll to position [553, 0]
click at [370, 261] on div "4" at bounding box center [364, 261] width 40 height 22
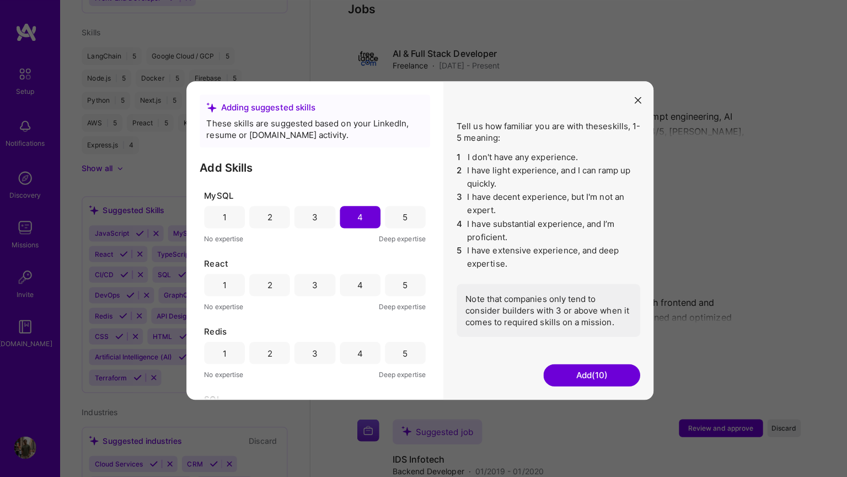
click at [408, 285] on div "5" at bounding box center [409, 283] width 5 height 12
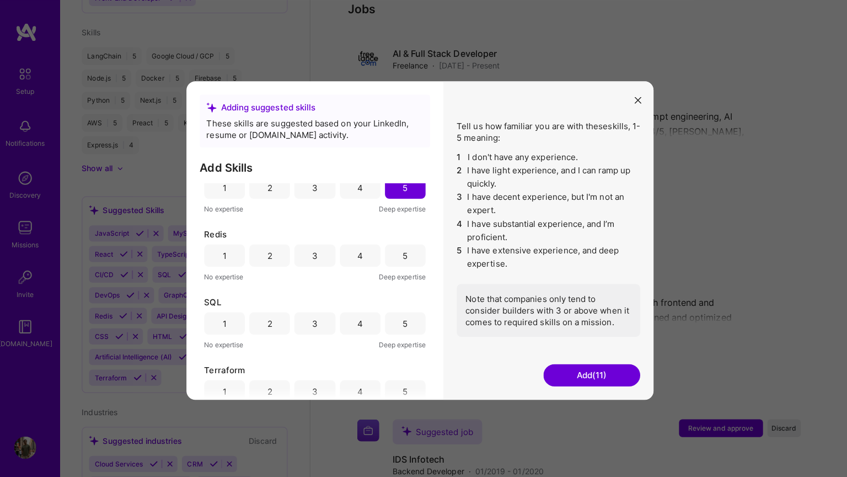
scroll to position [696, 0]
click at [368, 252] on div "4" at bounding box center [364, 253] width 40 height 22
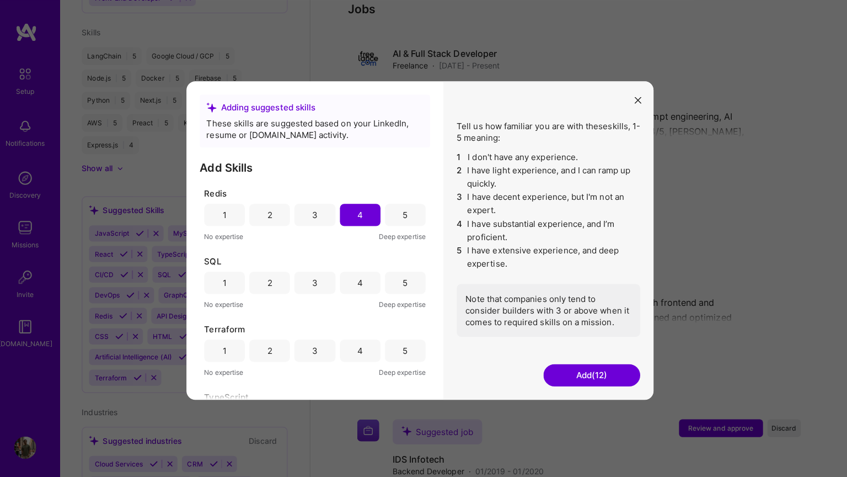
scroll to position [737, 0]
click at [370, 285] on div "4" at bounding box center [364, 279] width 40 height 22
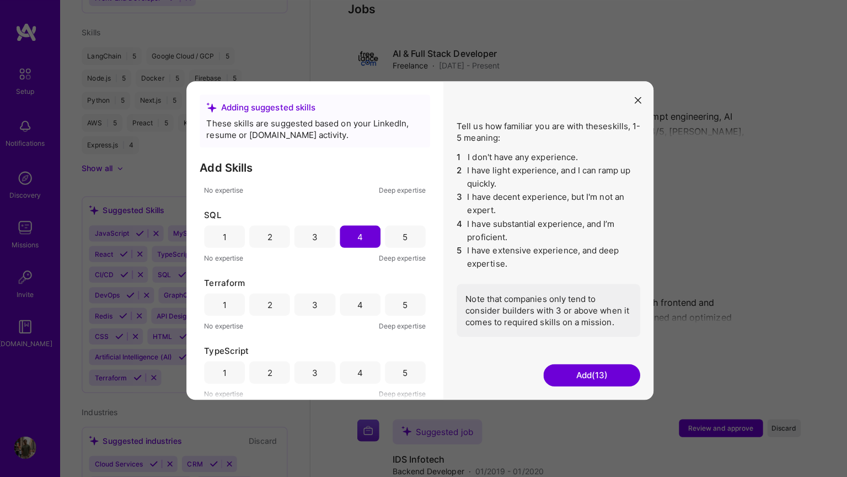
click at [330, 300] on div "3" at bounding box center [319, 302] width 40 height 22
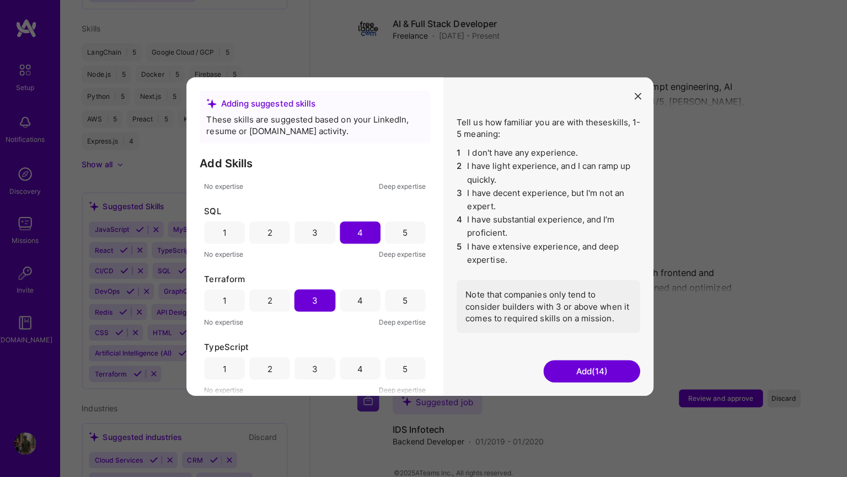
click at [403, 364] on div "5" at bounding box center [409, 369] width 40 height 22
click at [580, 370] on button "Add (15)" at bounding box center [594, 372] width 96 height 22
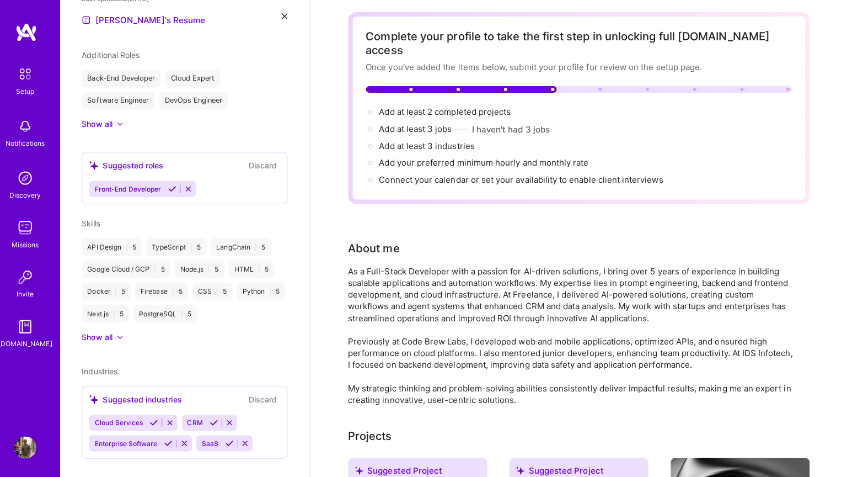
scroll to position [0, 0]
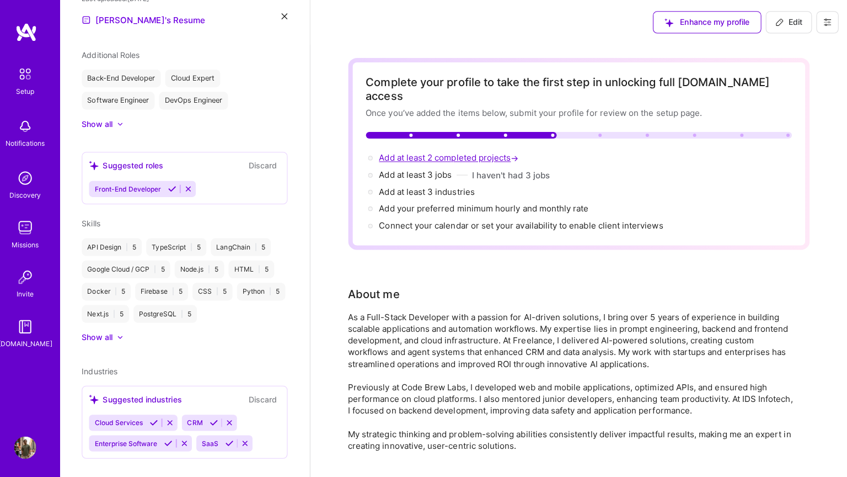
click at [459, 151] on span "Add at least 2 completed projects →" at bounding box center [453, 156] width 141 height 10
select select "IN"
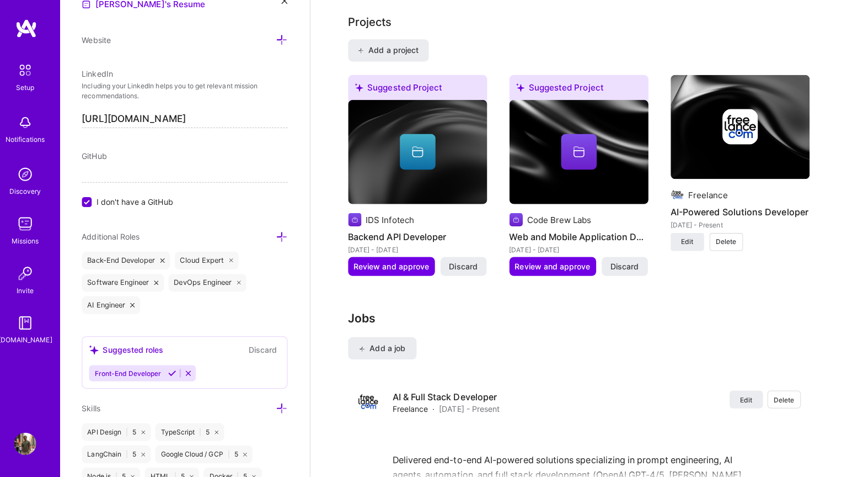
scroll to position [955, 0]
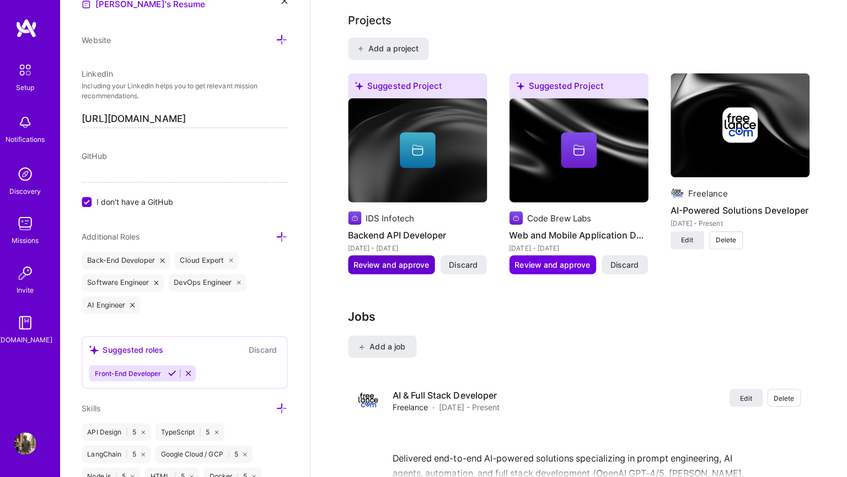
click at [426, 261] on span "Review and approve" at bounding box center [395, 266] width 75 height 11
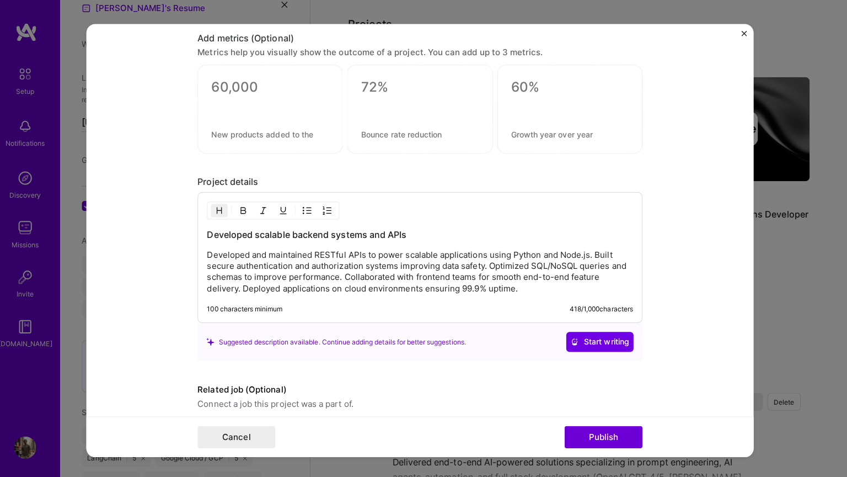
scroll to position [966, 0]
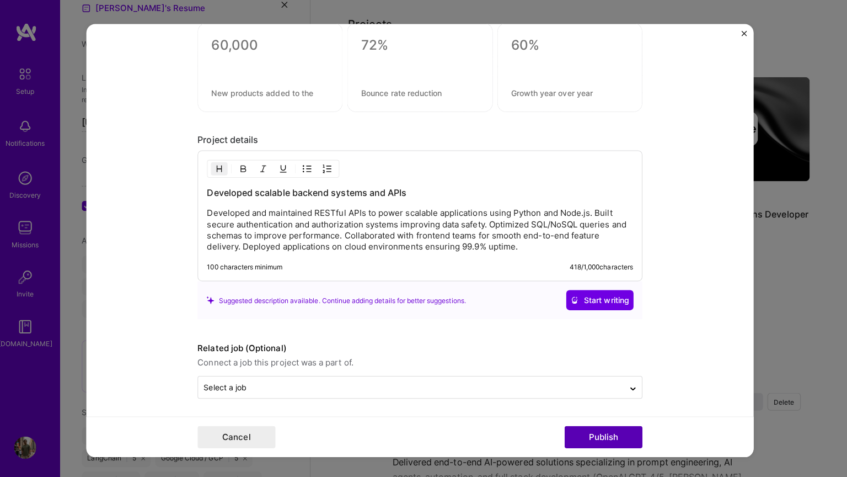
click at [603, 429] on button "Publish" at bounding box center [605, 433] width 77 height 22
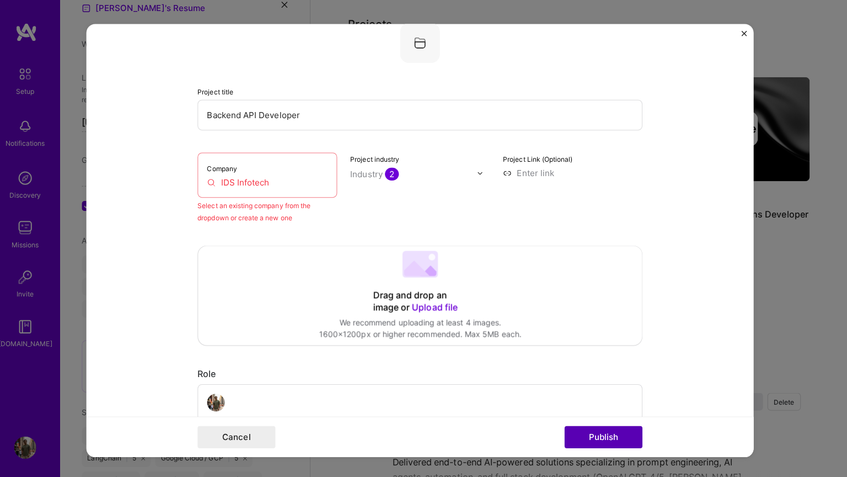
scroll to position [72, 0]
click at [304, 191] on div "Company IDS Infotech" at bounding box center [272, 174] width 138 height 45
click at [293, 179] on input "IDS Infotech" at bounding box center [272, 182] width 120 height 12
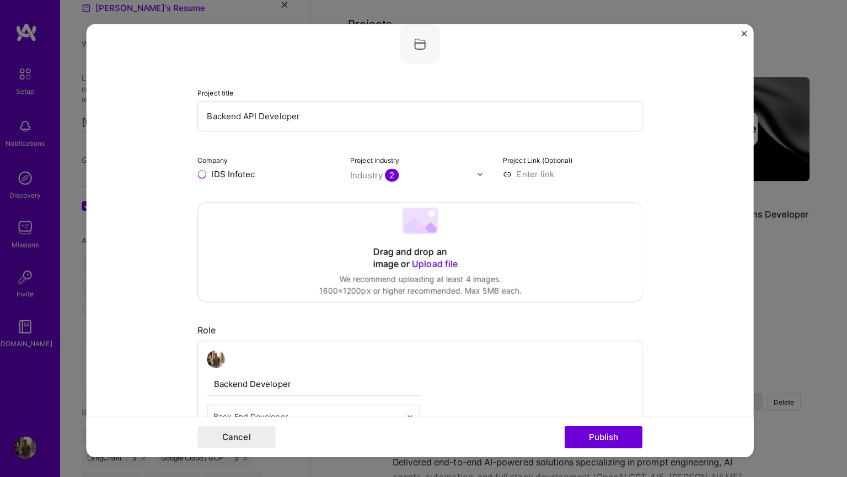
type input "IDS Infotech"
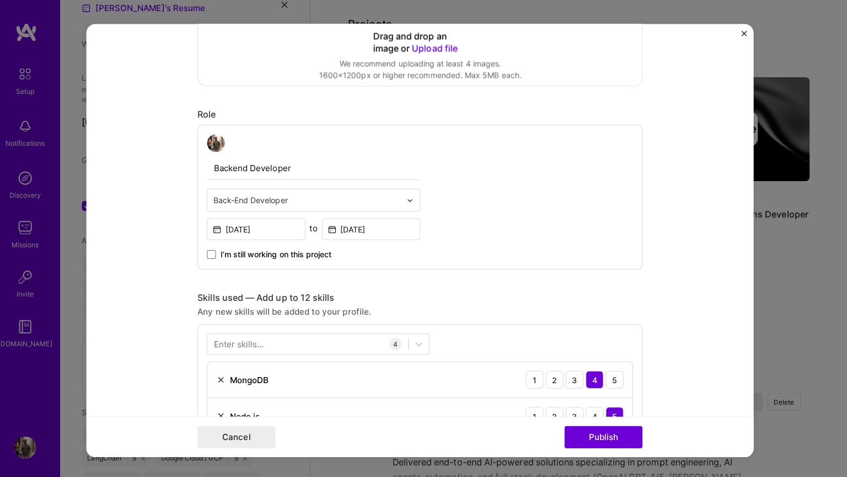
scroll to position [417, 0]
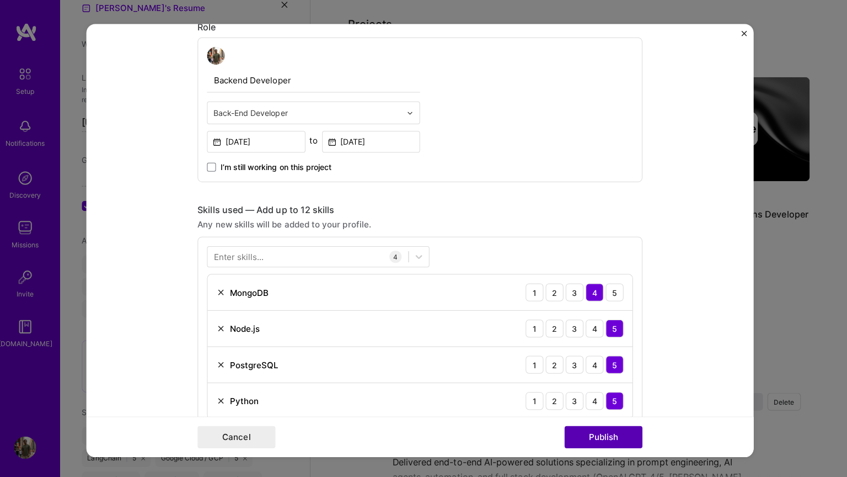
click at [604, 429] on button "Publish" at bounding box center [605, 433] width 77 height 22
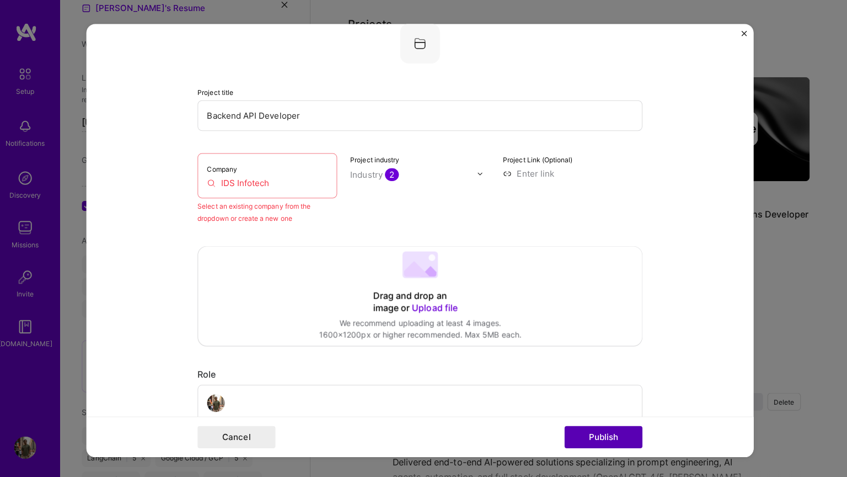
scroll to position [72, 0]
click at [601, 429] on button "Publish" at bounding box center [605, 433] width 77 height 22
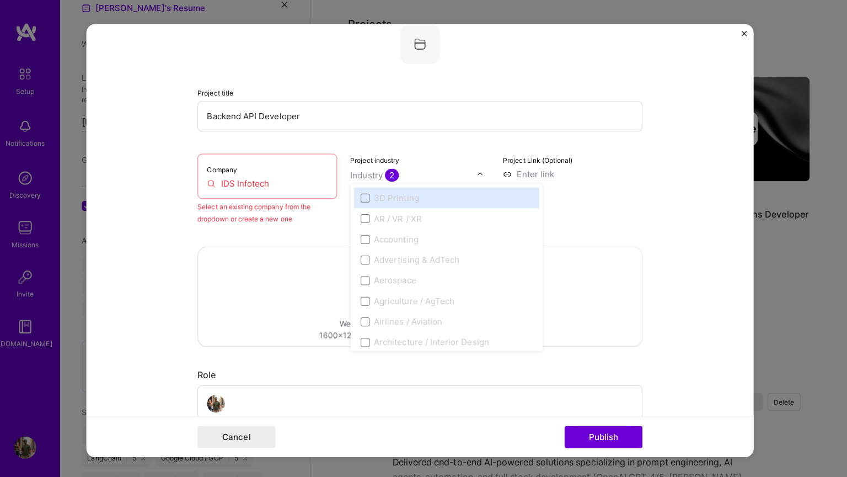
click at [480, 174] on input "text" at bounding box center [418, 174] width 126 height 12
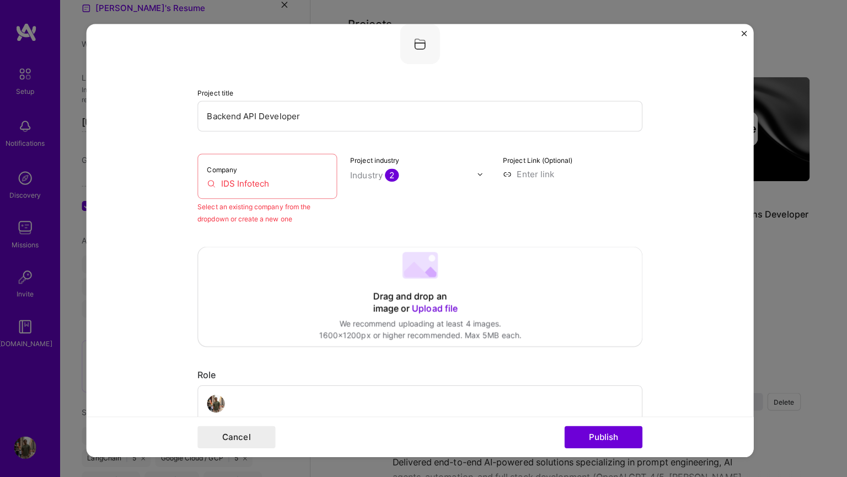
click at [298, 184] on input "IDS Infotech" at bounding box center [272, 182] width 120 height 12
click at [747, 35] on img "Close" at bounding box center [745, 33] width 6 height 6
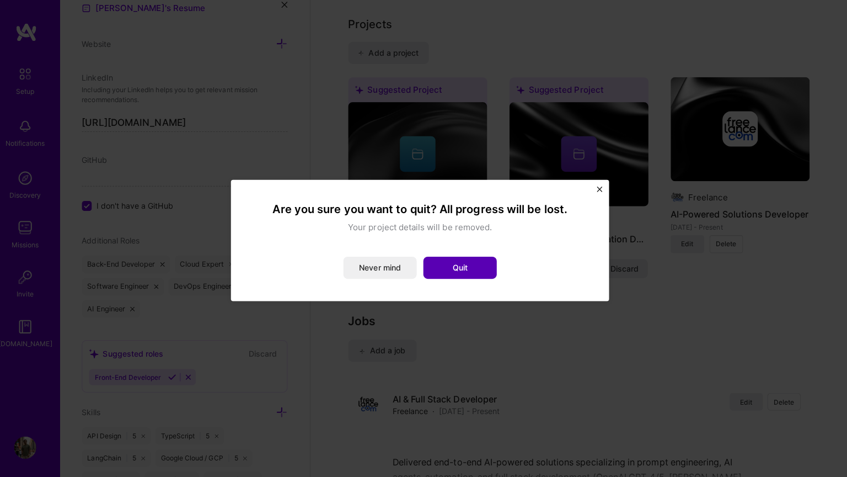
click at [457, 262] on button "Quit" at bounding box center [463, 265] width 73 height 22
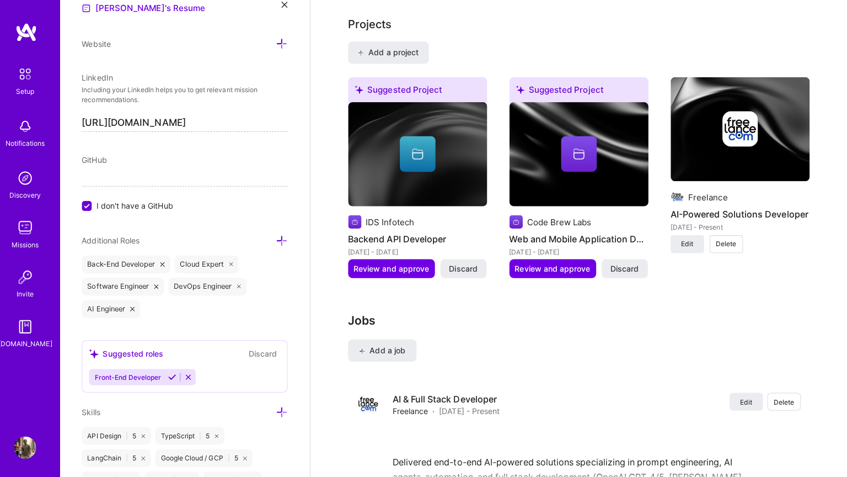
click at [35, 223] on img at bounding box center [32, 226] width 22 height 22
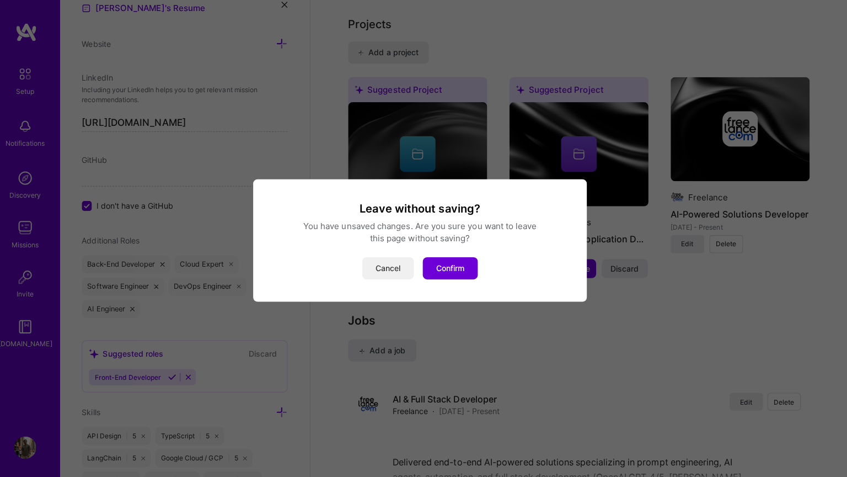
click at [400, 266] on button "Cancel" at bounding box center [391, 266] width 51 height 22
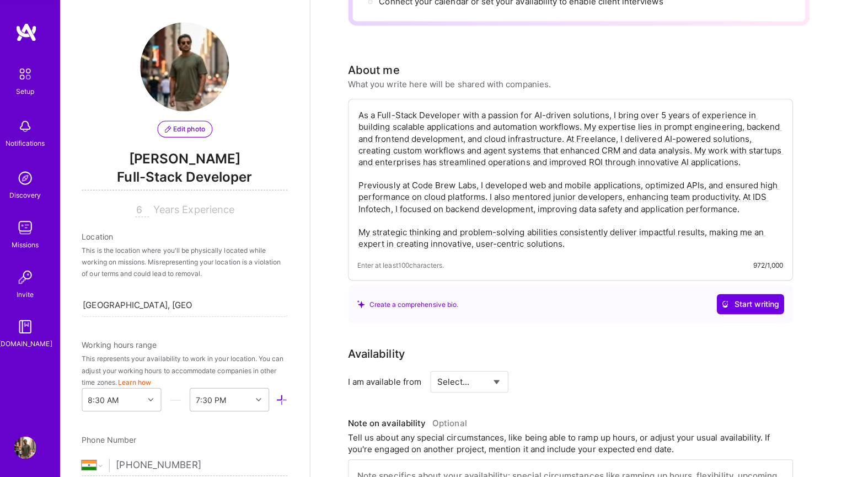
scroll to position [0, 0]
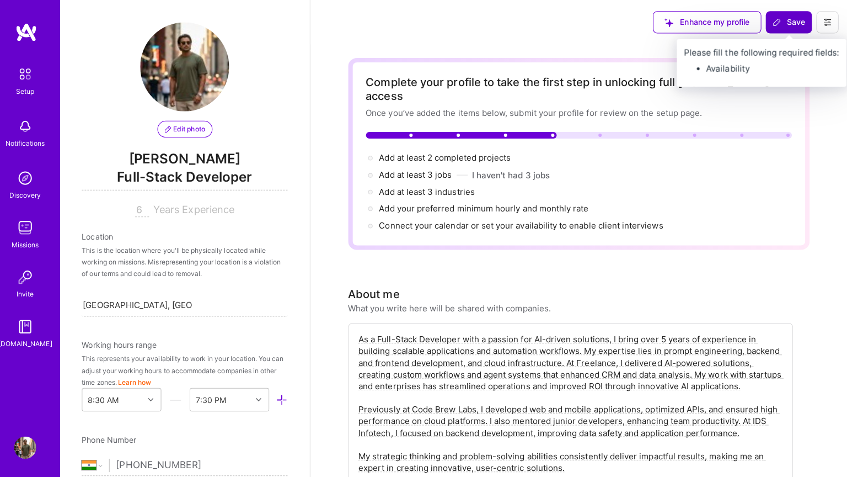
click at [788, 23] on span "Save" at bounding box center [789, 22] width 33 height 11
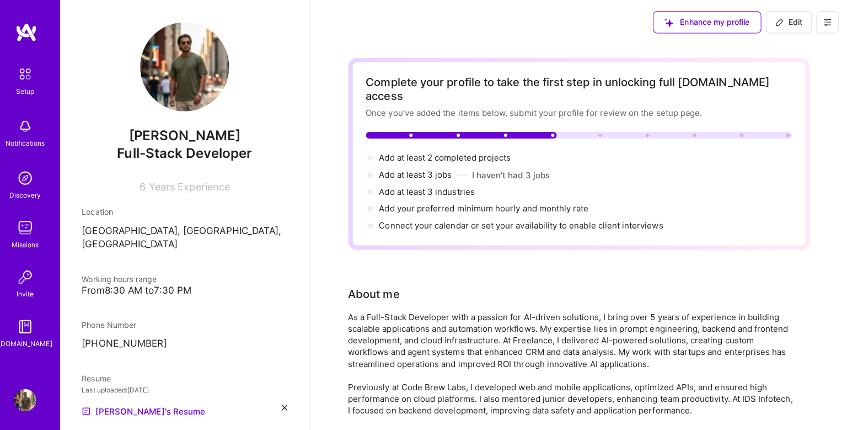
click at [824, 22] on icon at bounding box center [828, 22] width 9 height 9
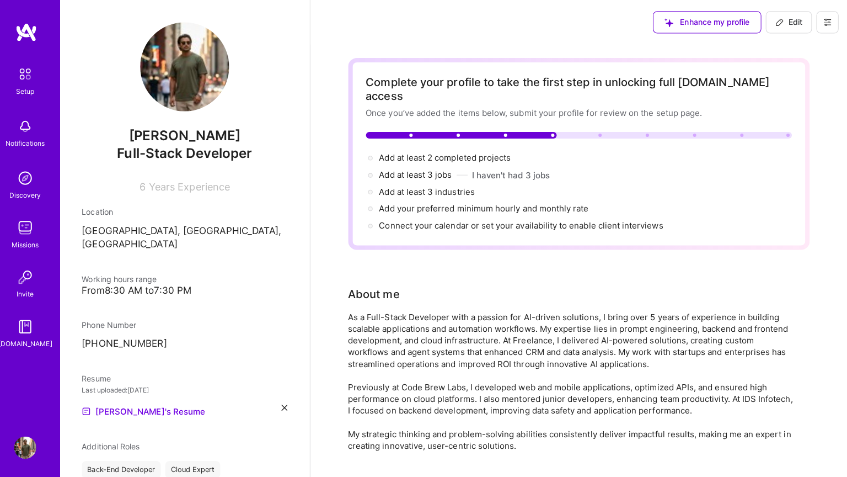
click at [36, 226] on img at bounding box center [32, 226] width 22 height 22
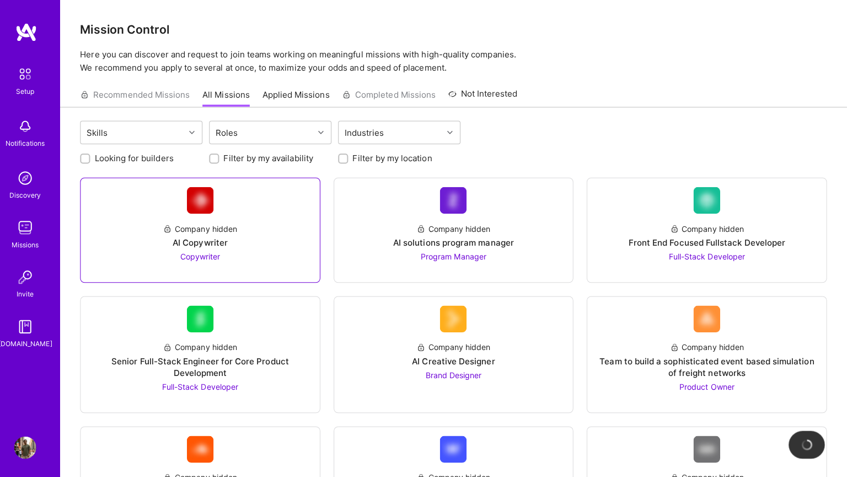
click at [207, 222] on div "Company hidden" at bounding box center [205, 227] width 73 height 12
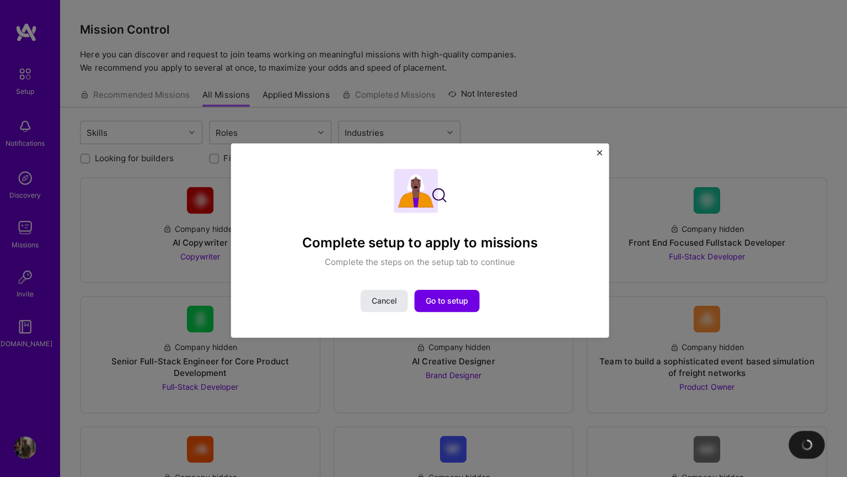
click at [391, 294] on span "Cancel" at bounding box center [388, 297] width 25 height 11
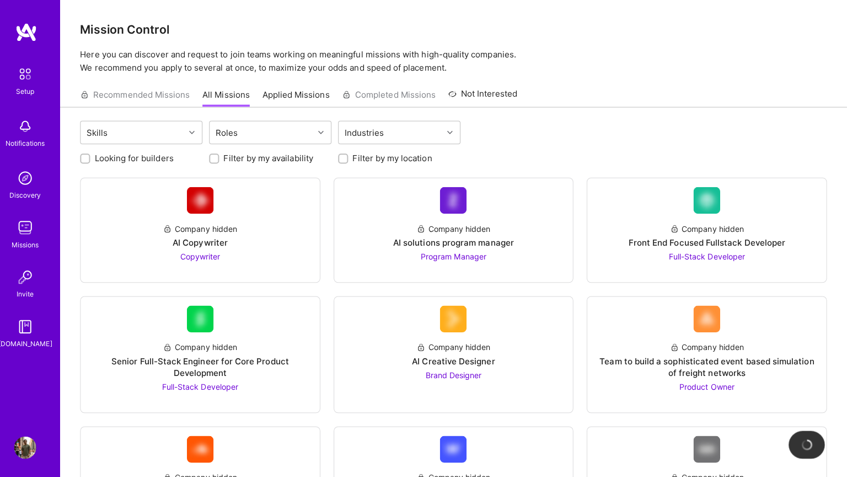
click at [31, 77] on img at bounding box center [31, 73] width 23 height 23
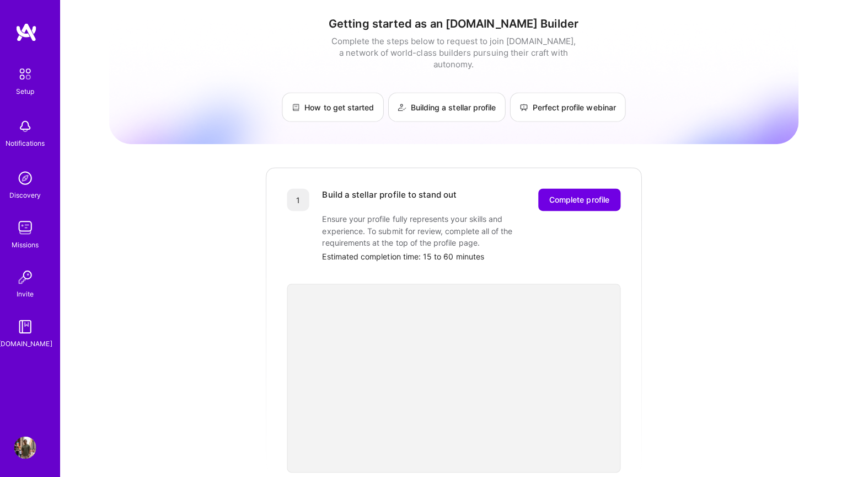
click at [29, 78] on img at bounding box center [31, 73] width 23 height 23
click at [35, 175] on img at bounding box center [32, 176] width 22 height 22
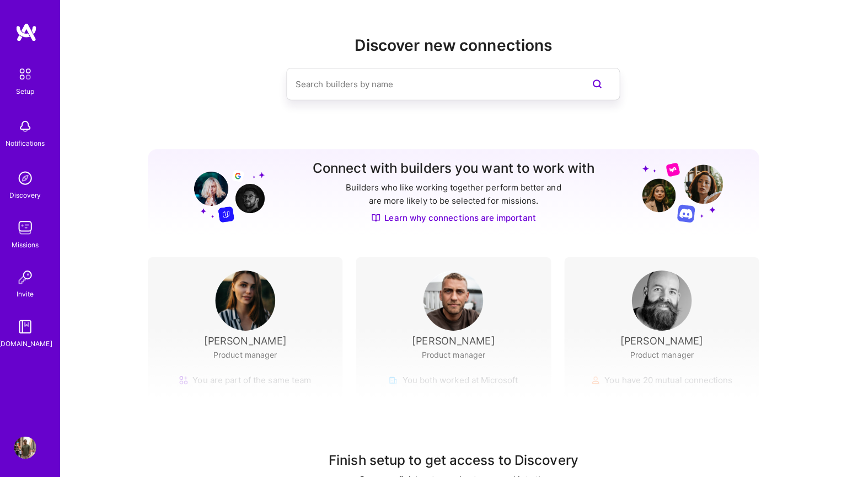
scroll to position [50, 0]
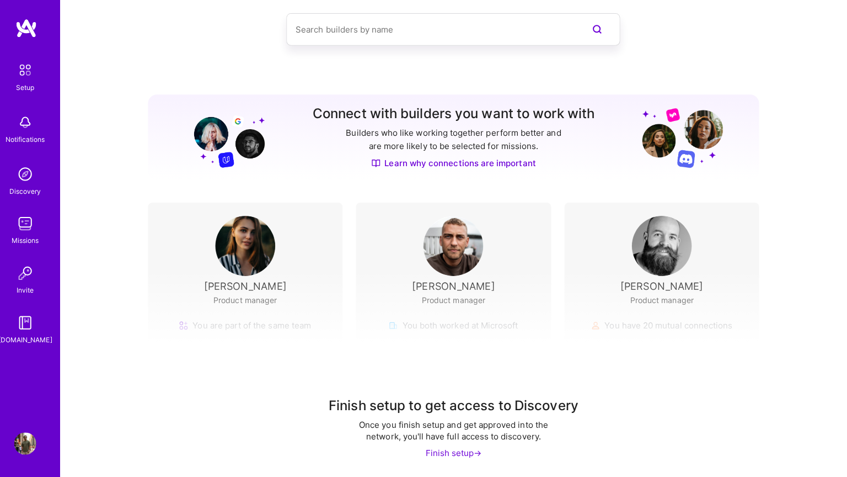
click at [474, 429] on div "Finish setup ->" at bounding box center [457, 453] width 56 height 12
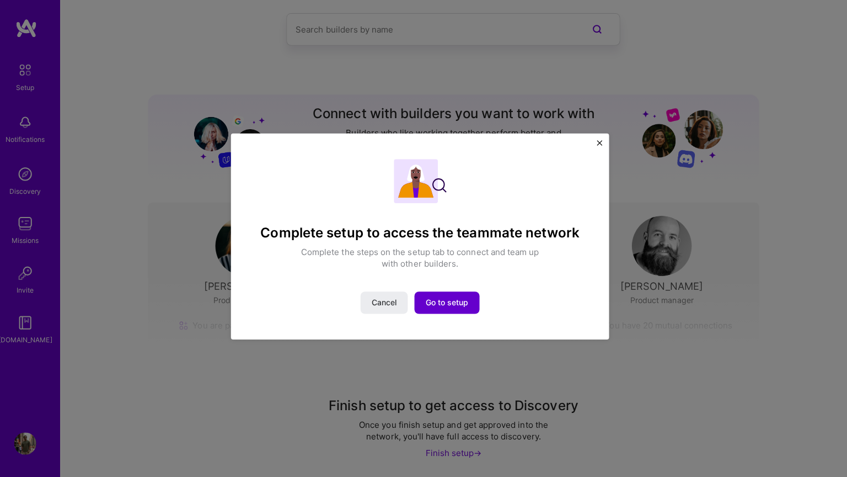
click at [451, 297] on button "Go to setup" at bounding box center [450, 304] width 65 height 22
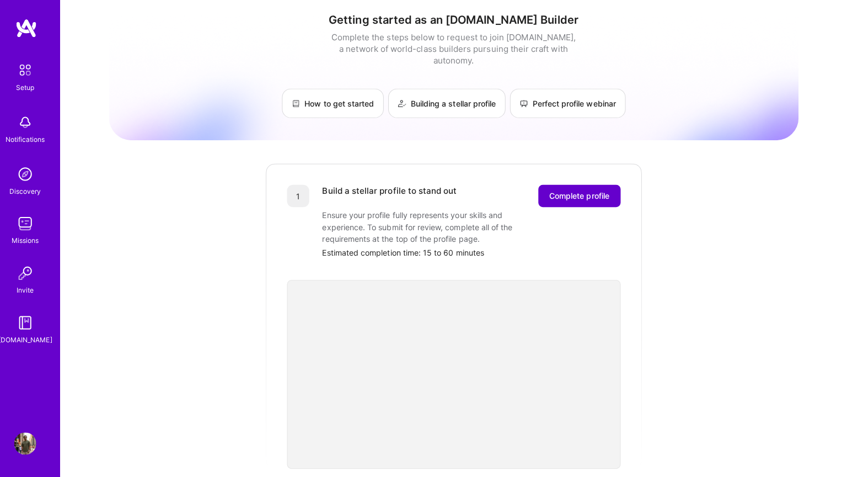
click at [578, 193] on span "Complete profile" at bounding box center [582, 198] width 60 height 11
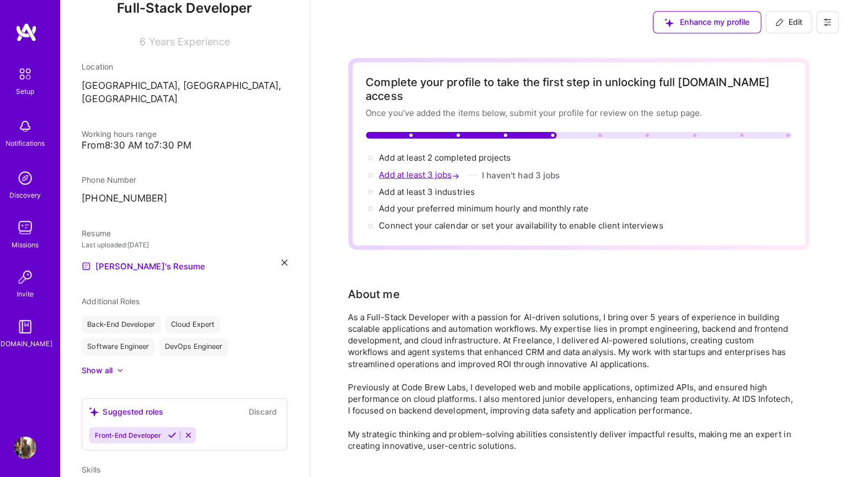
click at [436, 168] on span "Add at least 3 jobs →" at bounding box center [424, 173] width 82 height 10
select select "IN"
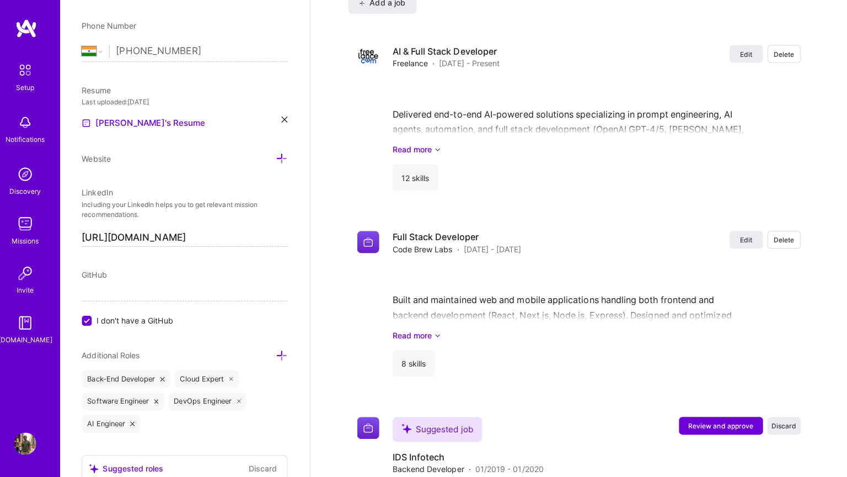
scroll to position [1325, 0]
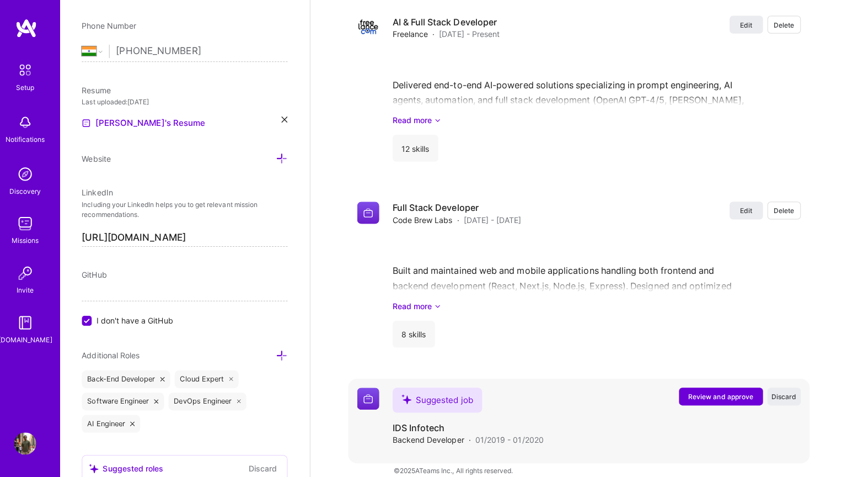
click at [715, 392] on span "Review and approve" at bounding box center [722, 396] width 65 height 9
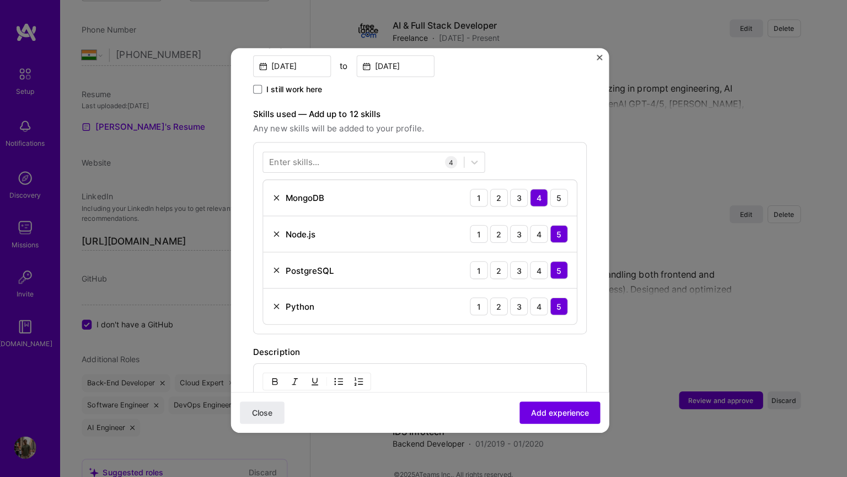
scroll to position [342, 0]
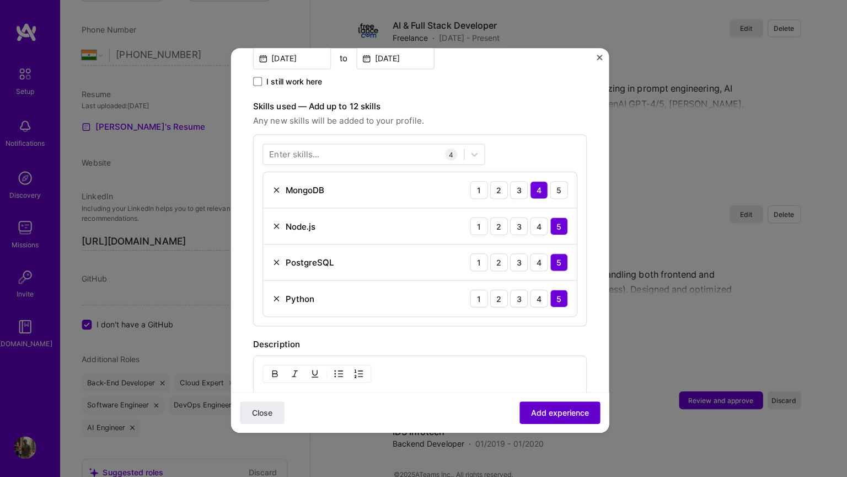
click at [565, 418] on button "Add experience" at bounding box center [562, 409] width 80 height 22
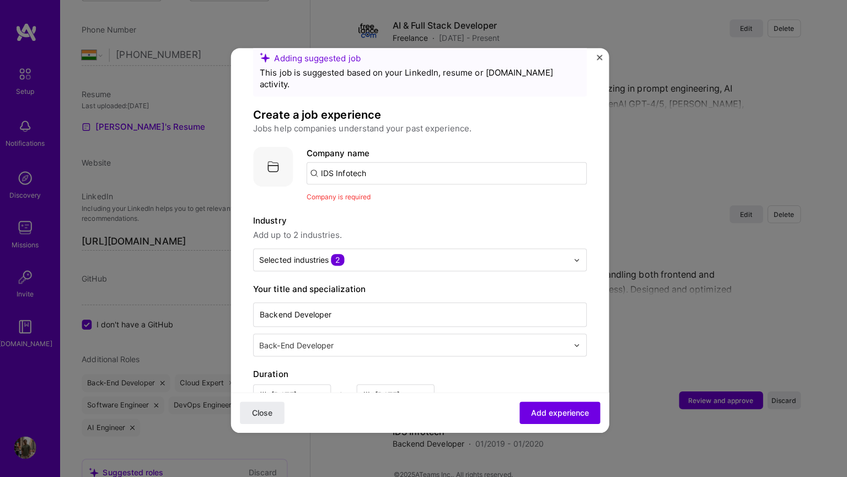
scroll to position [20, 0]
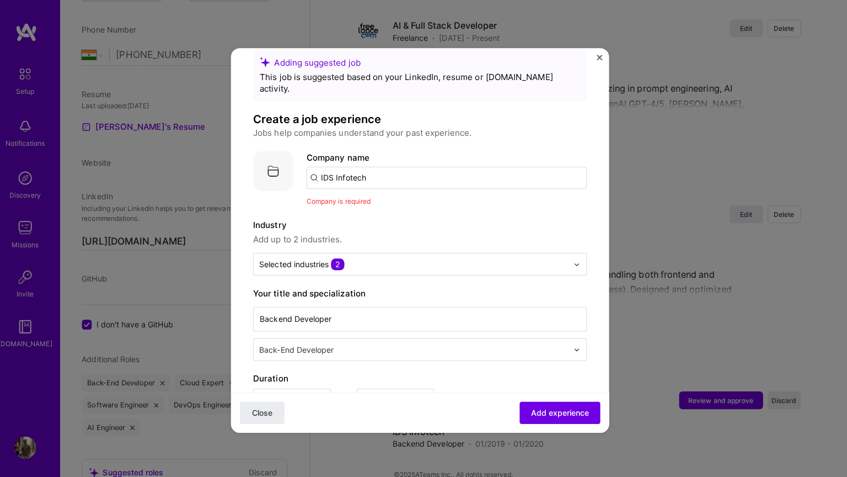
click at [404, 167] on input "IDS Infotech" at bounding box center [450, 176] width 278 height 22
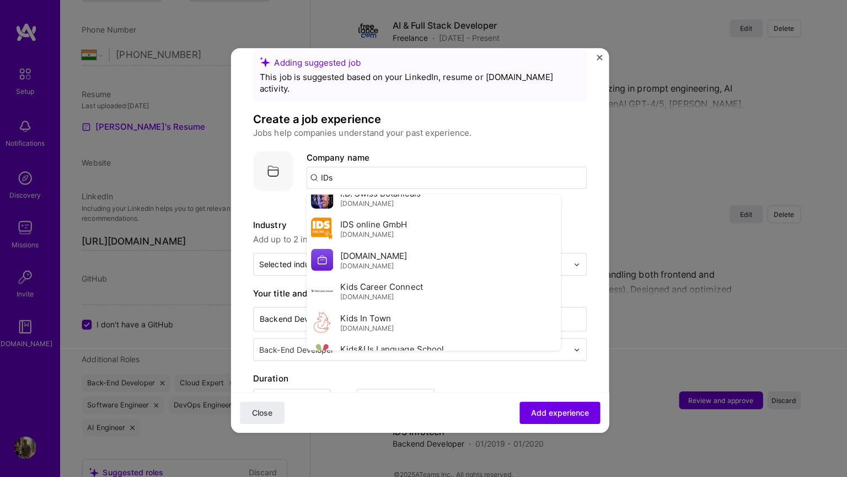
scroll to position [570, 0]
click at [363, 246] on span "[DOMAIN_NAME]" at bounding box center [377, 252] width 67 height 12
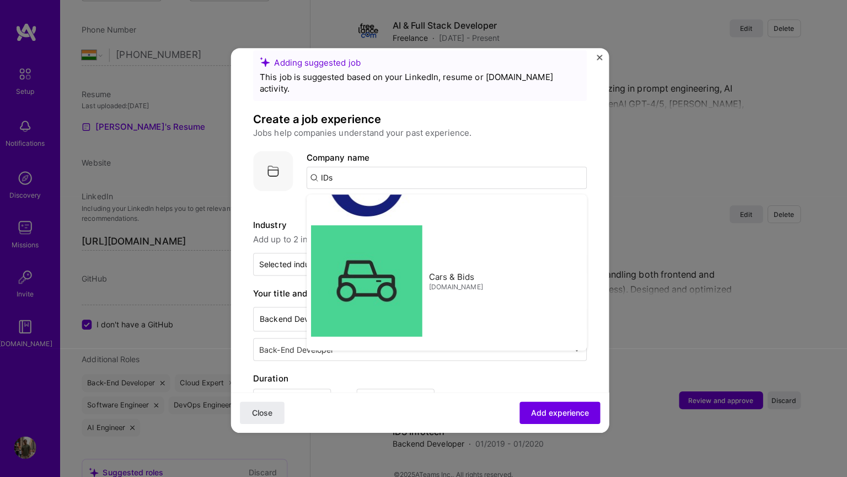
type input "[DOMAIN_NAME]"
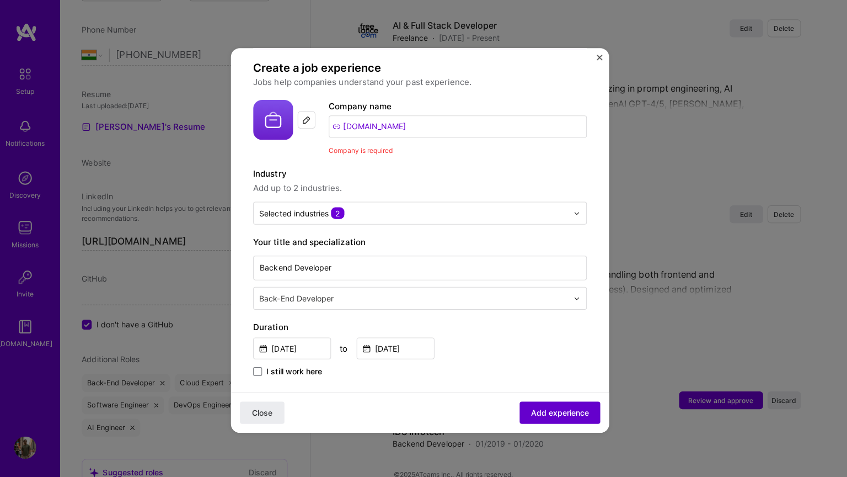
scroll to position [72, 0]
click at [554, 404] on span "Add experience" at bounding box center [562, 409] width 58 height 11
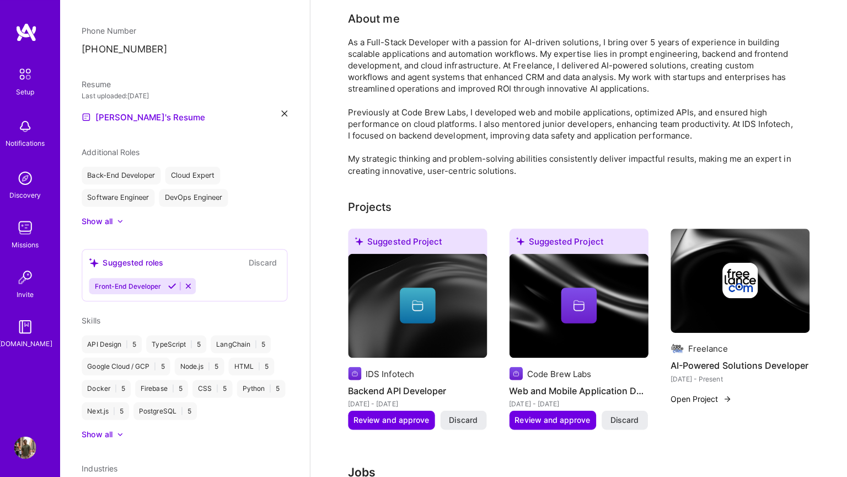
scroll to position [0, 0]
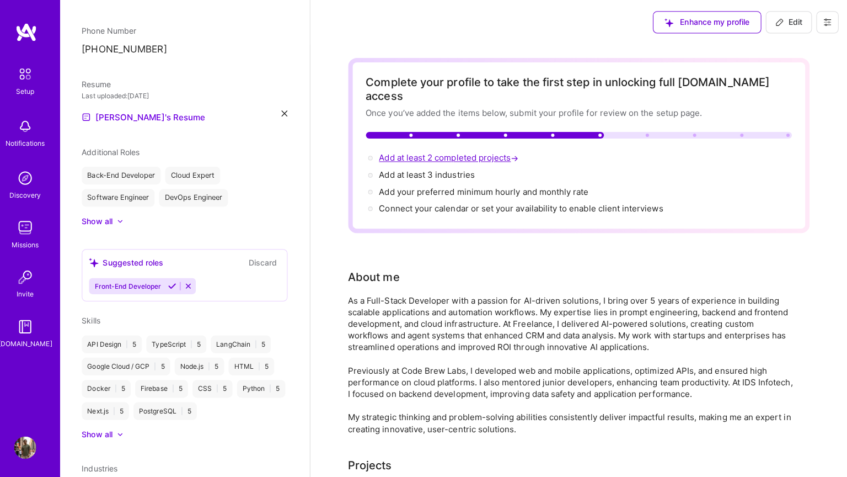
click at [460, 151] on span "Add at least 2 completed projects →" at bounding box center [453, 156] width 141 height 10
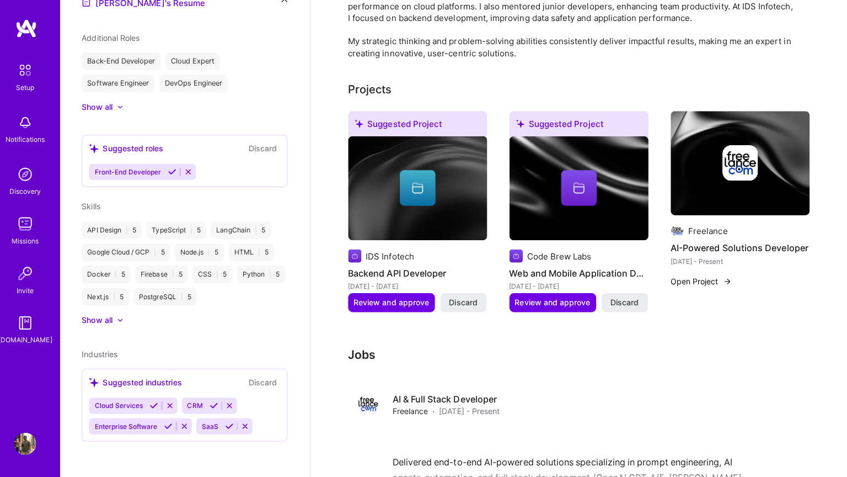
select select "IN"
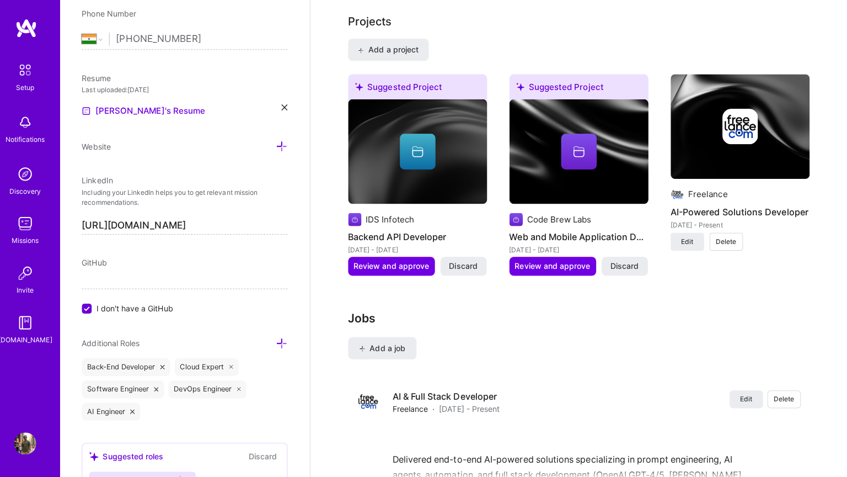
scroll to position [936, 0]
click at [412, 263] on span "Review and approve" at bounding box center [395, 268] width 75 height 11
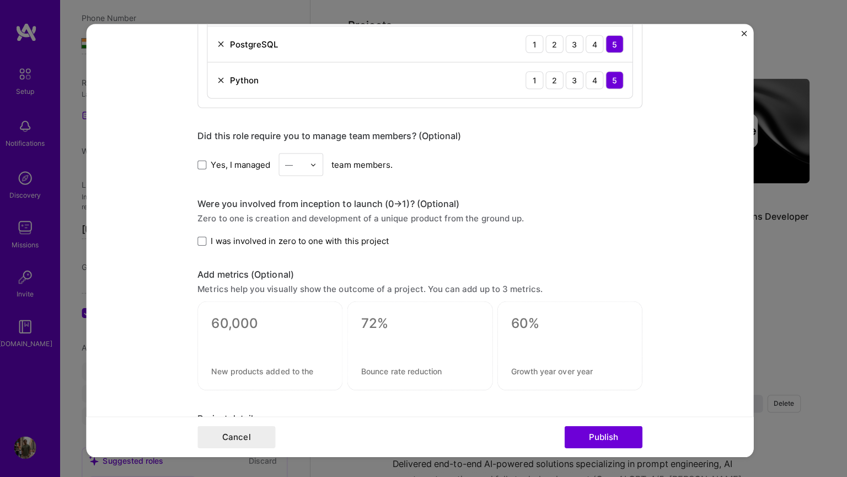
scroll to position [682, 0]
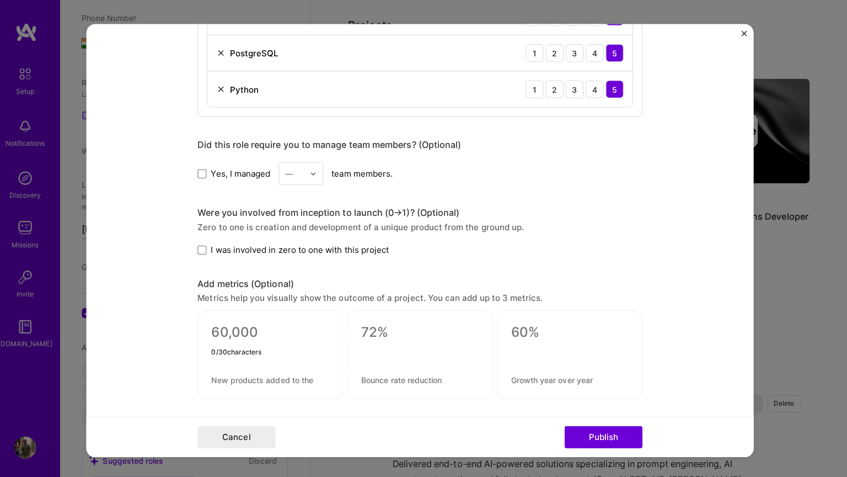
click at [264, 331] on textarea at bounding box center [275, 330] width 116 height 17
type textarea "5"
type textarea "35"
click at [243, 377] on textarea at bounding box center [275, 377] width 116 height 10
type textarea "API & back"
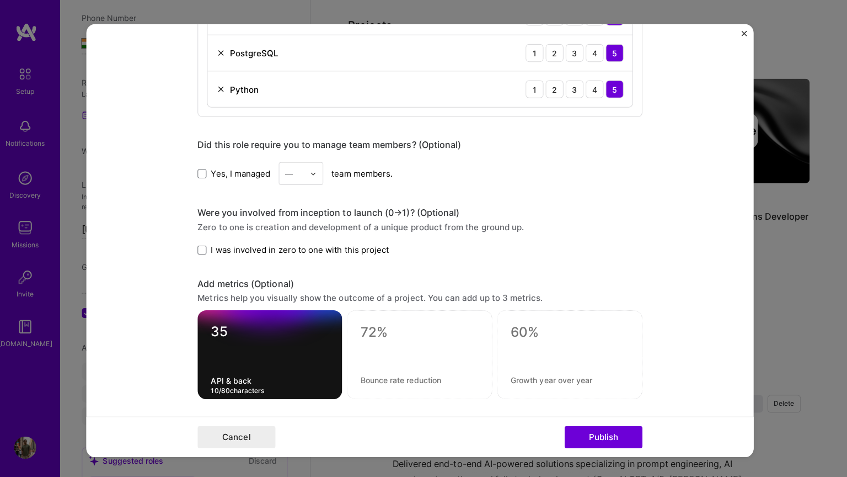
click at [247, 334] on textarea "35" at bounding box center [274, 332] width 117 height 22
type textarea "35%"
click at [245, 373] on textarea "API & back" at bounding box center [274, 377] width 117 height 10
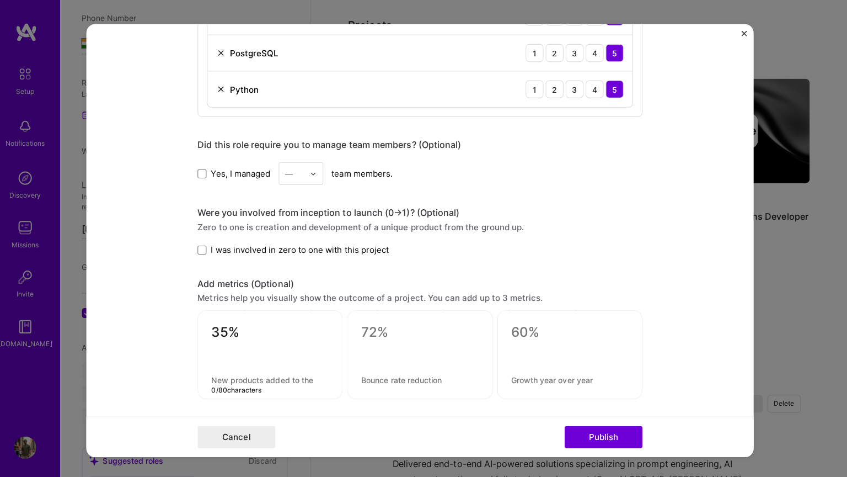
paste textarea "Reduced average REST API response time by 35%, from roughly 300 ms down to 195 …"
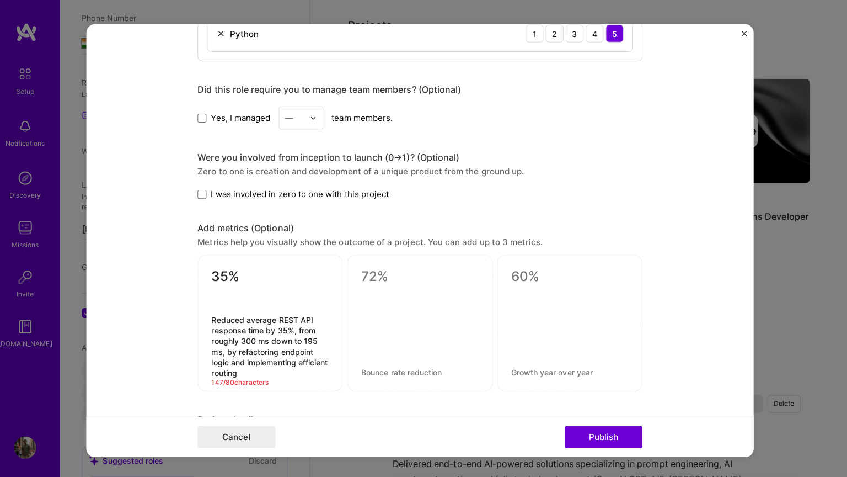
scroll to position [739, 0]
drag, startPoint x: 299, startPoint y: 323, endPoint x: 296, endPoint y: 376, distance: 53.1
click at [296, 373] on textarea "Reduced average REST API response time by 35%, from roughly 300 ms down to 195 …" at bounding box center [275, 342] width 116 height 62
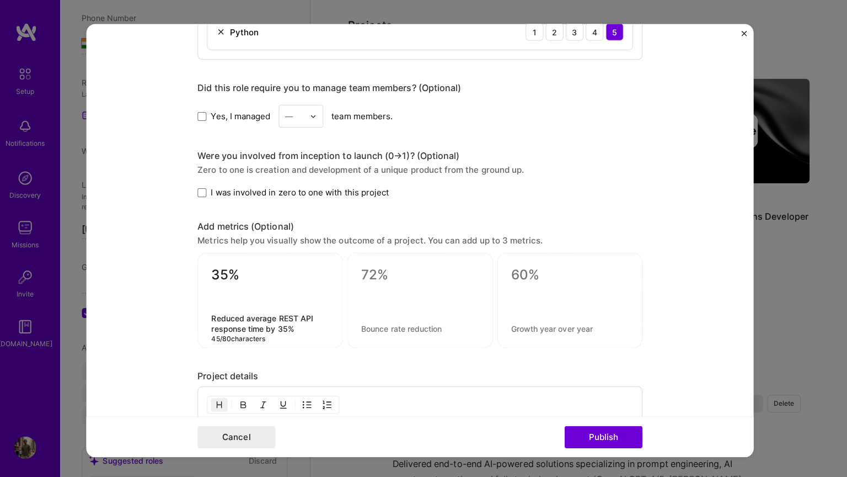
type textarea "Reduced average REST API response time by 35%"
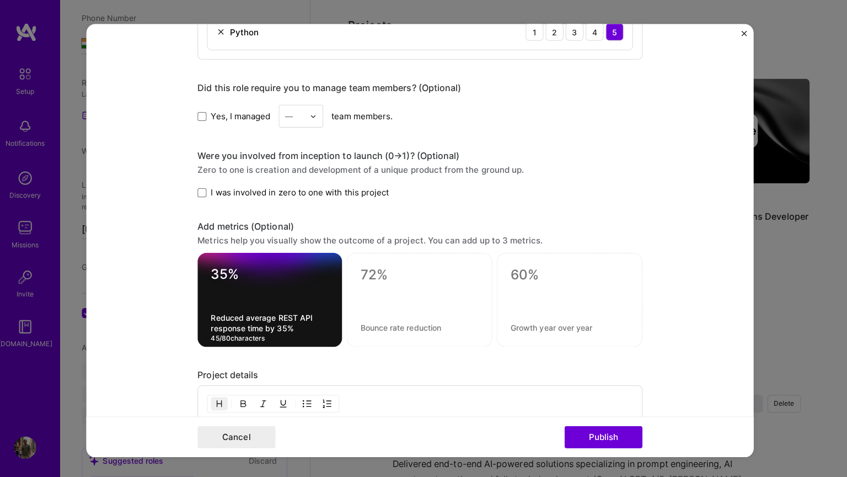
click at [395, 325] on textarea at bounding box center [423, 325] width 117 height 10
paste textarea "Improved database query performance by 40%, cutting average SQL/NoSQL fetch tim…"
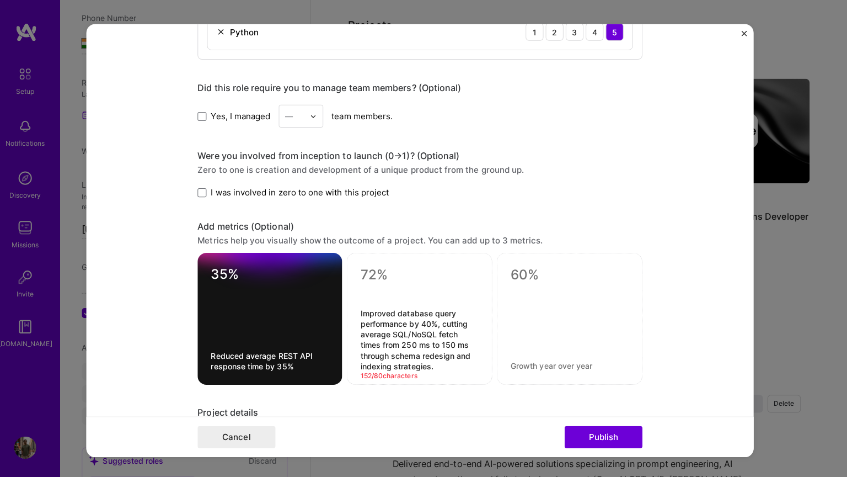
drag, startPoint x: 444, startPoint y: 321, endPoint x: 455, endPoint y: 368, distance: 48.7
click at [455, 368] on textarea "Improved database query performance by 40%, cutting average SQL/NoSQL fetch tim…" at bounding box center [423, 337] width 117 height 62
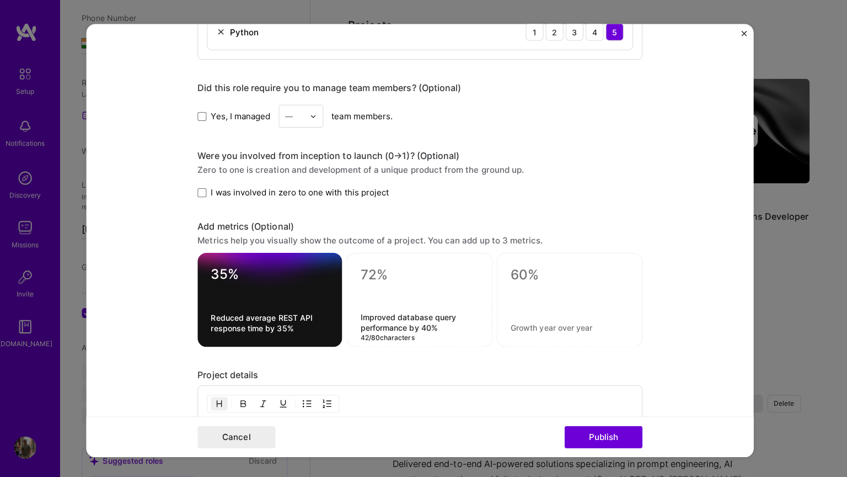
type textarea "Improved database query performance by 40%"
click at [378, 273] on textarea at bounding box center [423, 273] width 117 height 17
type textarea "40%"
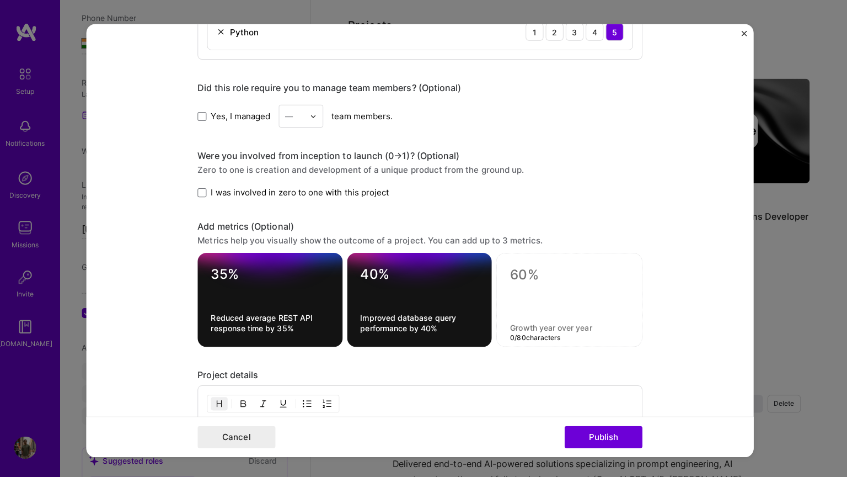
click at [530, 323] on textarea at bounding box center [571, 325] width 117 height 10
paste textarea "Enhanced front-end/back-end collaboration"
type textarea "Enhanced front-end/back-end collaboration"
click at [524, 270] on textarea at bounding box center [571, 273] width 117 height 17
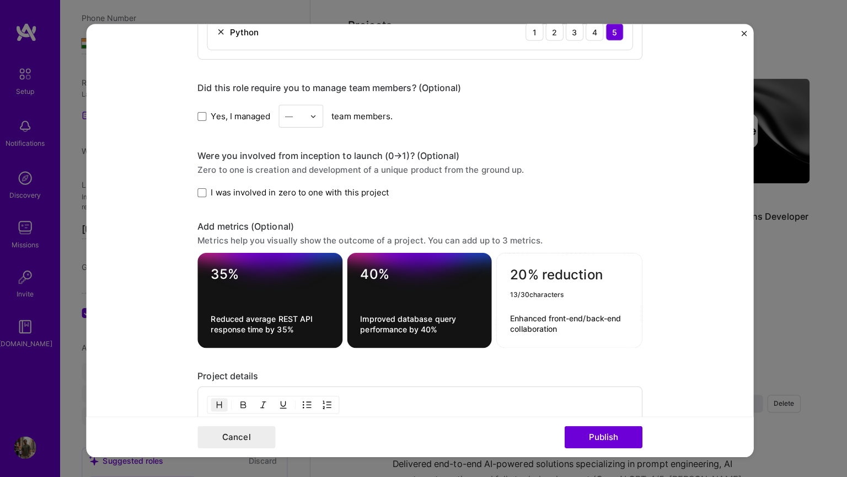
click at [575, 269] on textarea "20% reduction" at bounding box center [571, 276] width 117 height 22
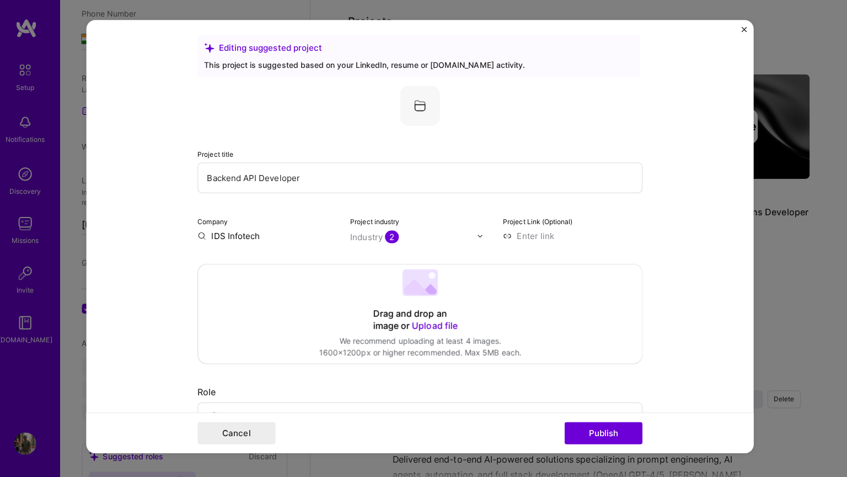
scroll to position [0, 0]
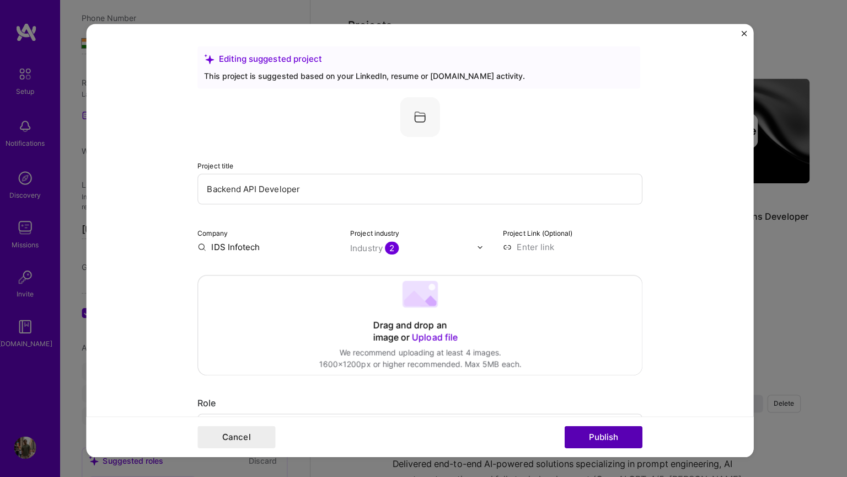
type textarea "20% faster"
click at [601, 427] on button "Publish" at bounding box center [605, 433] width 77 height 22
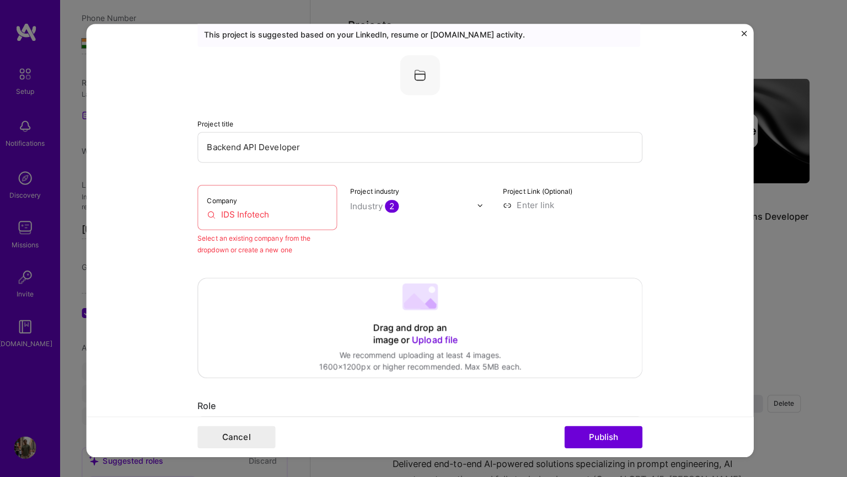
scroll to position [41, 0]
click at [283, 213] on input "IDS Infotech" at bounding box center [272, 213] width 120 height 12
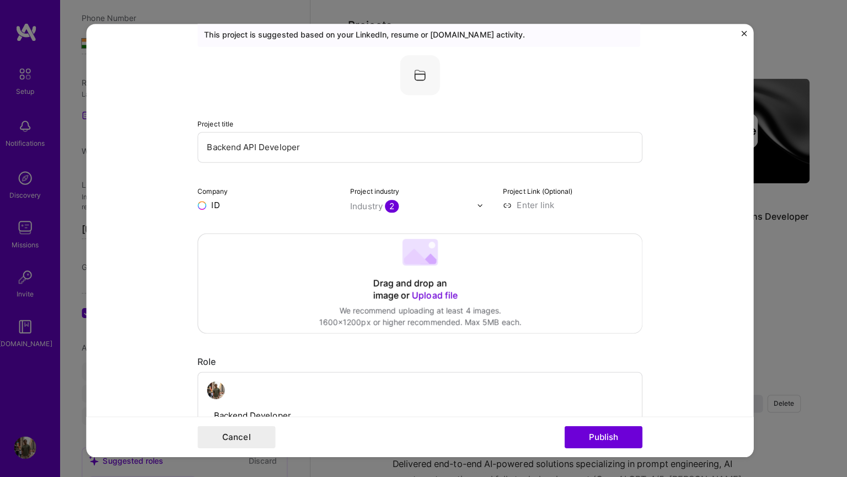
type input "I"
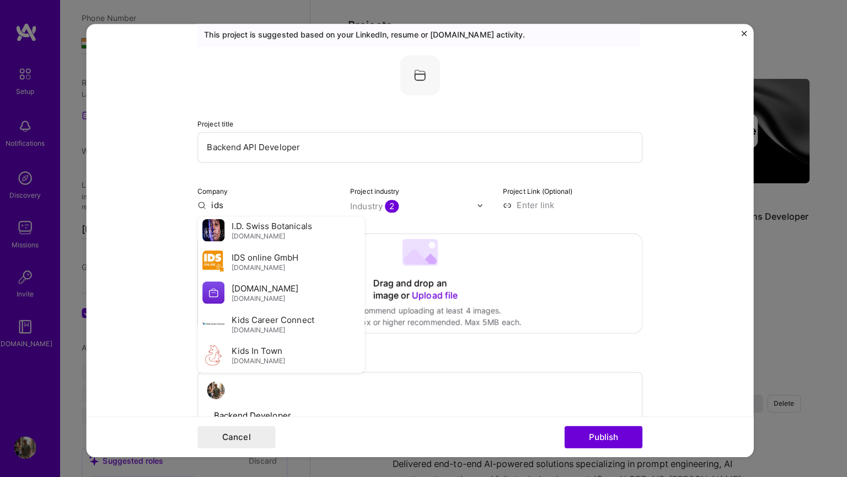
scroll to position [573, 0]
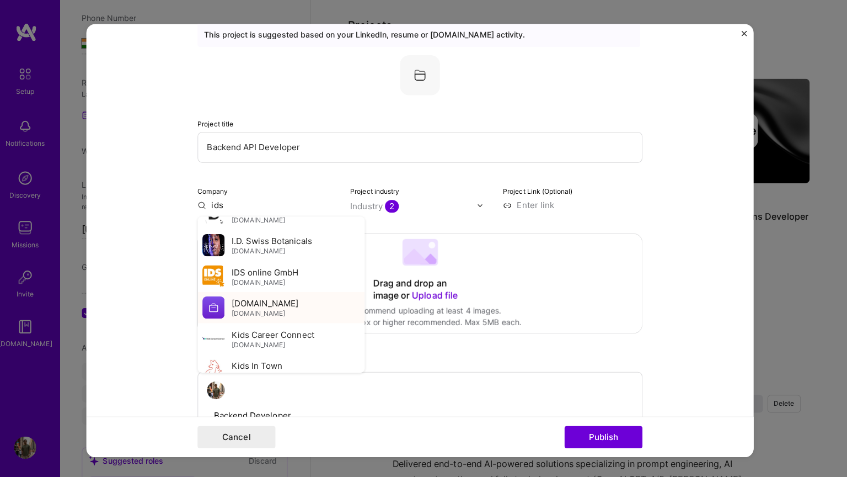
type input "ids"
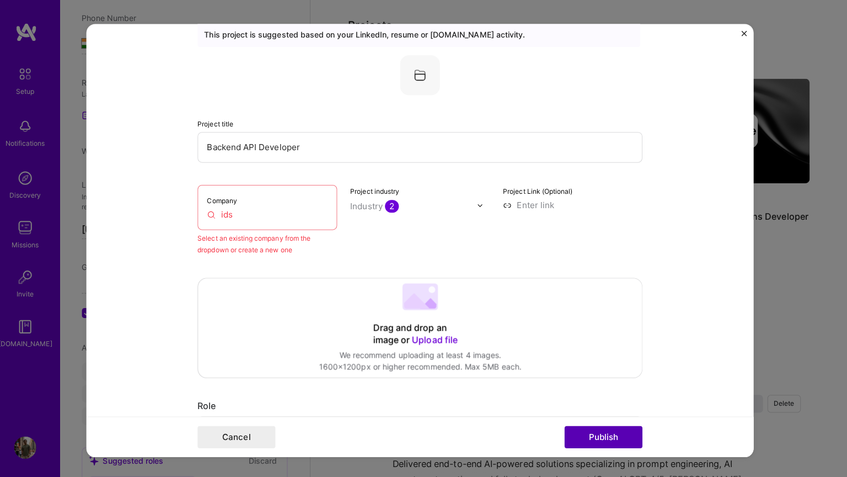
click at [599, 429] on button "Publish" at bounding box center [605, 433] width 77 height 22
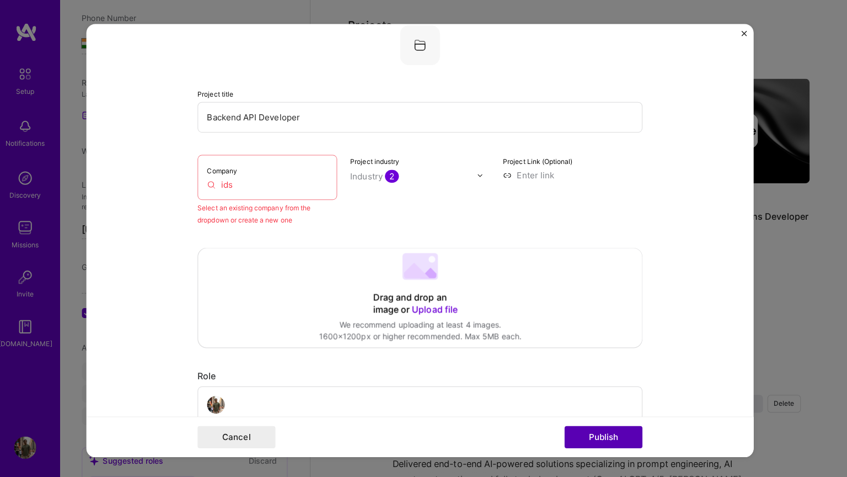
scroll to position [72, 0]
click at [601, 429] on button "Publish" at bounding box center [605, 433] width 77 height 22
click at [744, 33] on img "Close" at bounding box center [745, 33] width 6 height 6
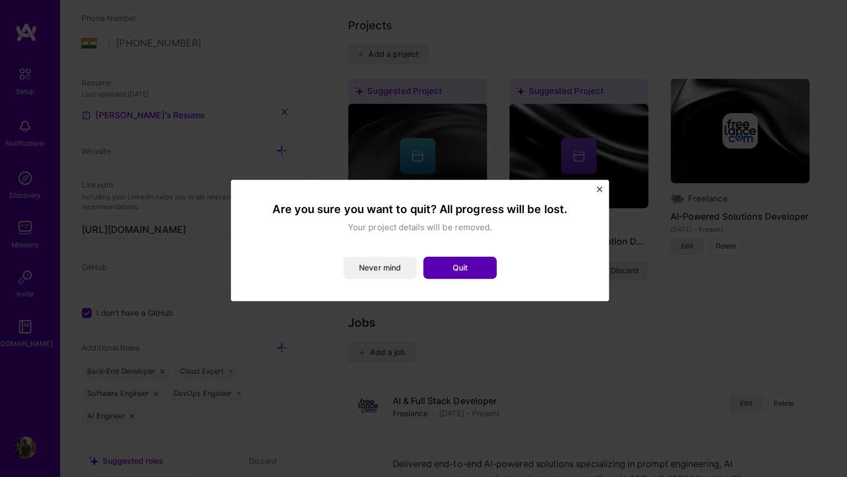
click at [452, 266] on button "Quit" at bounding box center [463, 265] width 73 height 22
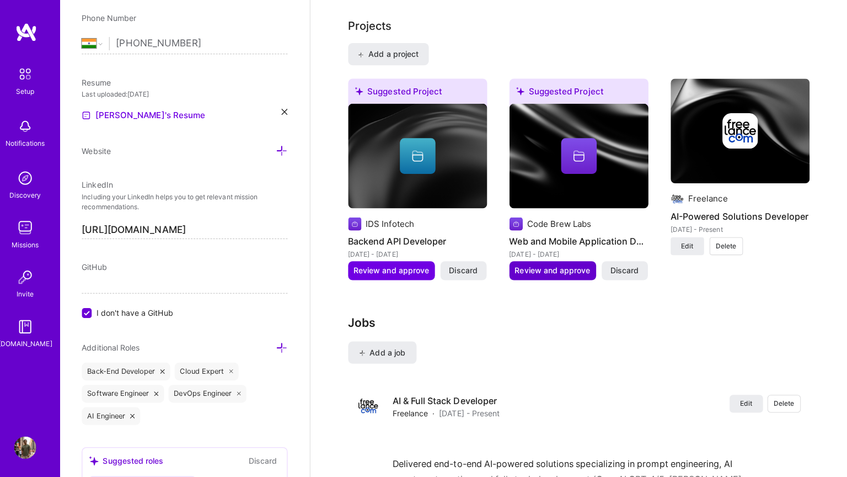
click at [559, 263] on span "Review and approve" at bounding box center [555, 268] width 75 height 11
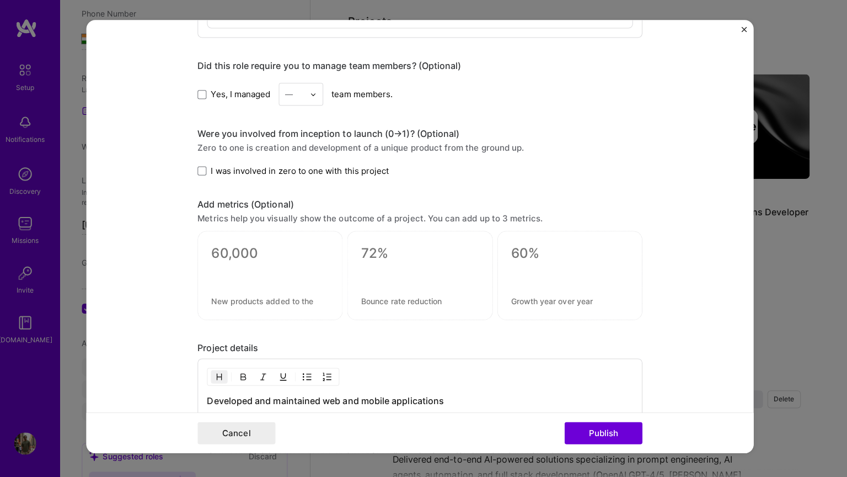
scroll to position [755, 0]
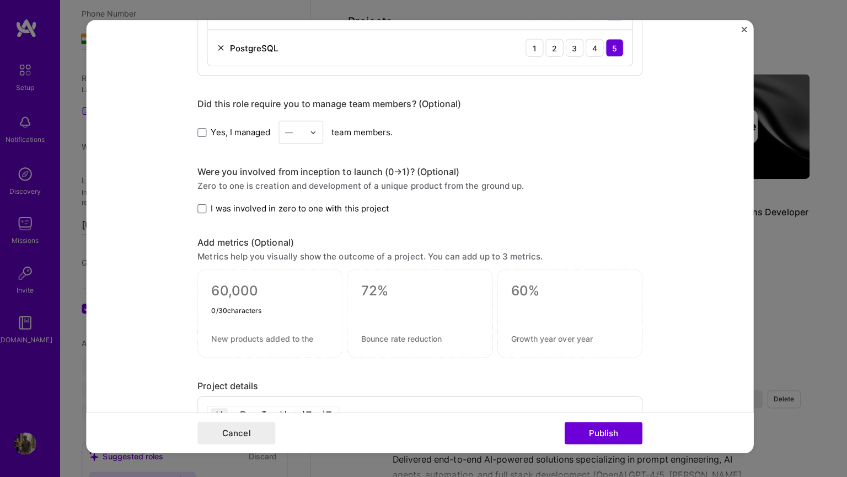
click at [241, 286] on textarea at bounding box center [275, 293] width 116 height 17
click at [254, 338] on textarea at bounding box center [275, 340] width 116 height 10
paste textarea
paste textarea "Improved average page load time by 30%"
type textarea "Improved average page load time by 30%"
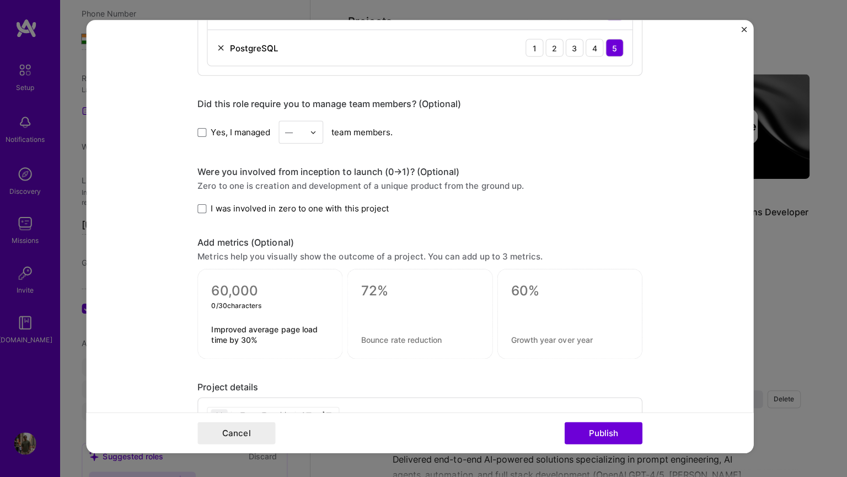
click at [246, 286] on textarea at bounding box center [275, 293] width 116 height 17
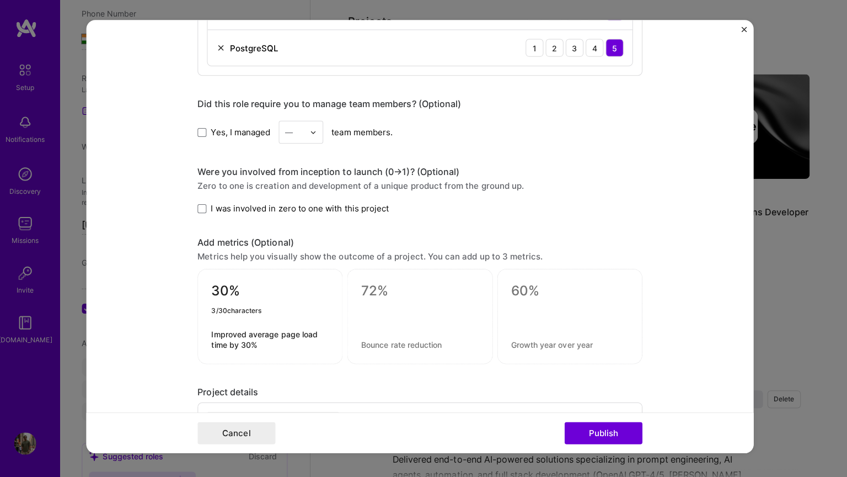
type textarea "30%"
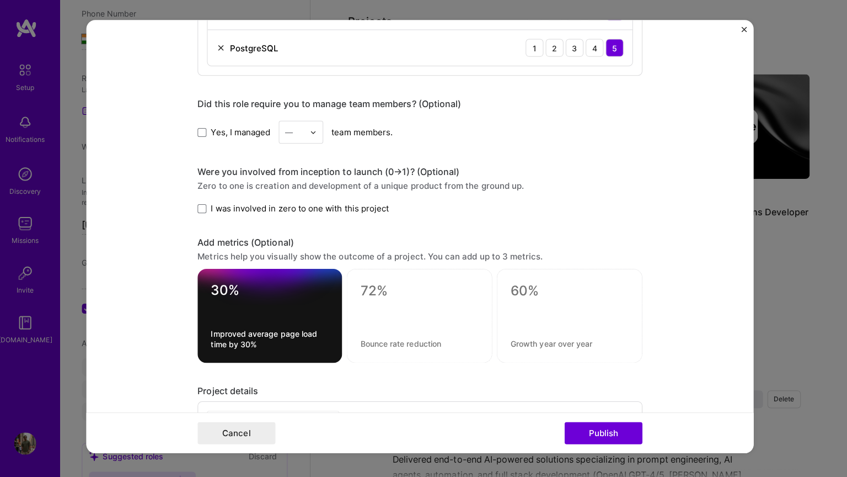
click at [386, 334] on div at bounding box center [423, 317] width 145 height 93
drag, startPoint x: 386, startPoint y: 334, endPoint x: 384, endPoint y: 344, distance: 9.6
click at [384, 344] on div at bounding box center [423, 317] width 145 height 93
click at [384, 344] on textarea at bounding box center [423, 345] width 117 height 10
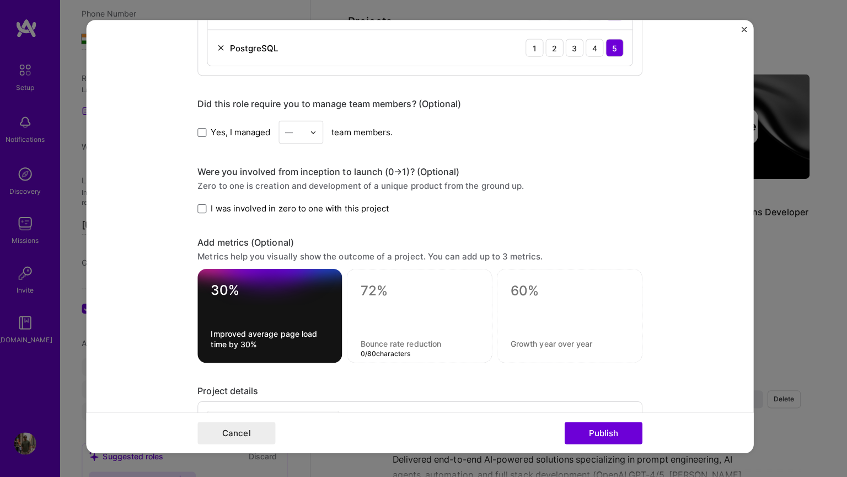
paste textarea "Cut cloud hosting costs by 20% by rightsizing instances,"
type textarea "Cut cloud hosting costs by 20% by rightsizing instances,"
click at [380, 291] on textarea at bounding box center [423, 293] width 117 height 17
type textarea "20%"
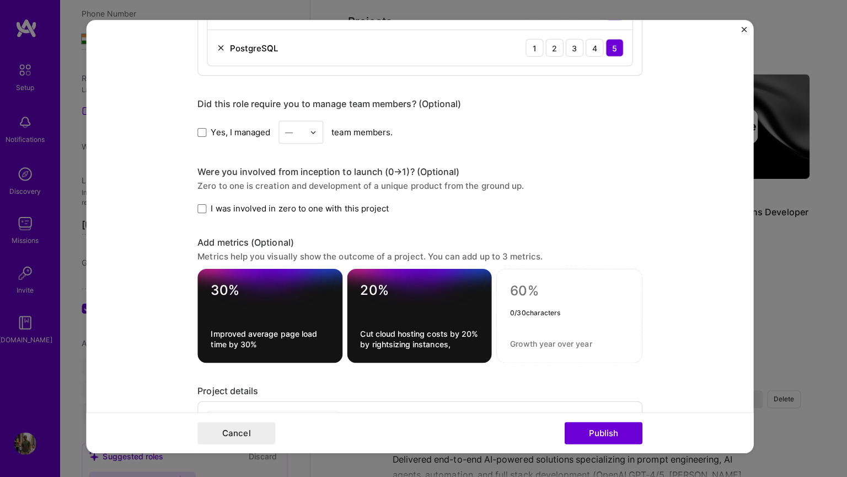
click at [519, 288] on textarea at bounding box center [571, 293] width 117 height 17
type textarea "4"
click at [526, 341] on textarea at bounding box center [571, 345] width 117 height 10
paste textarea "Mentored a team of 8 junior developers"
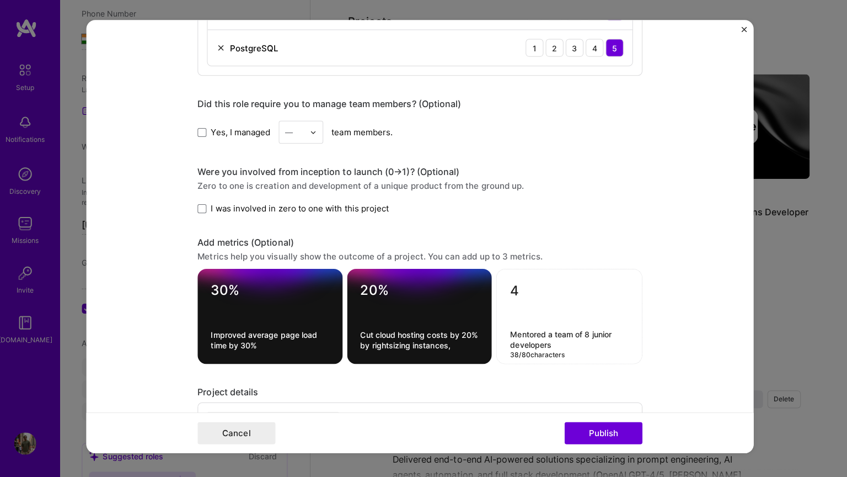
click at [594, 336] on textarea "Mentored a team of 8 junior developers" at bounding box center [571, 340] width 117 height 21
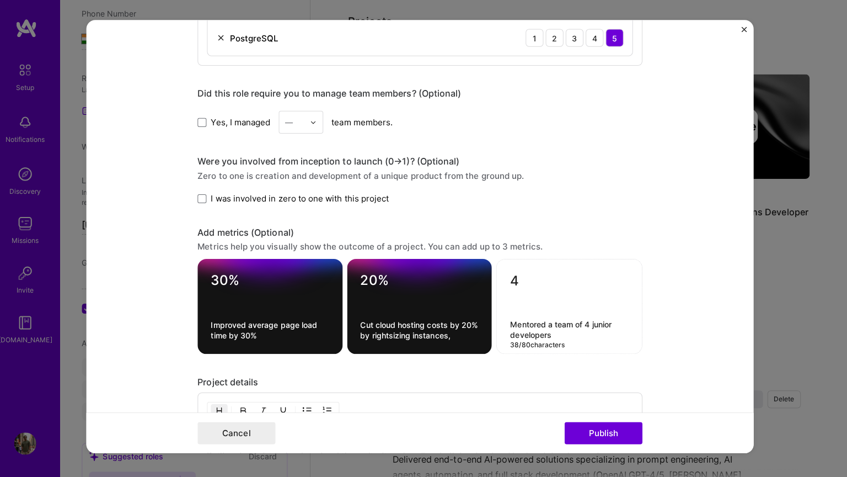
type textarea "Mentored a team of 4 junior developers"
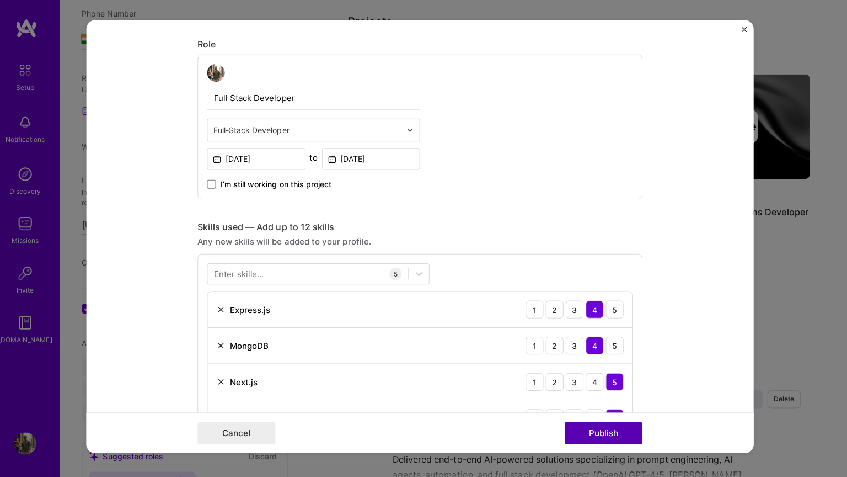
click at [614, 429] on button "Publish" at bounding box center [605, 433] width 77 height 22
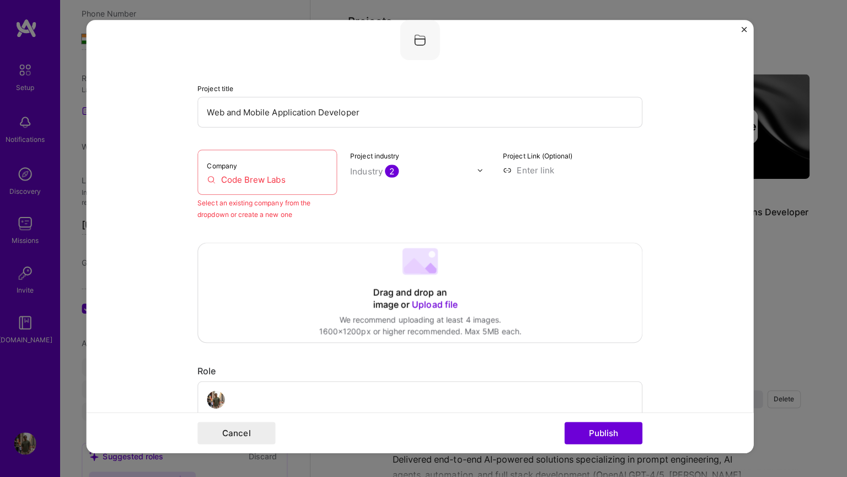
scroll to position [53, 0]
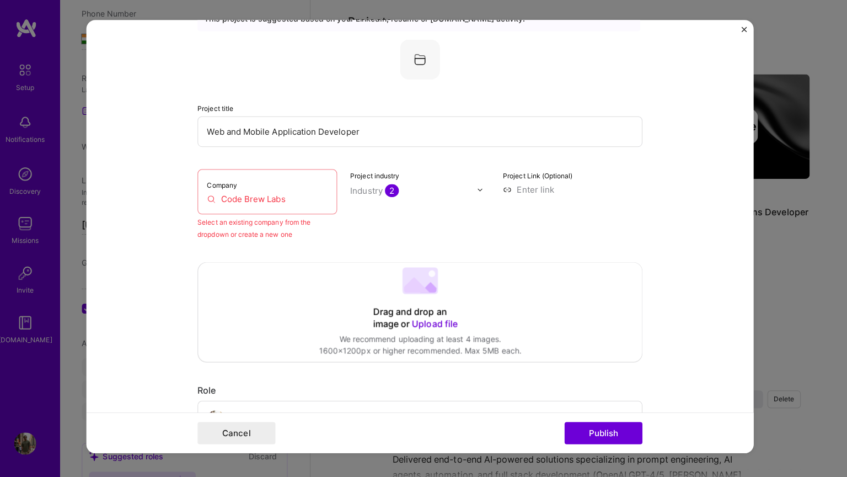
click at [294, 198] on input "Code Brew Labs" at bounding box center [272, 201] width 120 height 12
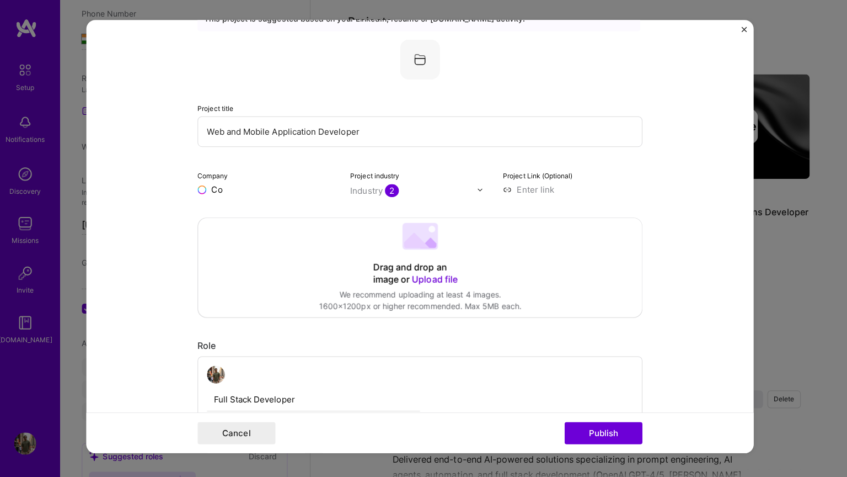
type input "C"
type input "code brew labs"
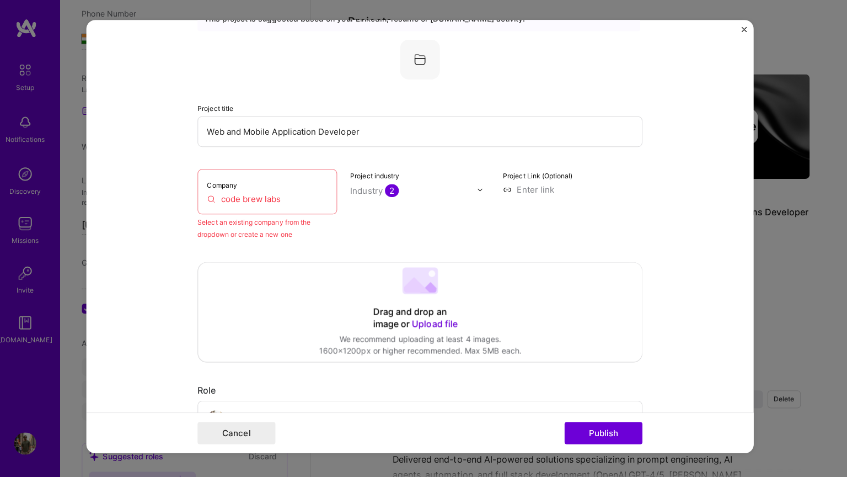
click at [240, 187] on label "Company" at bounding box center [227, 187] width 30 height 8
click at [225, 200] on input "code brew labs" at bounding box center [272, 201] width 120 height 12
click at [416, 184] on div "Project industry Industry 2" at bounding box center [424, 207] width 138 height 70
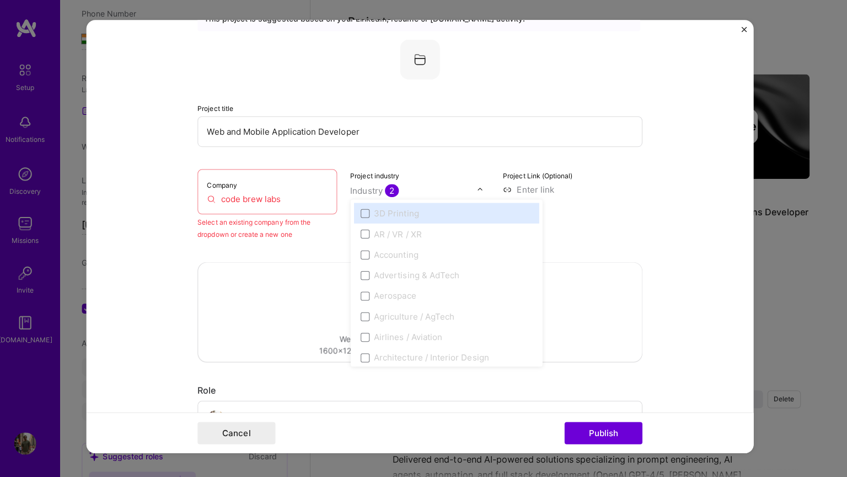
click at [471, 195] on input "text" at bounding box center [418, 193] width 126 height 12
type input "so"
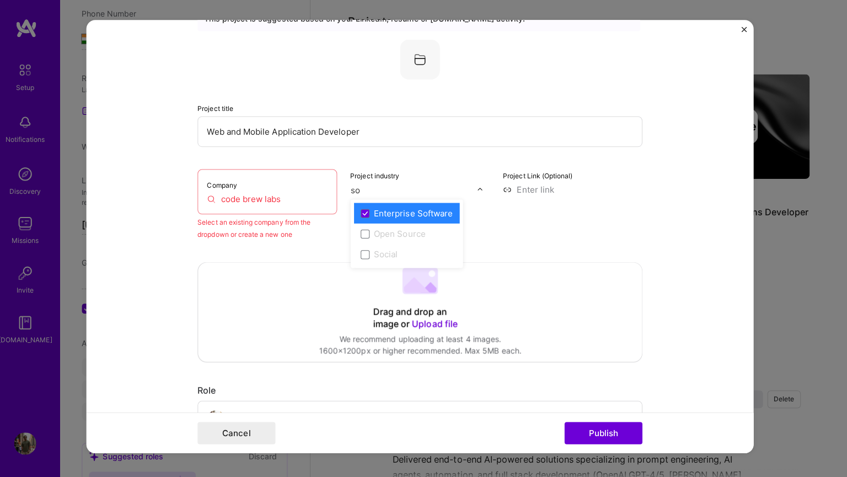
click at [382, 216] on div "Enterprise Software" at bounding box center [417, 216] width 78 height 12
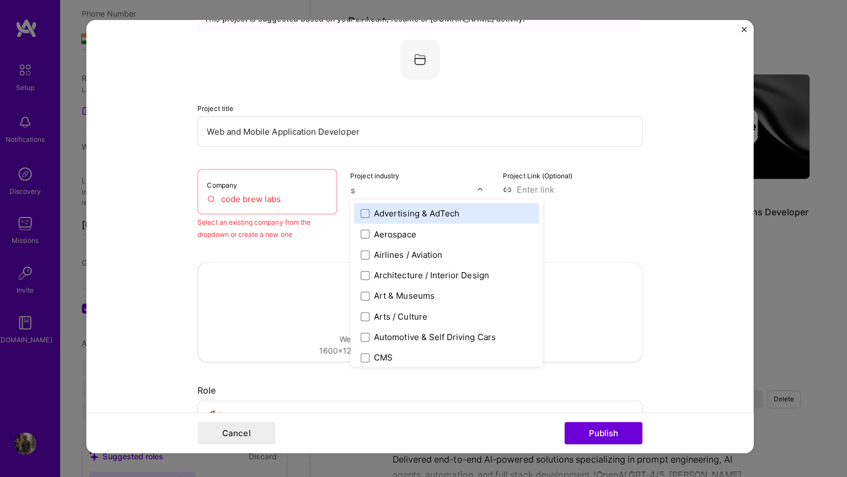
type input "so"
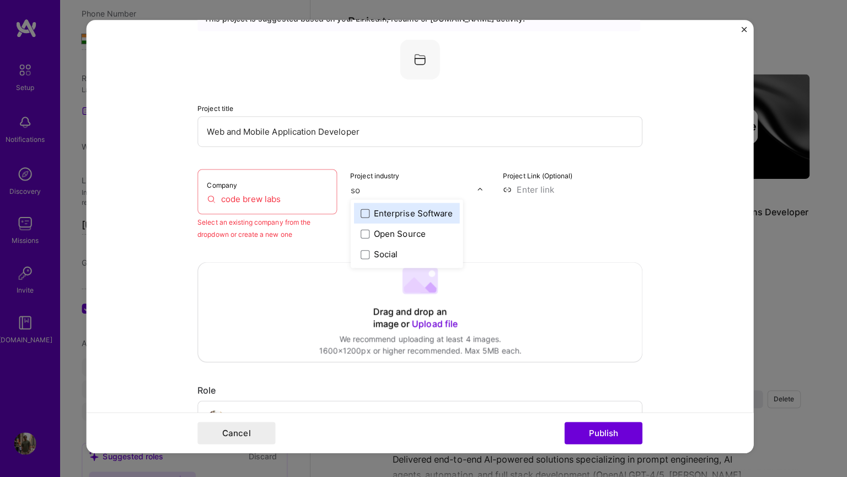
click at [369, 213] on span at bounding box center [369, 215] width 9 height 9
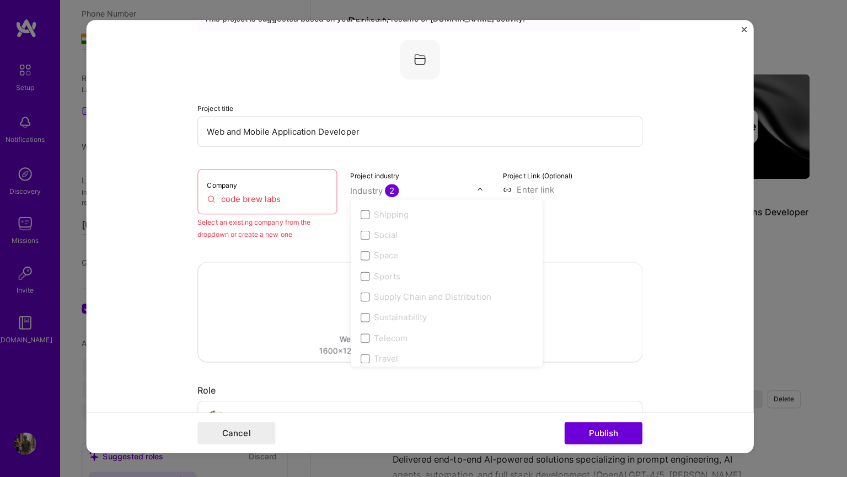
scroll to position [2290, 0]
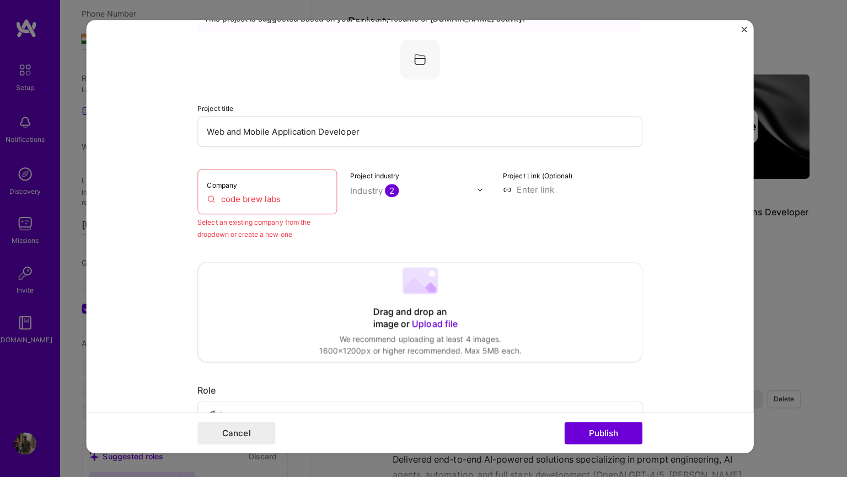
click at [578, 197] on input at bounding box center [575, 192] width 138 height 12
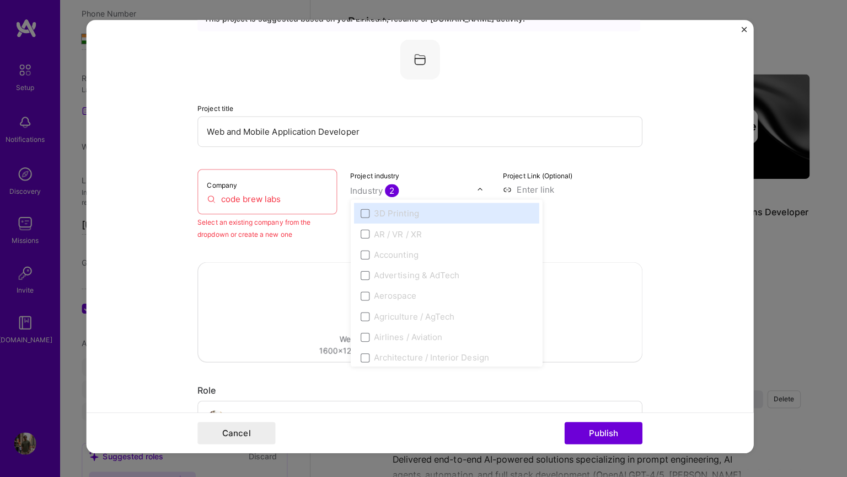
click at [486, 191] on img at bounding box center [483, 192] width 7 height 7
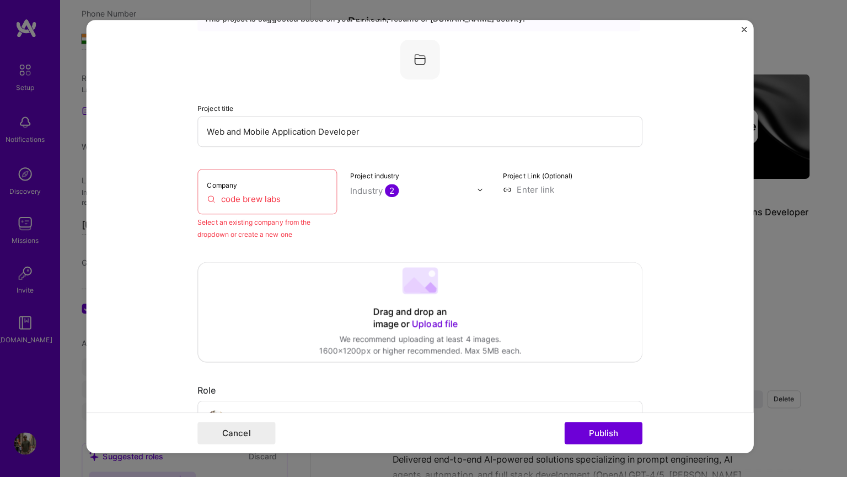
click at [486, 191] on img at bounding box center [483, 192] width 7 height 7
click at [308, 192] on div "Company code brew labs" at bounding box center [272, 194] width 138 height 45
drag, startPoint x: 286, startPoint y: 212, endPoint x: 286, endPoint y: 204, distance: 8.8
click at [286, 204] on div "Company code brew labs" at bounding box center [272, 194] width 138 height 45
click at [286, 204] on input "code brew labs" at bounding box center [272, 201] width 120 height 12
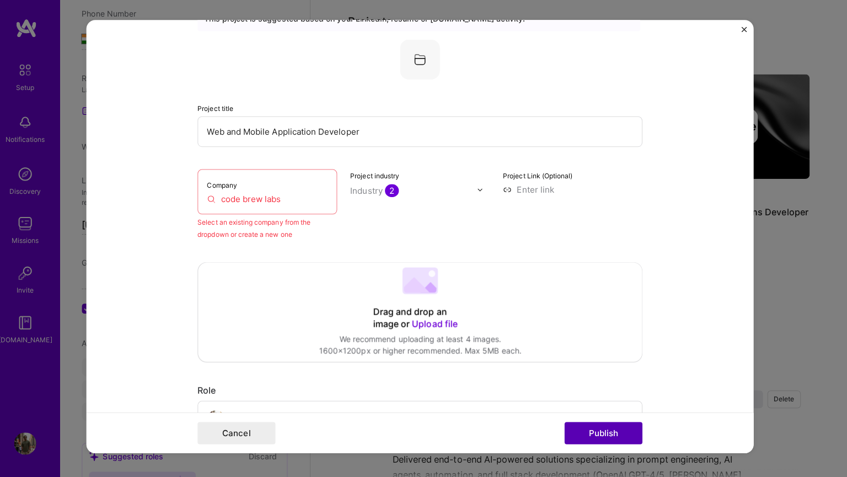
click at [590, 428] on button "Publish" at bounding box center [605, 433] width 77 height 22
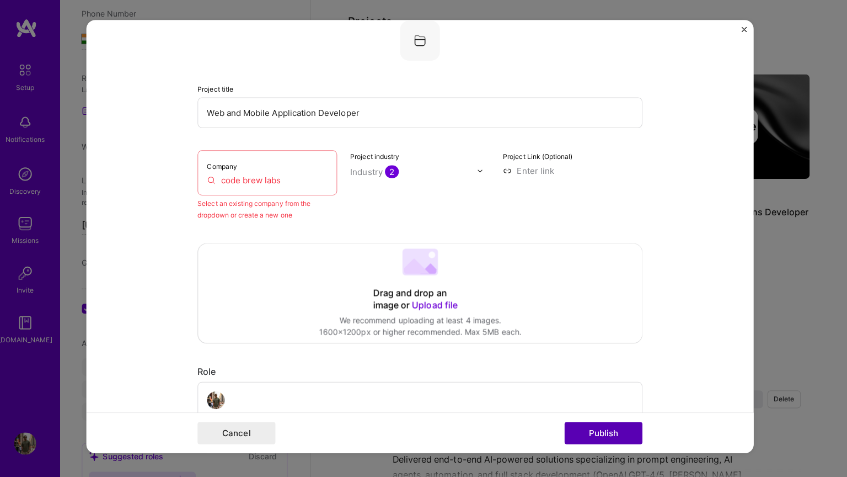
scroll to position [72, 0]
click at [598, 429] on button "Publish" at bounding box center [605, 433] width 77 height 22
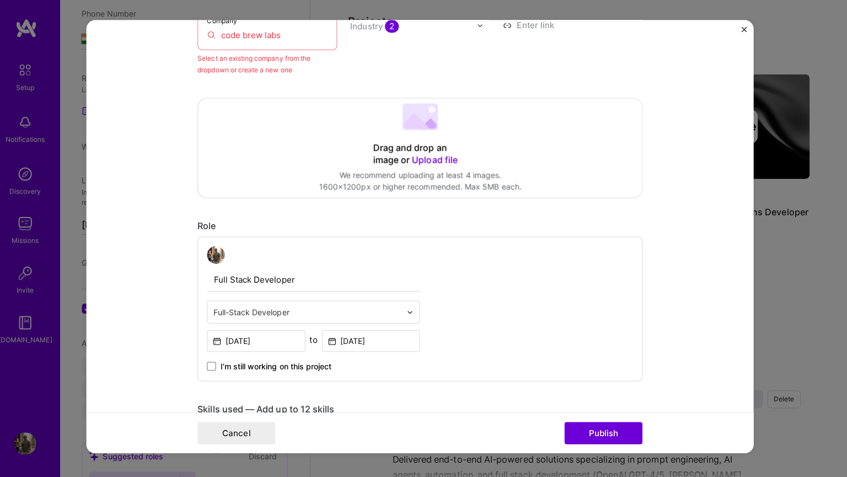
scroll to position [79, 0]
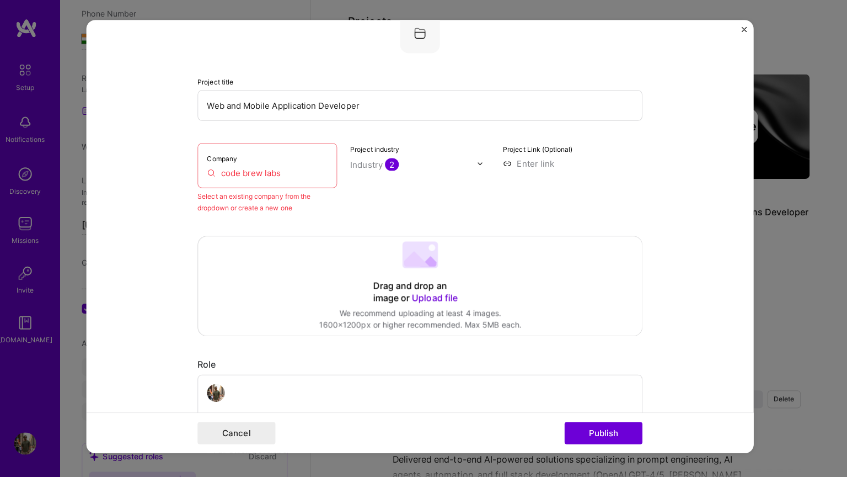
click at [429, 284] on div "Drag and drop an image or Upload file" at bounding box center [424, 293] width 94 height 24
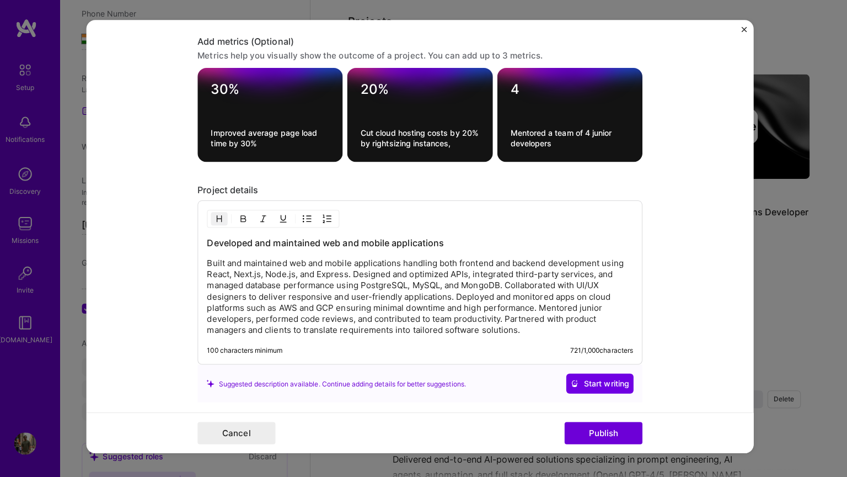
scroll to position [1086, 0]
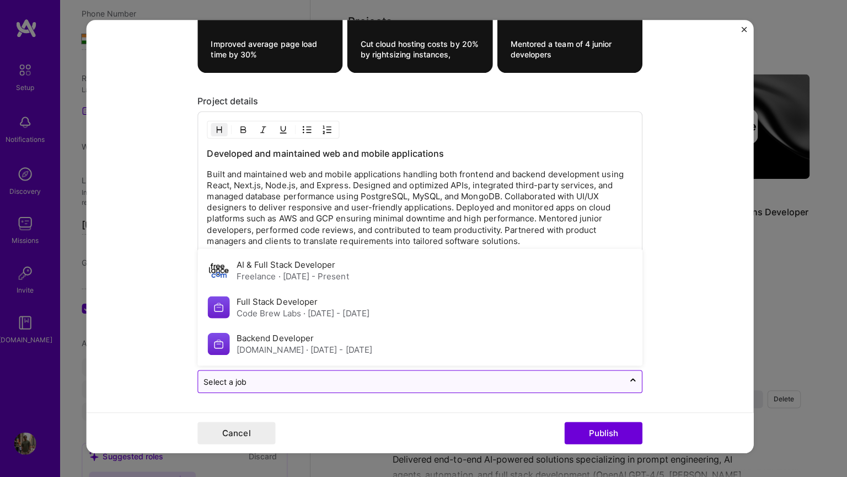
click at [446, 374] on div "Select a job" at bounding box center [415, 383] width 423 height 22
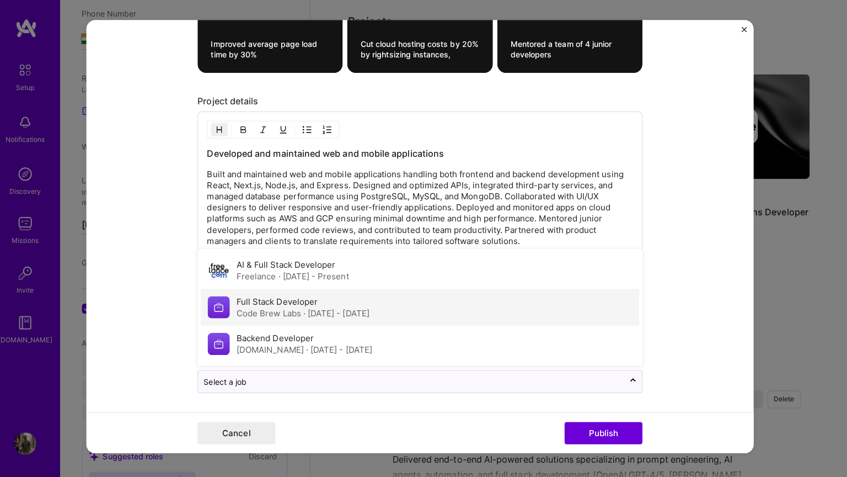
click at [373, 314] on span "· [DATE] - [DATE]" at bounding box center [341, 314] width 66 height 10
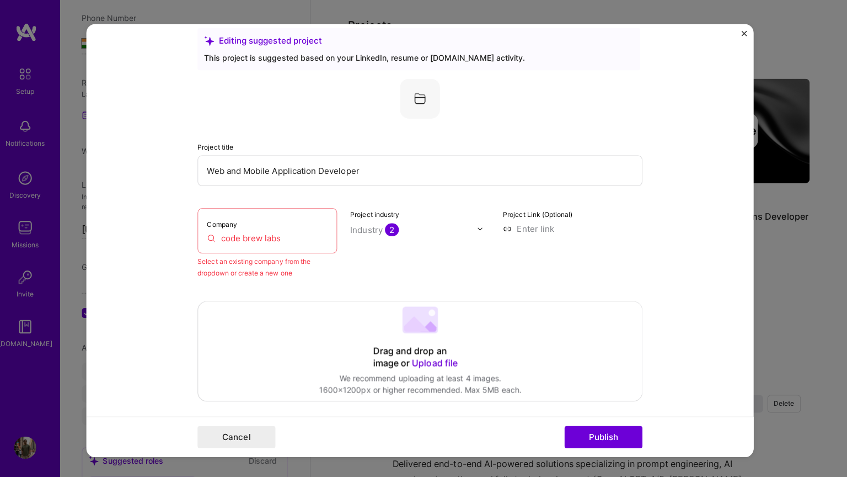
scroll to position [0, 0]
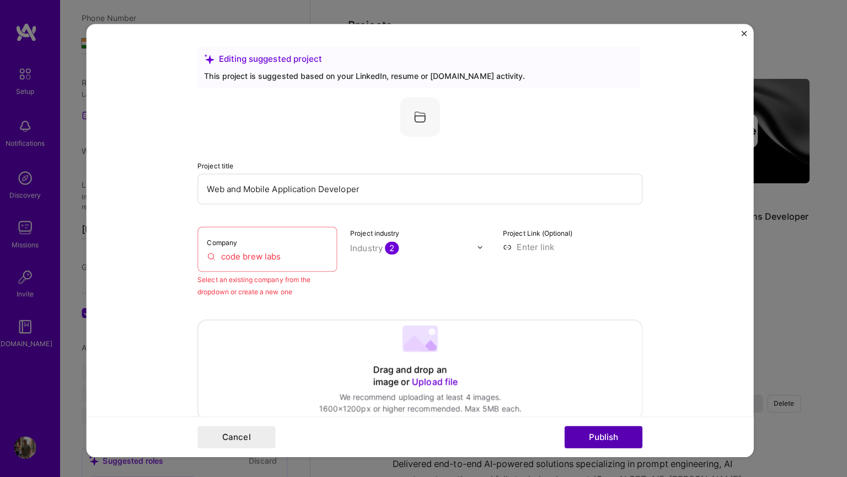
click at [594, 429] on button "Publish" at bounding box center [605, 433] width 77 height 22
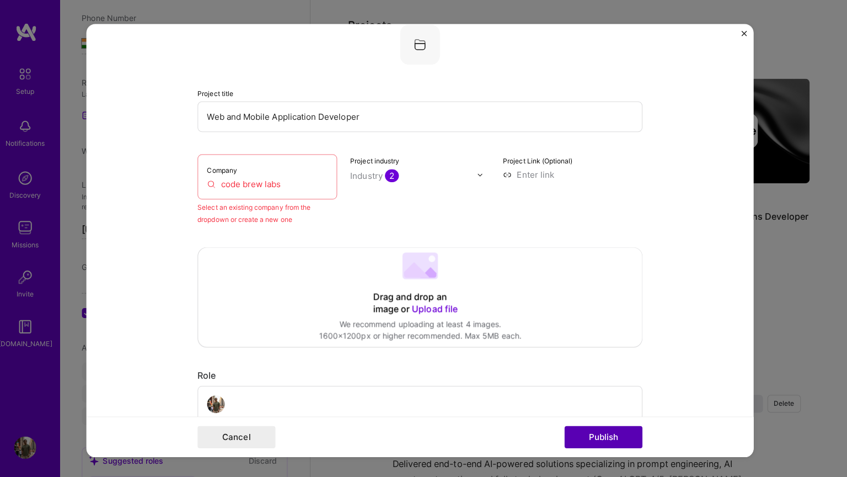
scroll to position [72, 0]
click at [594, 429] on button "Publish" at bounding box center [605, 433] width 77 height 22
click at [296, 181] on input "code brew labs" at bounding box center [272, 182] width 120 height 12
click at [429, 308] on span "Upload file" at bounding box center [437, 305] width 45 height 11
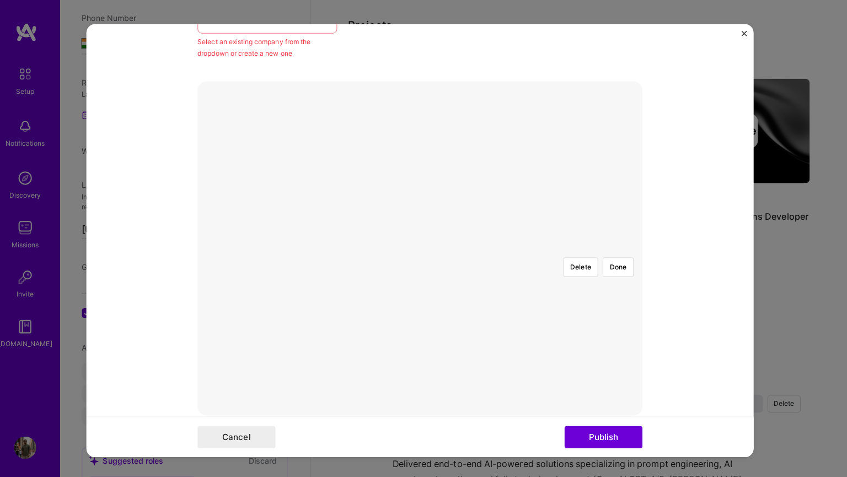
scroll to position [237, 0]
click at [452, 245] on div at bounding box center [589, 369] width 330 height 248
click at [614, 428] on button "Publish" at bounding box center [605, 433] width 77 height 22
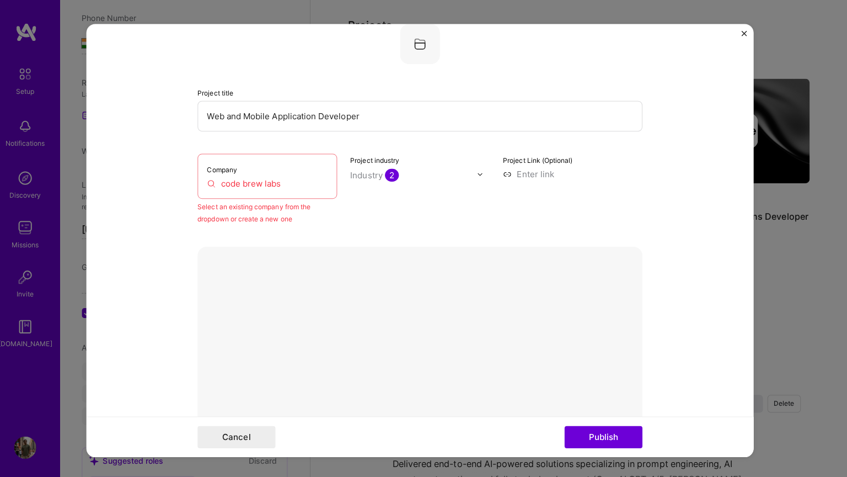
scroll to position [26, 0]
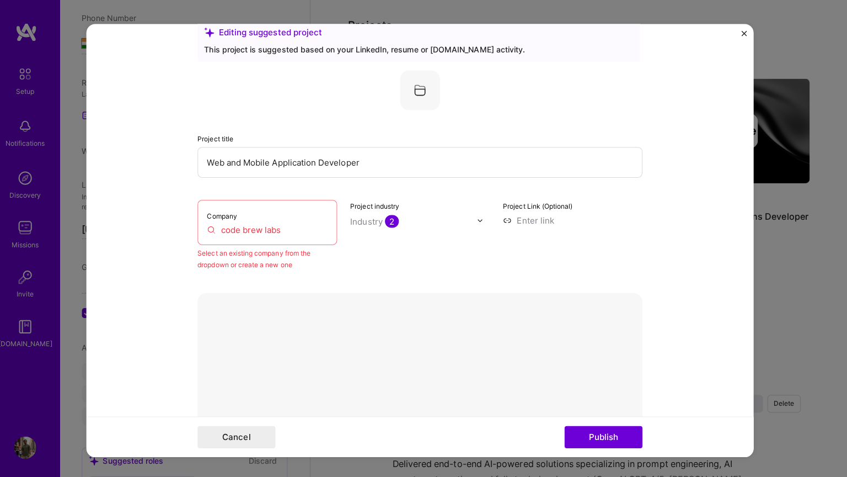
click at [314, 226] on input "code brew labs" at bounding box center [272, 228] width 120 height 12
click at [259, 227] on input "code brew lab" at bounding box center [272, 228] width 120 height 12
click at [297, 227] on input "code brew lab" at bounding box center [272, 228] width 120 height 12
type input "c"
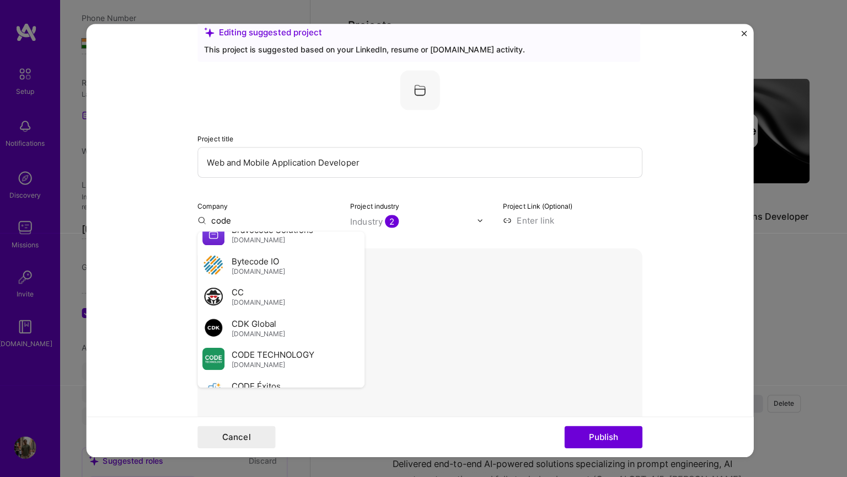
scroll to position [543, 0]
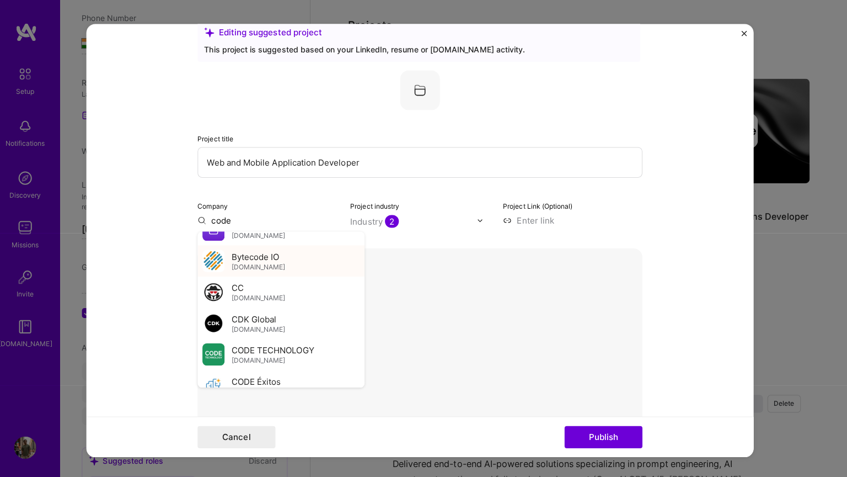
type input "code"
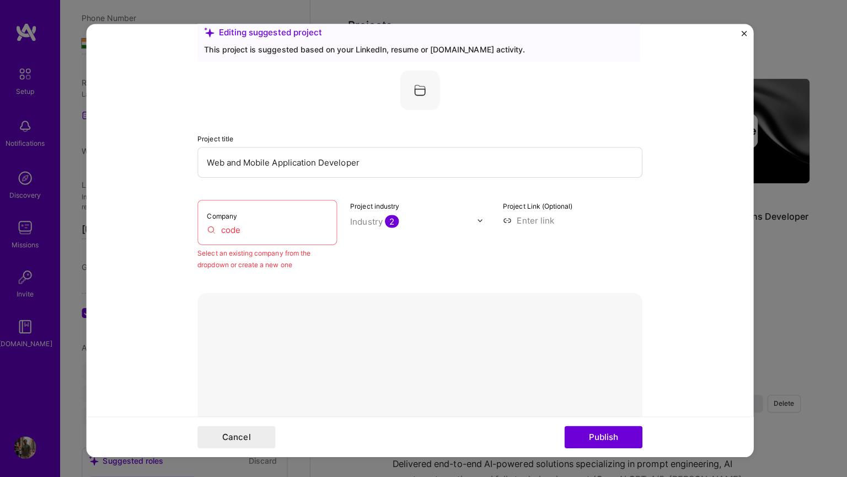
click at [249, 227] on input "code" at bounding box center [272, 228] width 120 height 12
click at [243, 228] on input "brew" at bounding box center [272, 228] width 120 height 12
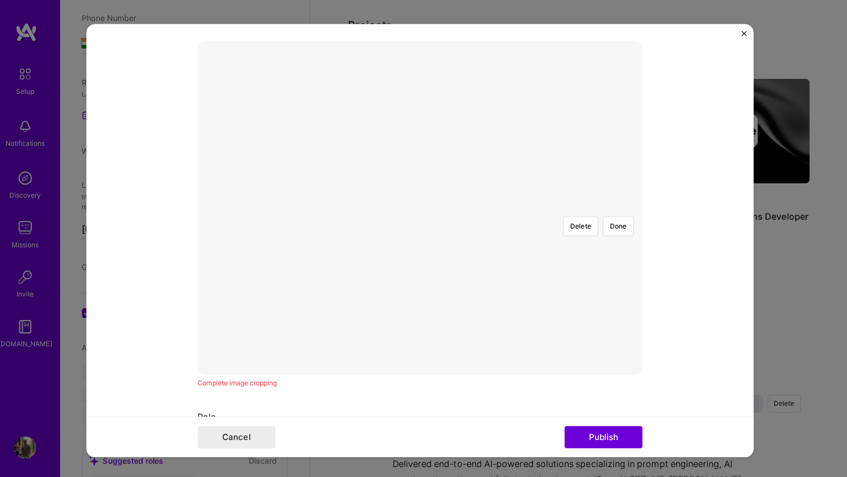
scroll to position [276, 0]
click at [615, 215] on button "Done" at bounding box center [620, 224] width 31 height 19
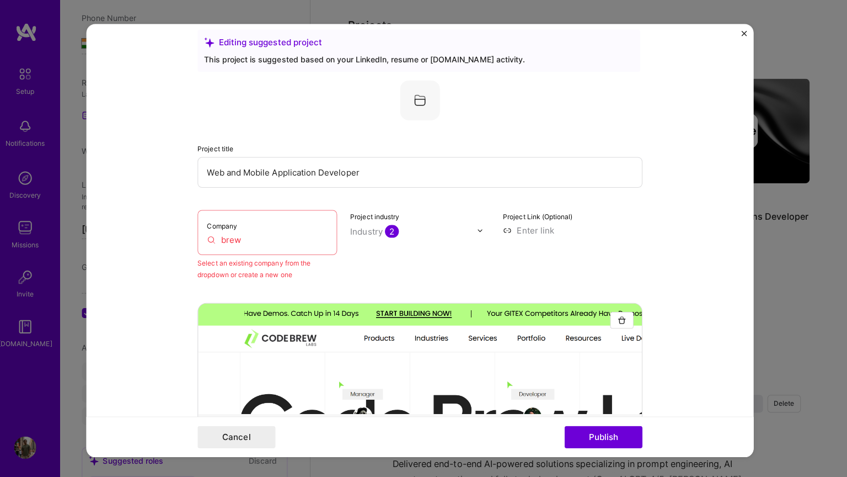
scroll to position [7, 0]
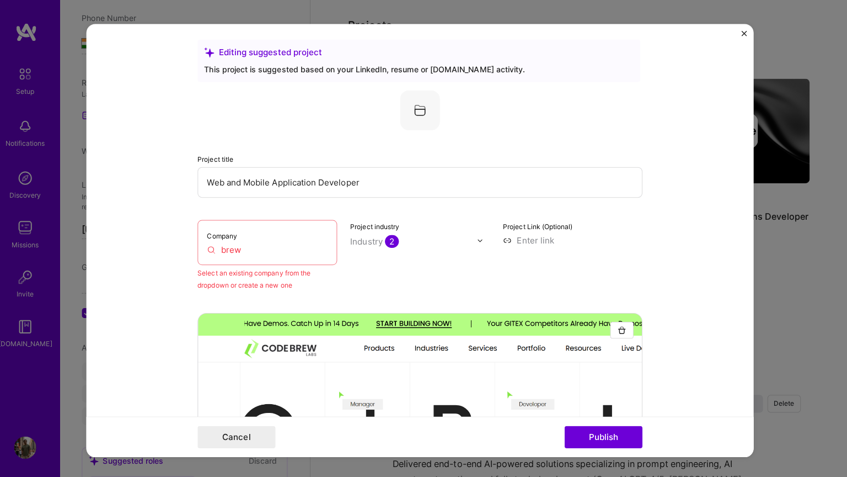
click at [281, 250] on input "brew" at bounding box center [272, 248] width 120 height 12
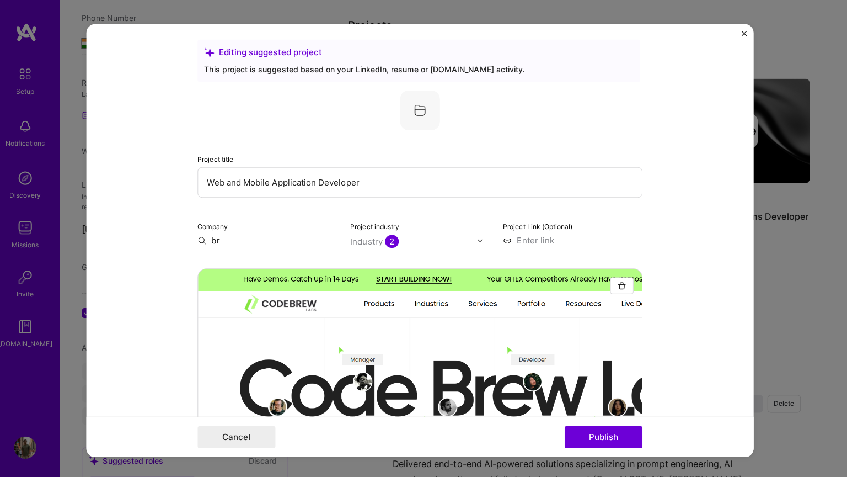
type input "b"
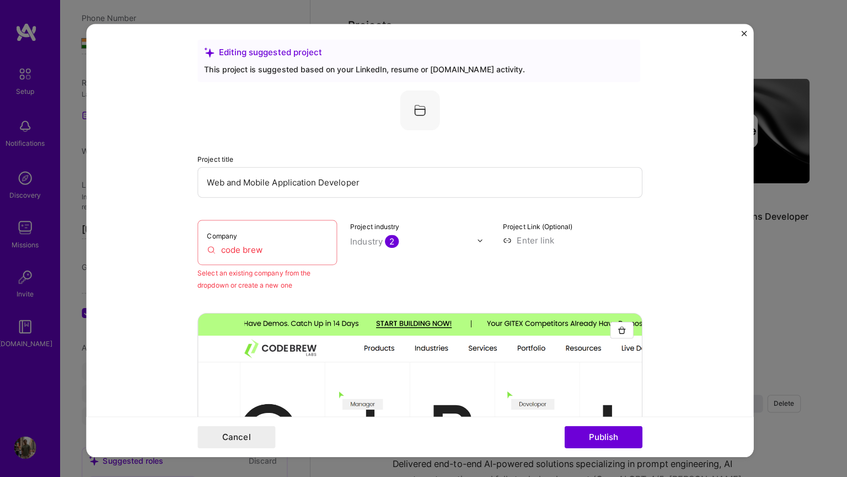
click at [270, 251] on input "code brew" at bounding box center [272, 248] width 120 height 12
click at [271, 249] on input "code" at bounding box center [272, 248] width 120 height 12
click at [279, 258] on div "Company code" at bounding box center [272, 240] width 138 height 45
click at [311, 241] on div "Company code" at bounding box center [272, 240] width 138 height 45
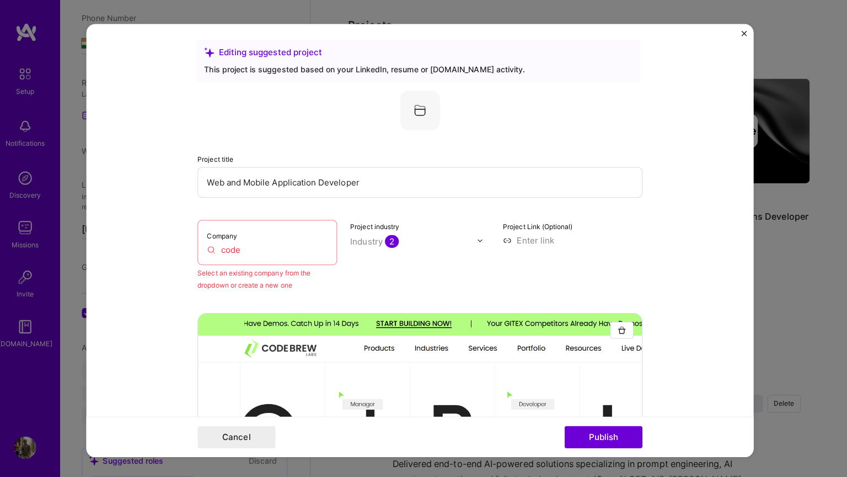
drag, startPoint x: 258, startPoint y: 257, endPoint x: 262, endPoint y: 251, distance: 6.7
click at [262, 252] on div "Company code" at bounding box center [272, 240] width 138 height 45
click at [262, 252] on input "code" at bounding box center [272, 248] width 120 height 12
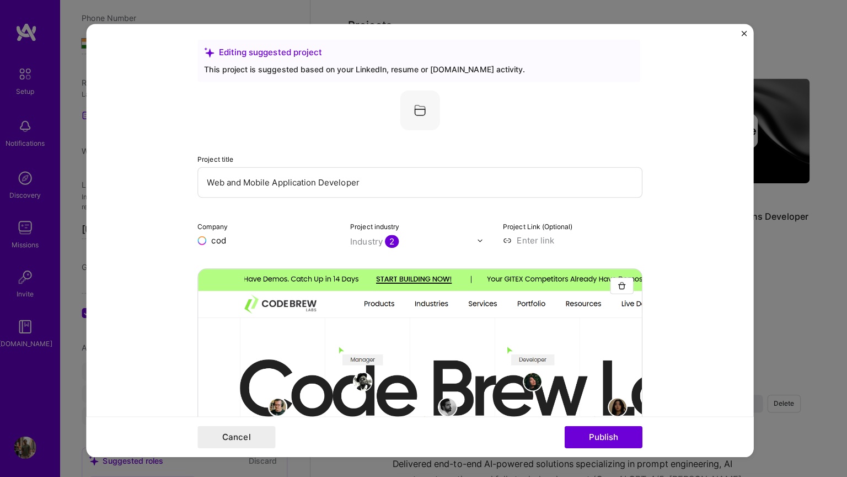
type input "code"
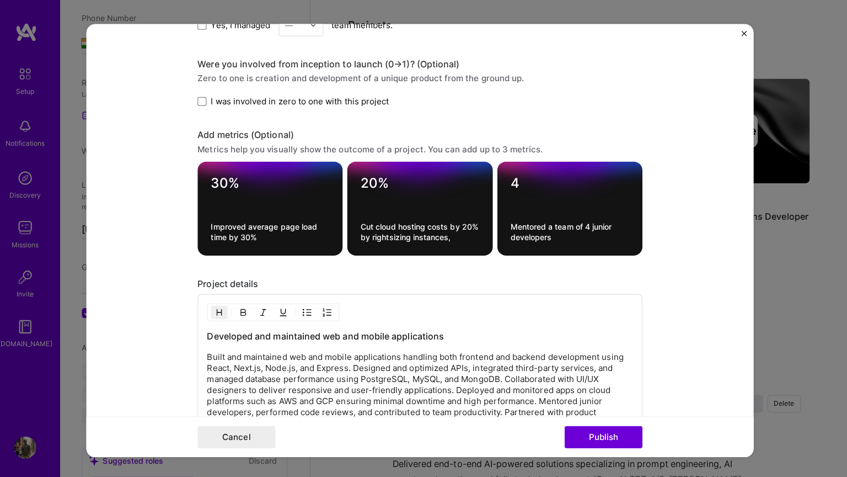
scroll to position [1195, 0]
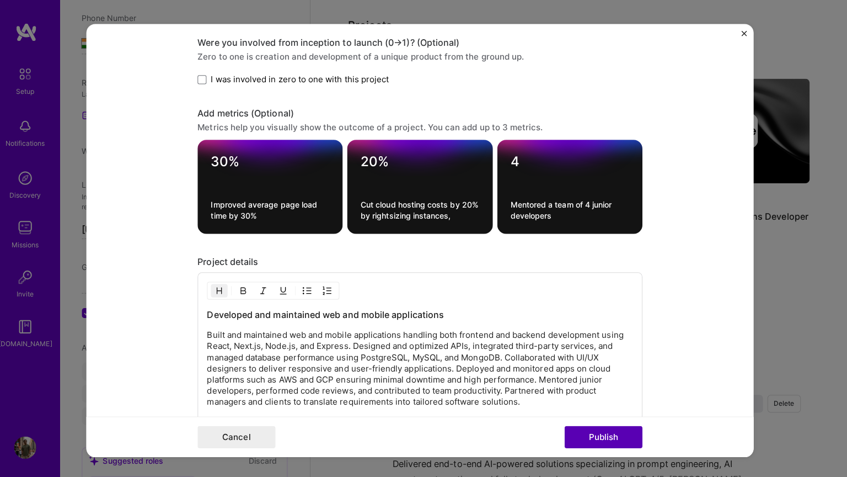
click at [609, 429] on button "Publish" at bounding box center [605, 433] width 77 height 22
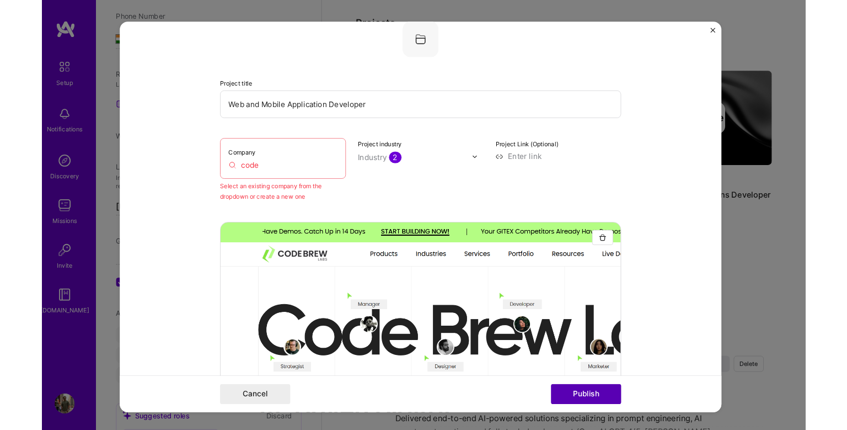
scroll to position [72, 0]
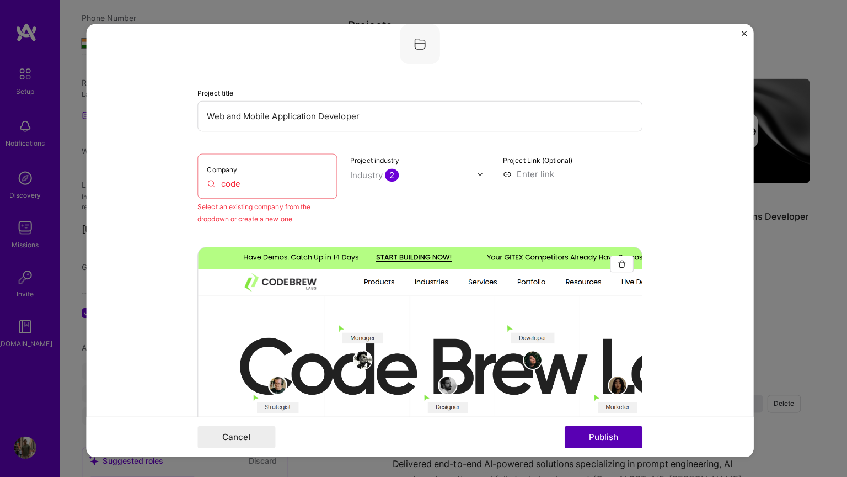
click at [609, 429] on button "Publish" at bounding box center [605, 433] width 77 height 22
click at [747, 38] on button "Close" at bounding box center [745, 36] width 6 height 12
